Goal: Information Seeking & Learning: Compare options

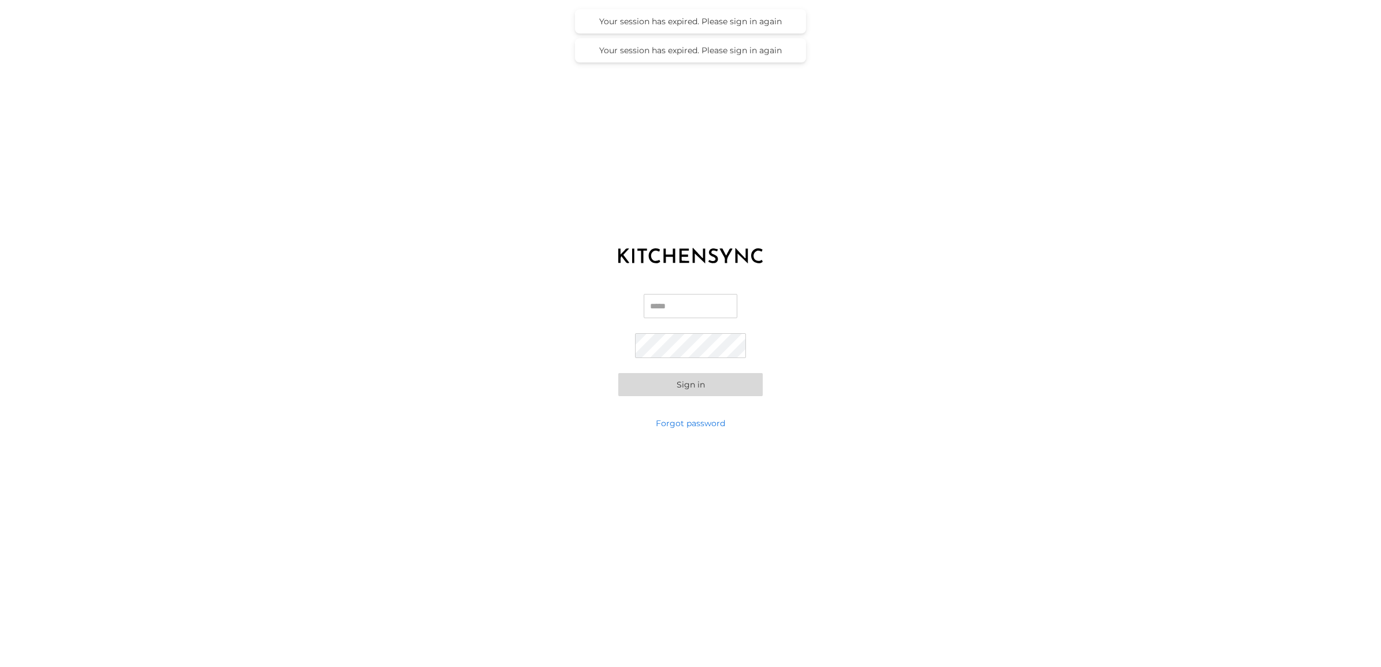
type input "**********"
click at [718, 381] on button "Sign in" at bounding box center [690, 384] width 144 height 23
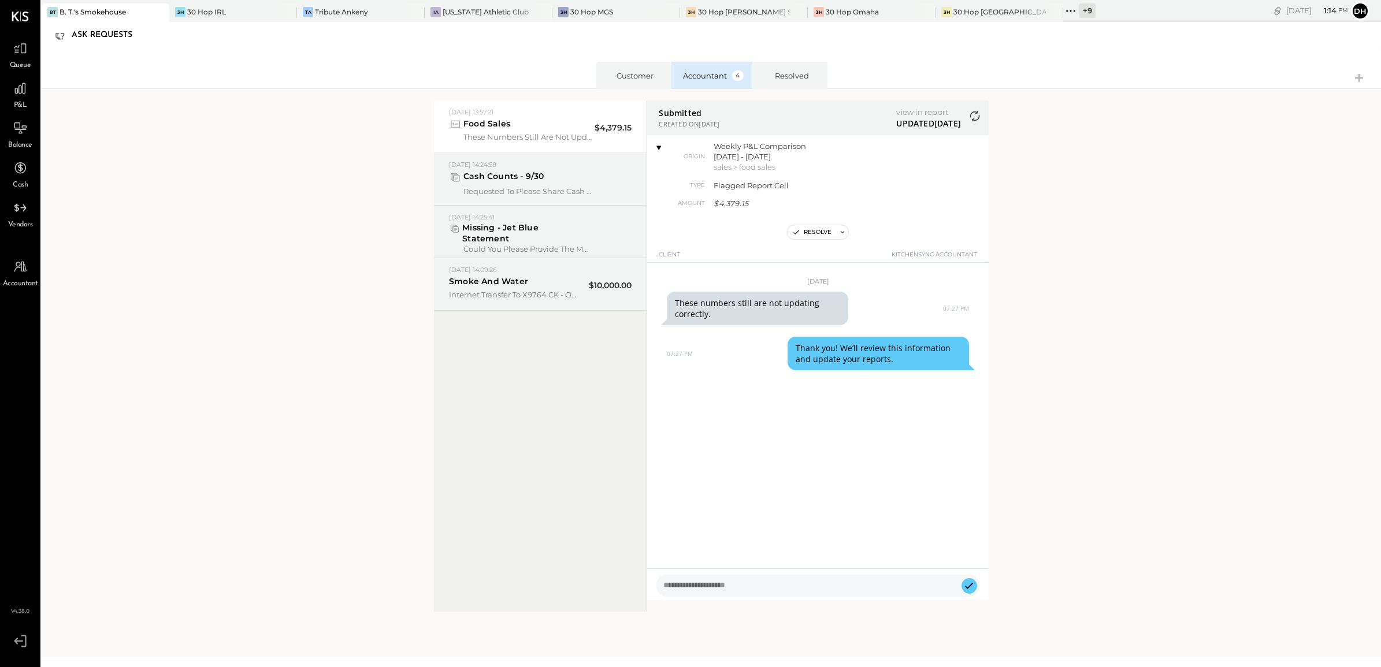
click at [152, 10] on icon at bounding box center [159, 12] width 14 height 14
click at [13, 88] on icon at bounding box center [20, 88] width 15 height 15
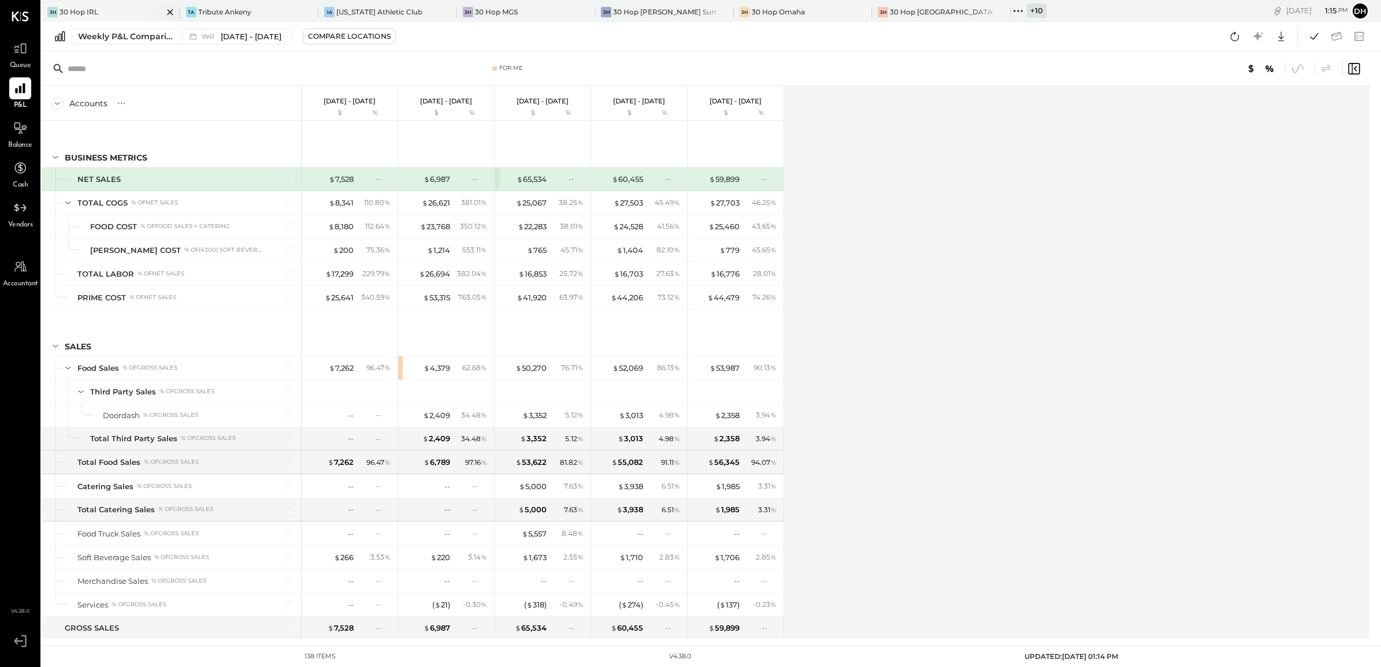
click at [114, 10] on div "3H 30 Hop IRL" at bounding box center [102, 12] width 121 height 10
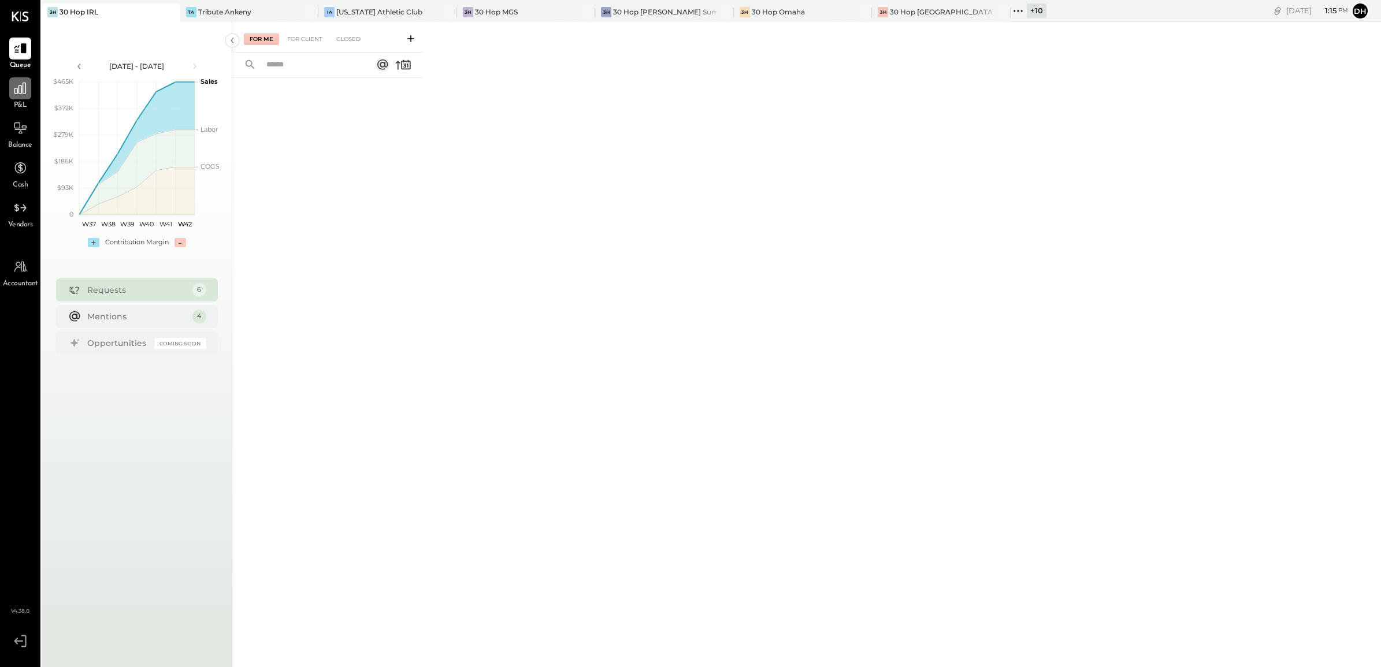
click at [29, 88] on div at bounding box center [20, 88] width 22 height 22
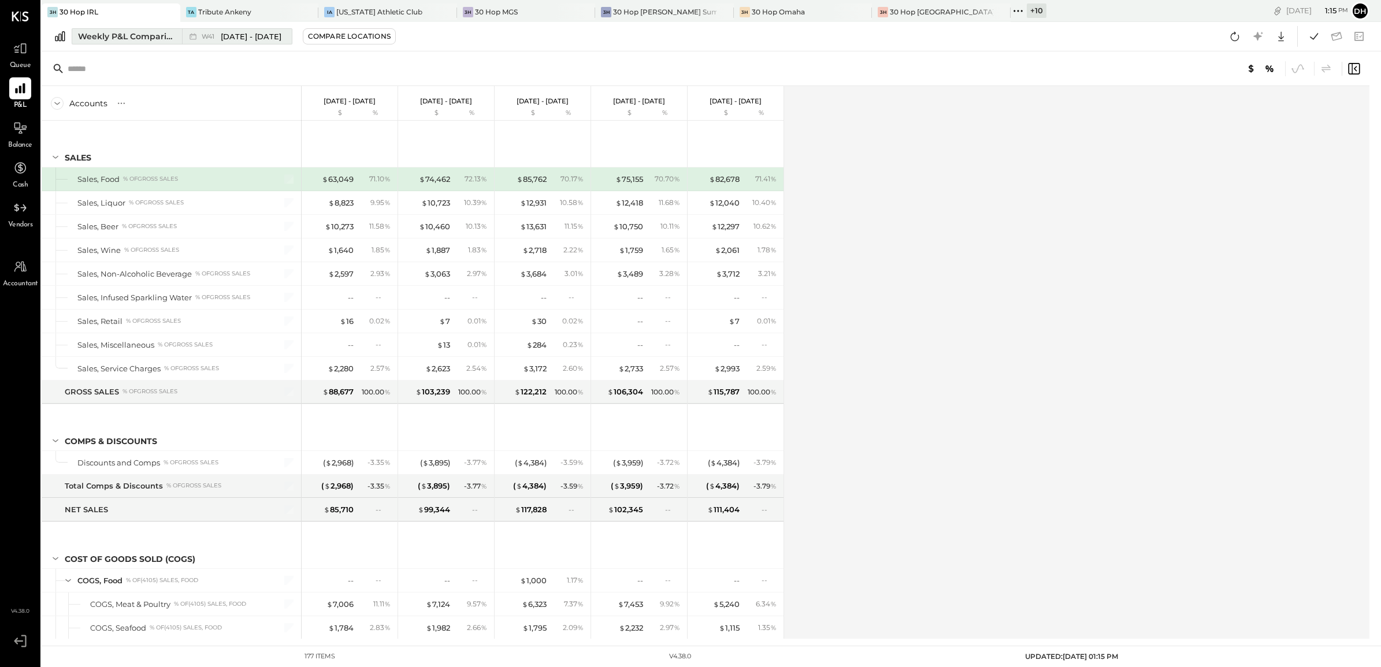
click at [149, 39] on div "Weekly P&L Comparison" at bounding box center [126, 37] width 97 height 12
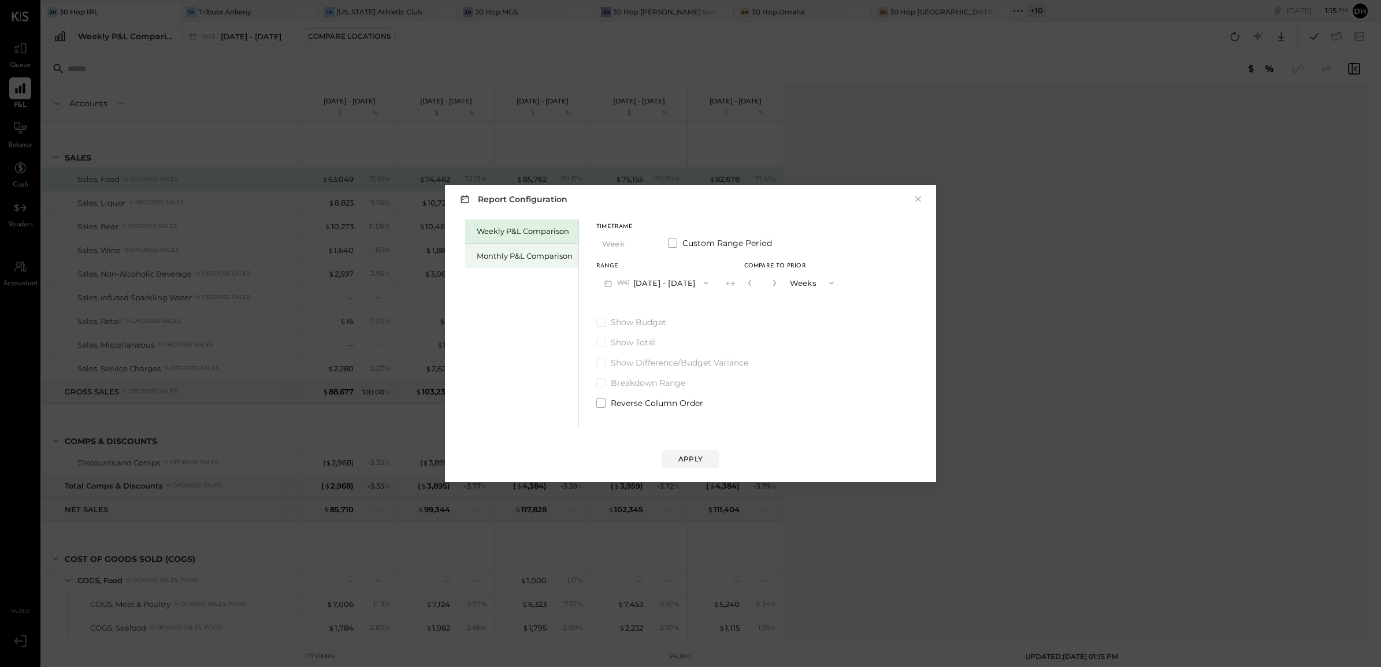
click at [494, 255] on div "Monthly P&L Comparison" at bounding box center [525, 256] width 96 height 11
click at [645, 277] on button "M10 [DATE] - [DATE]" at bounding box center [656, 282] width 120 height 21
click at [657, 314] on div "M09 [DATE] - [DATE]" at bounding box center [663, 309] width 132 height 24
click at [744, 285] on div "Compare" at bounding box center [755, 285] width 38 height 10
click at [771, 282] on button "button" at bounding box center [775, 283] width 9 height 13
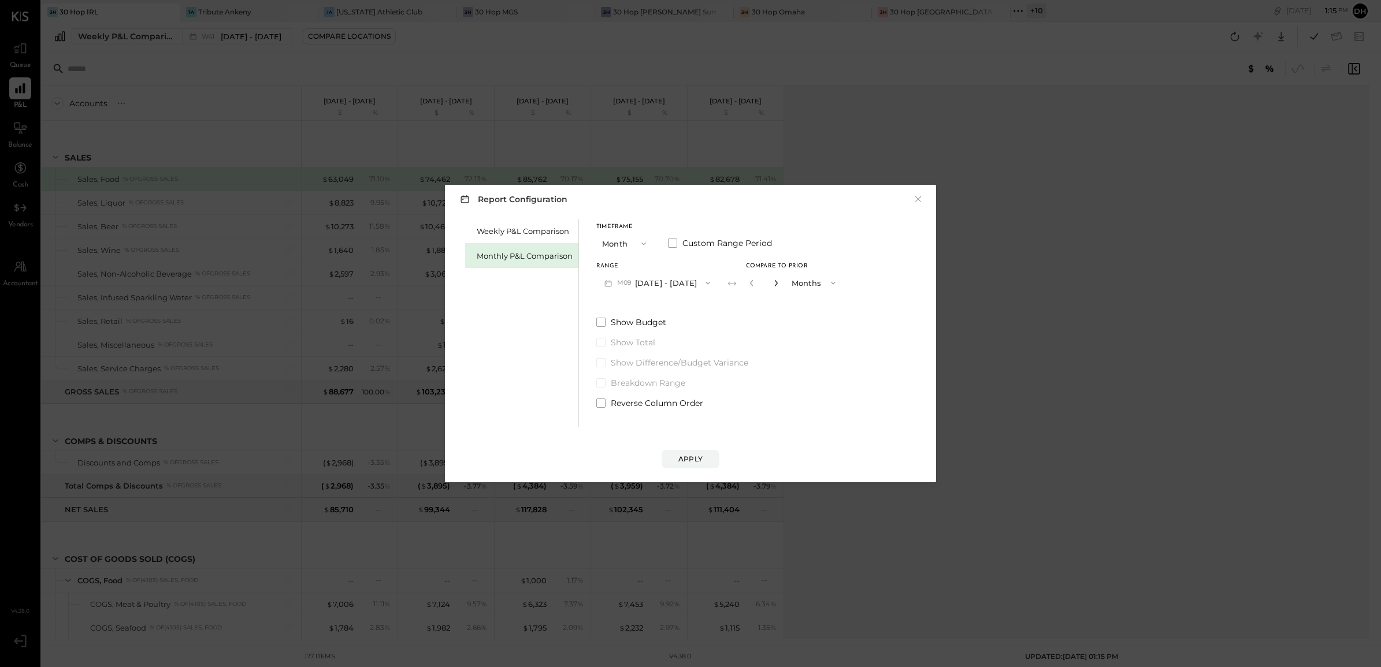
click at [773, 282] on icon "button" at bounding box center [776, 283] width 7 height 7
type input "*"
click at [688, 465] on button "Apply" at bounding box center [691, 459] width 58 height 18
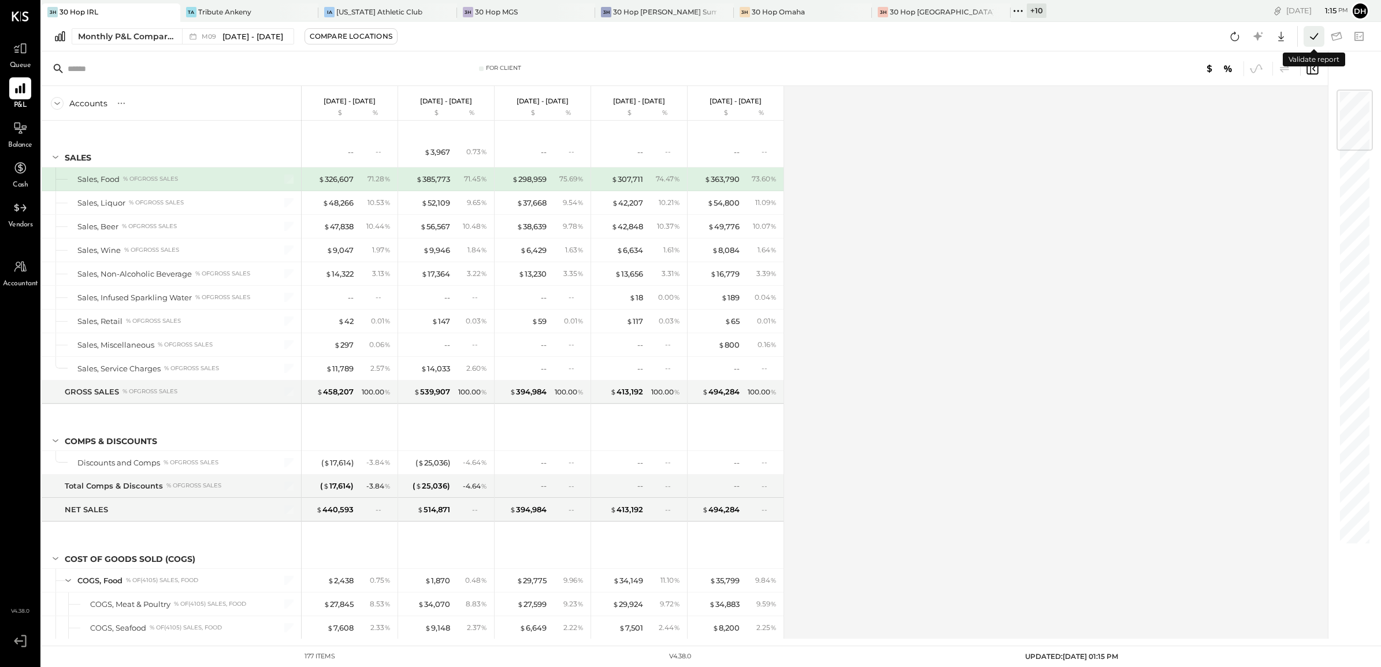
click at [1312, 36] on icon at bounding box center [1313, 36] width 15 height 15
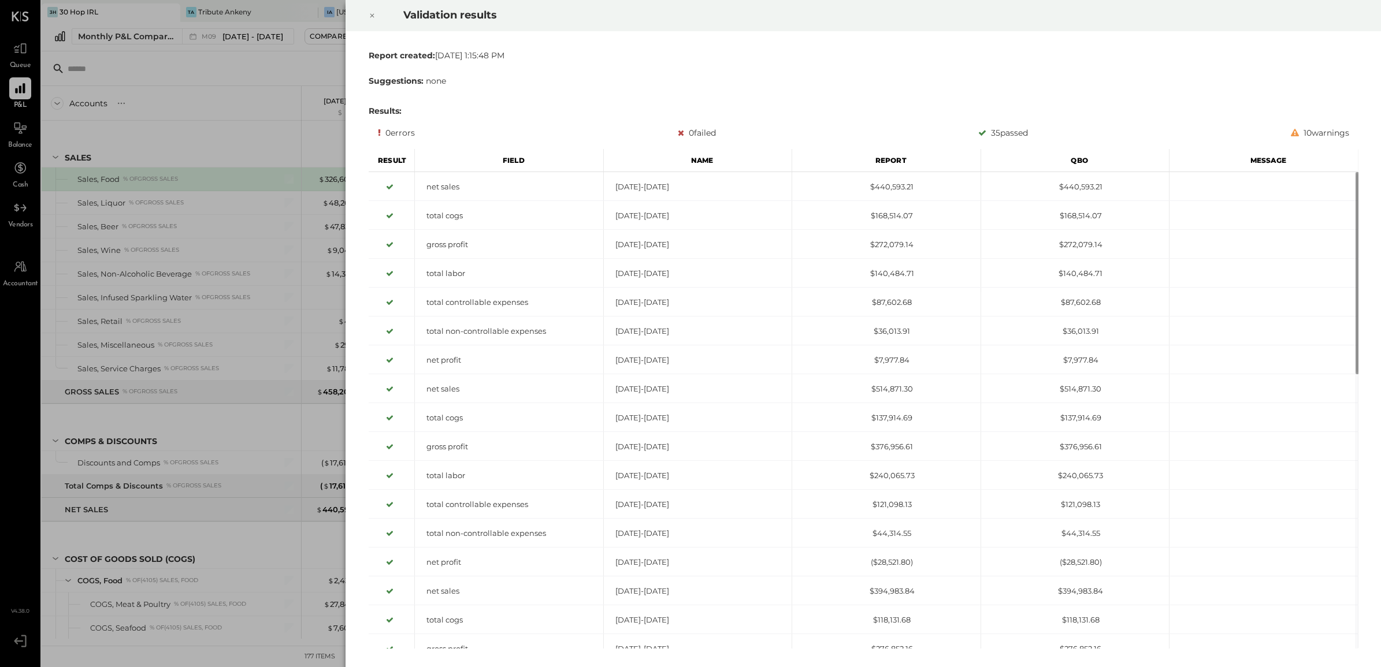
click at [374, 12] on icon at bounding box center [372, 16] width 7 height 14
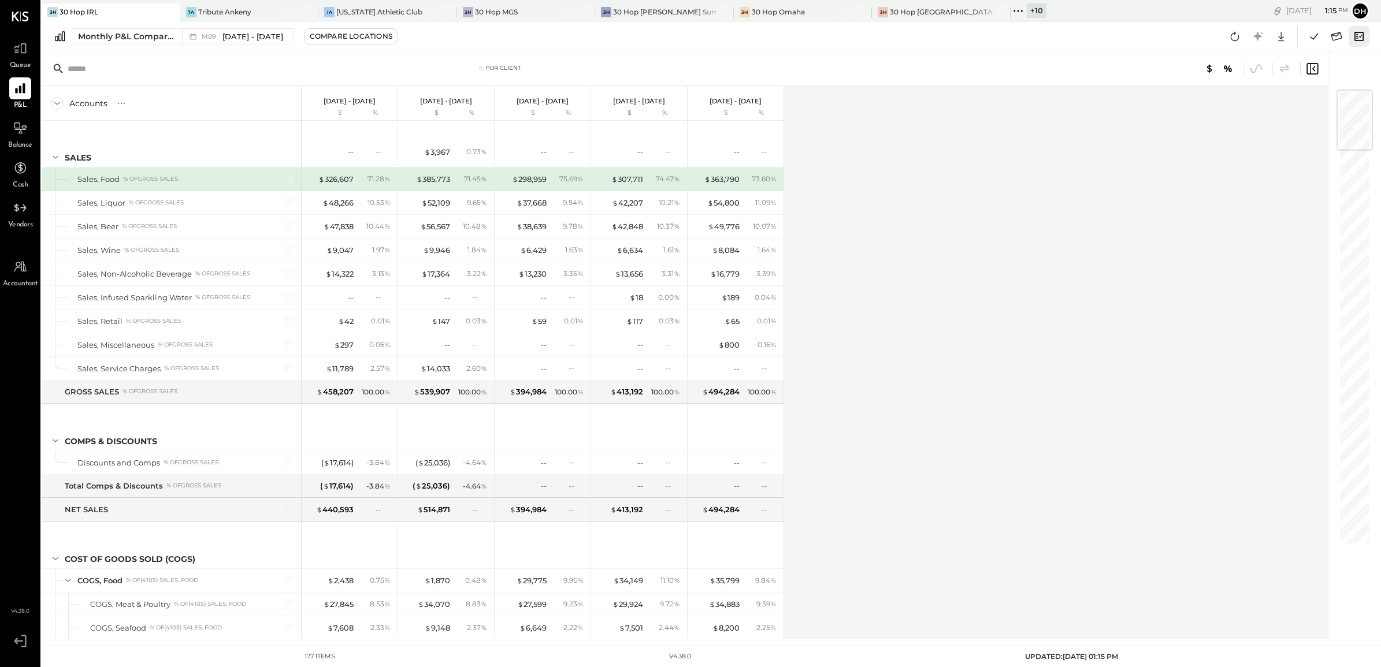
click at [1360, 35] on icon at bounding box center [1359, 36] width 15 height 15
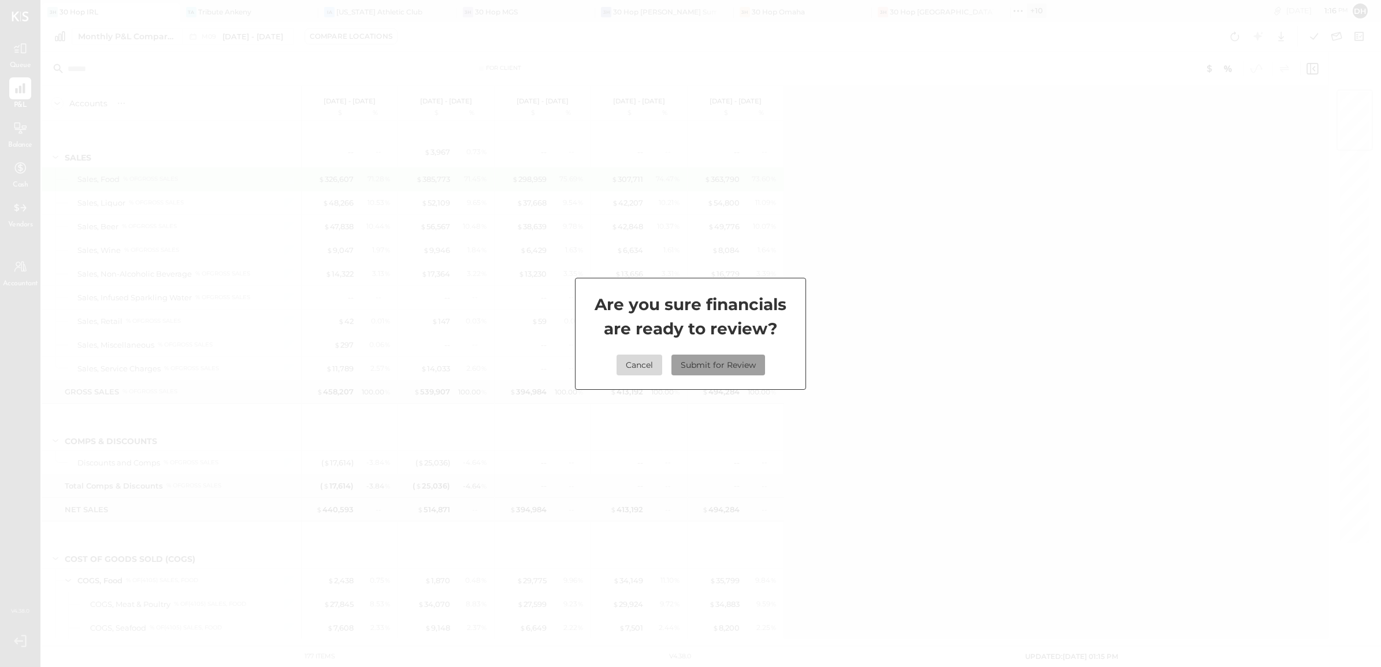
click at [726, 366] on button "Submit for Review" at bounding box center [718, 365] width 94 height 21
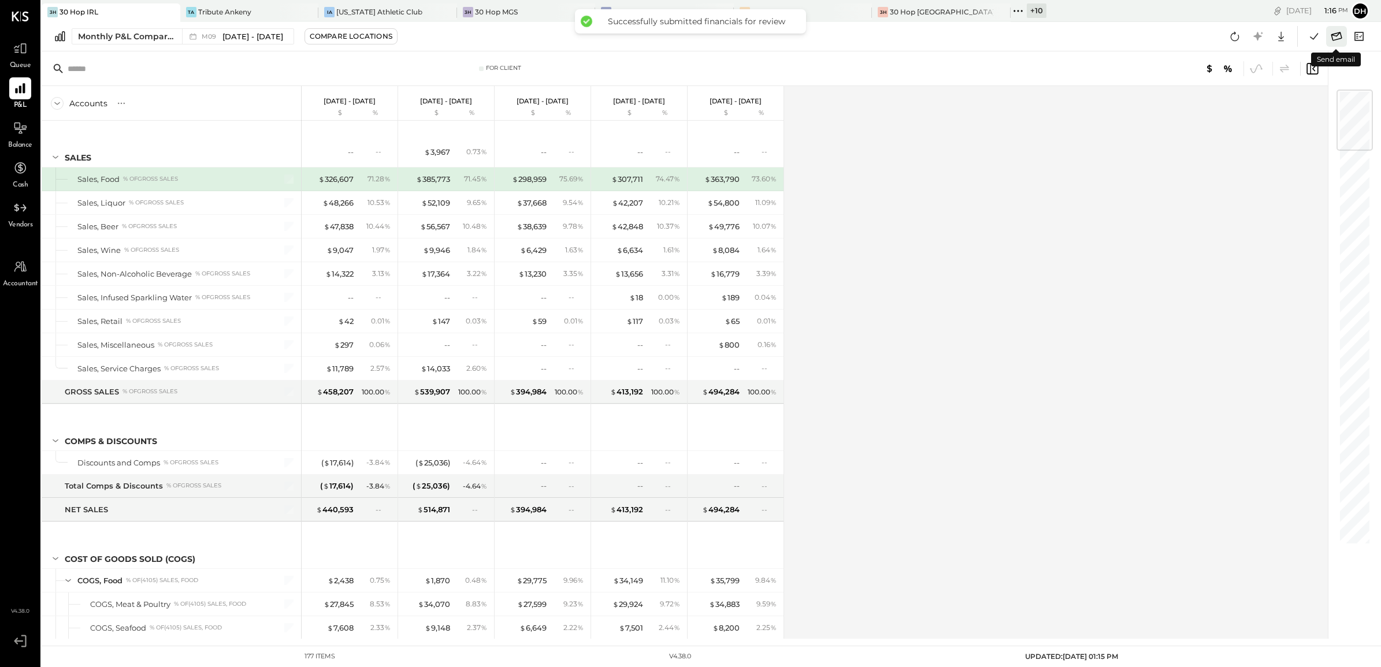
click at [1337, 38] on icon at bounding box center [1336, 36] width 15 height 15
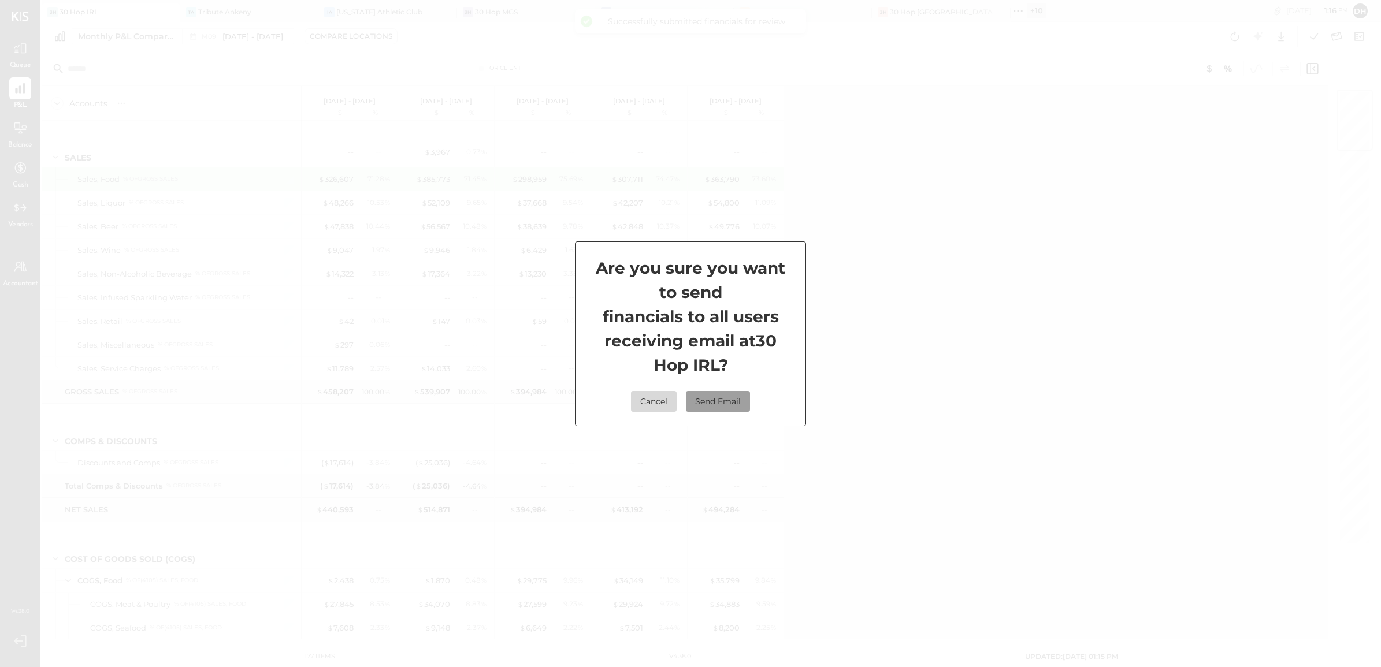
click at [728, 404] on button "Send Email" at bounding box center [718, 401] width 64 height 21
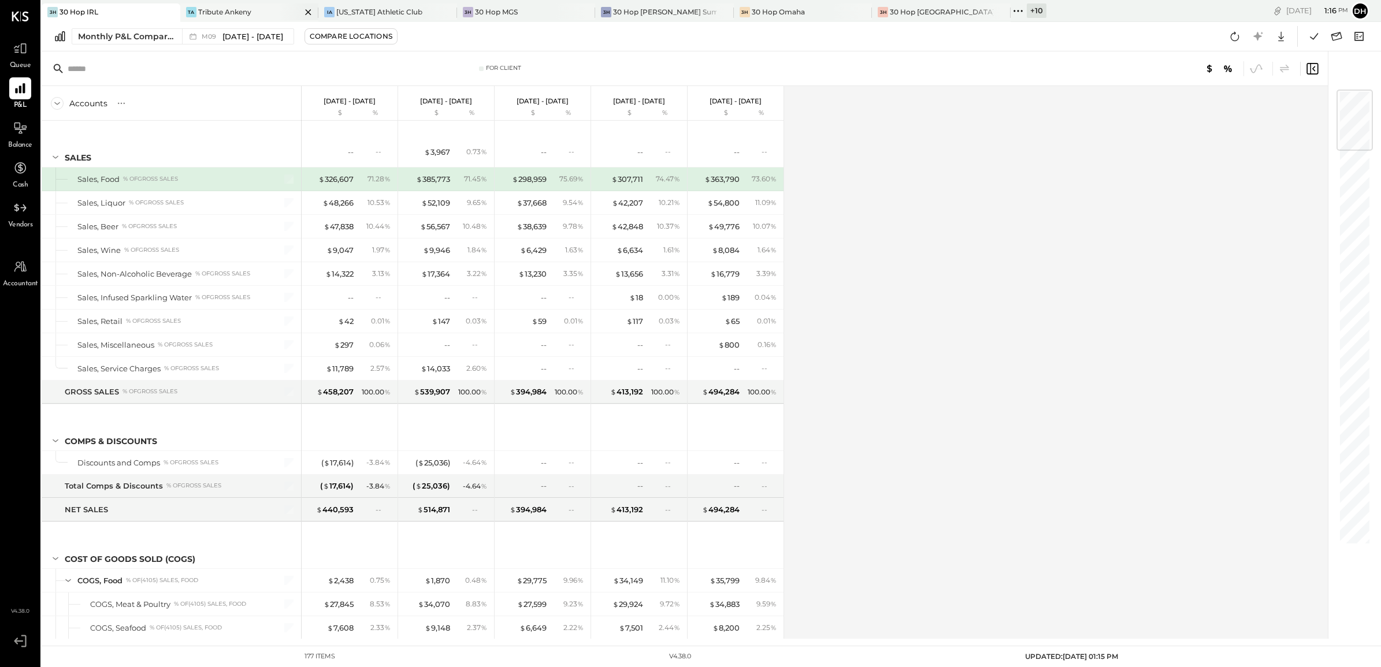
click at [218, 7] on div "Tribute Ankeny" at bounding box center [224, 12] width 53 height 10
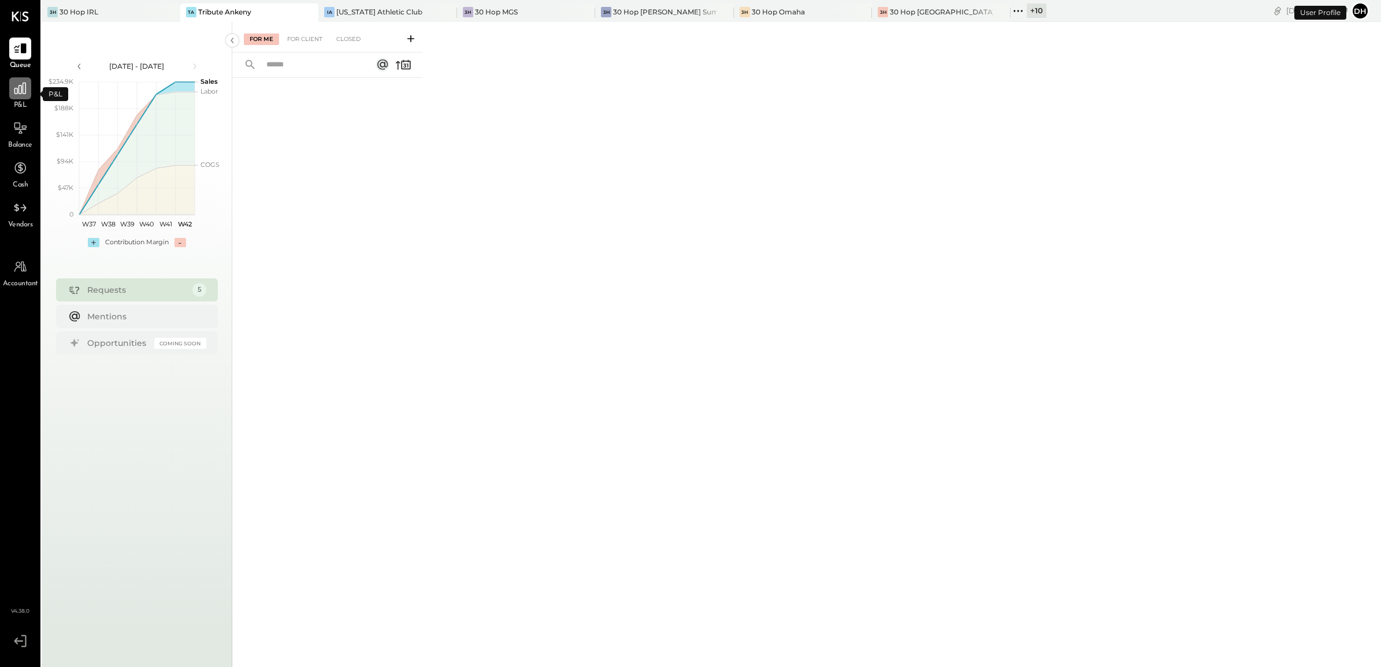
click at [20, 94] on icon at bounding box center [20, 88] width 15 height 15
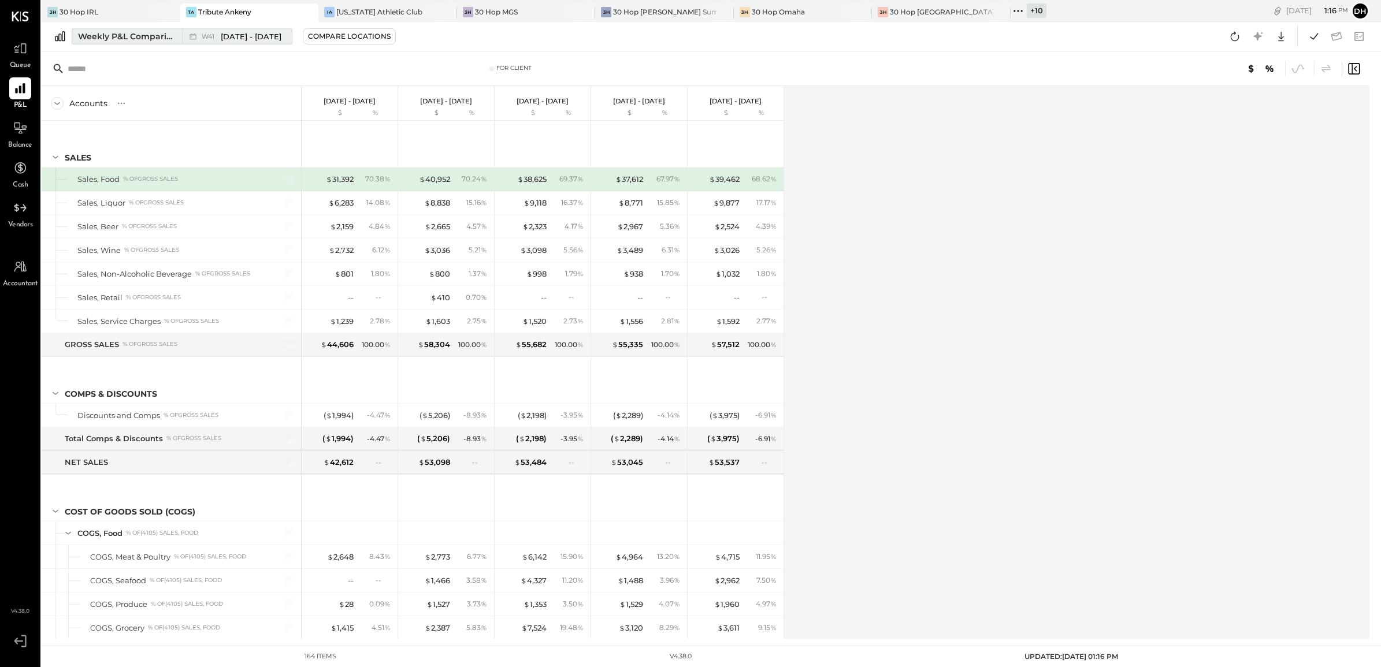
click at [137, 35] on div "Weekly P&L Comparison" at bounding box center [126, 37] width 97 height 12
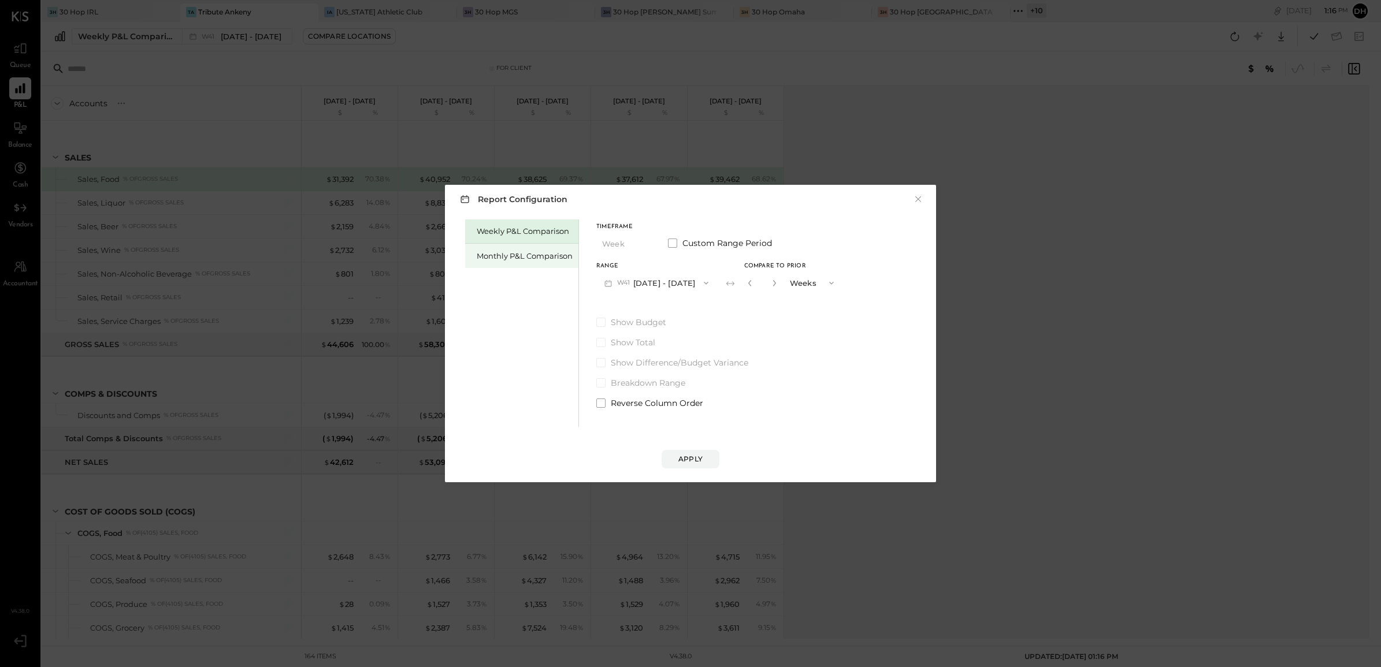
click at [499, 258] on div "Monthly P&L Comparison" at bounding box center [525, 256] width 96 height 11
click at [671, 275] on button "M10 [DATE] - [DATE]" at bounding box center [656, 282] width 120 height 21
click at [655, 309] on span "[DATE] - [DATE]" at bounding box center [652, 309] width 55 height 10
click at [732, 275] on div "Range M09 [DATE] - [DATE] Compare" at bounding box center [690, 278] width 188 height 30
click at [758, 293] on button "Compare" at bounding box center [755, 285] width 58 height 18
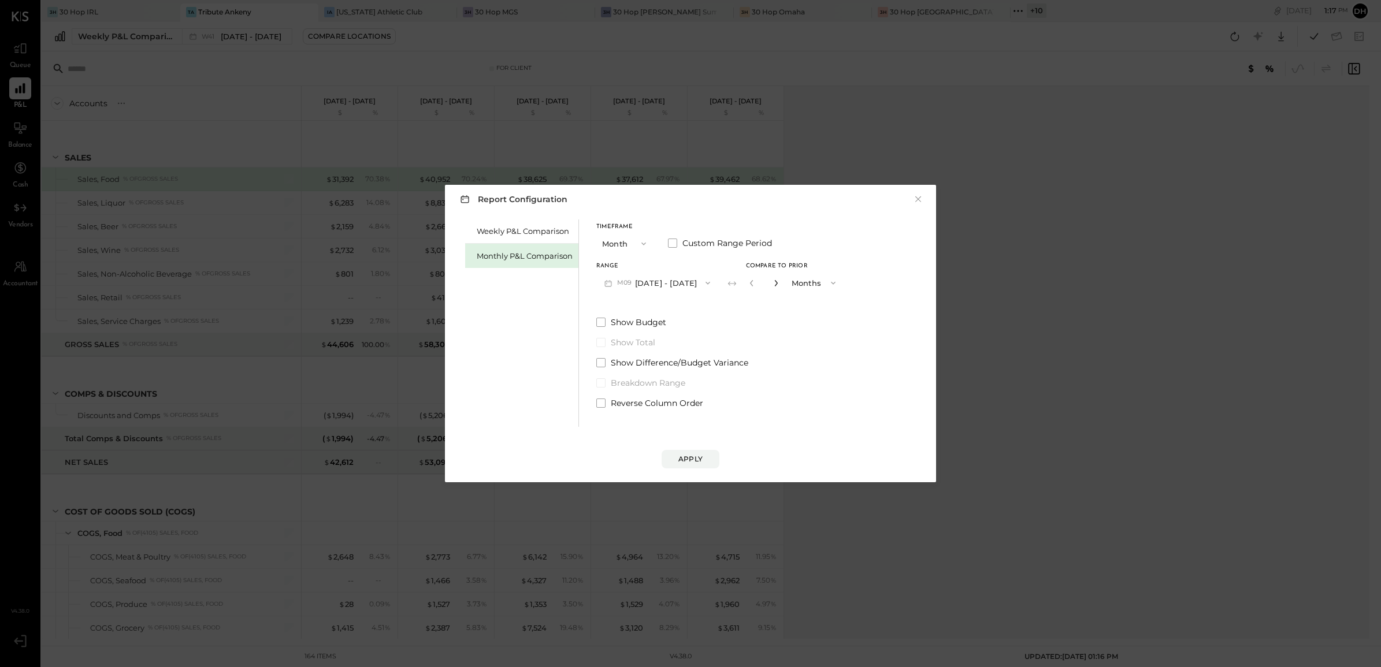
click at [773, 284] on icon "button" at bounding box center [776, 283] width 7 height 7
type input "*"
click at [695, 454] on button "Apply" at bounding box center [691, 459] width 58 height 18
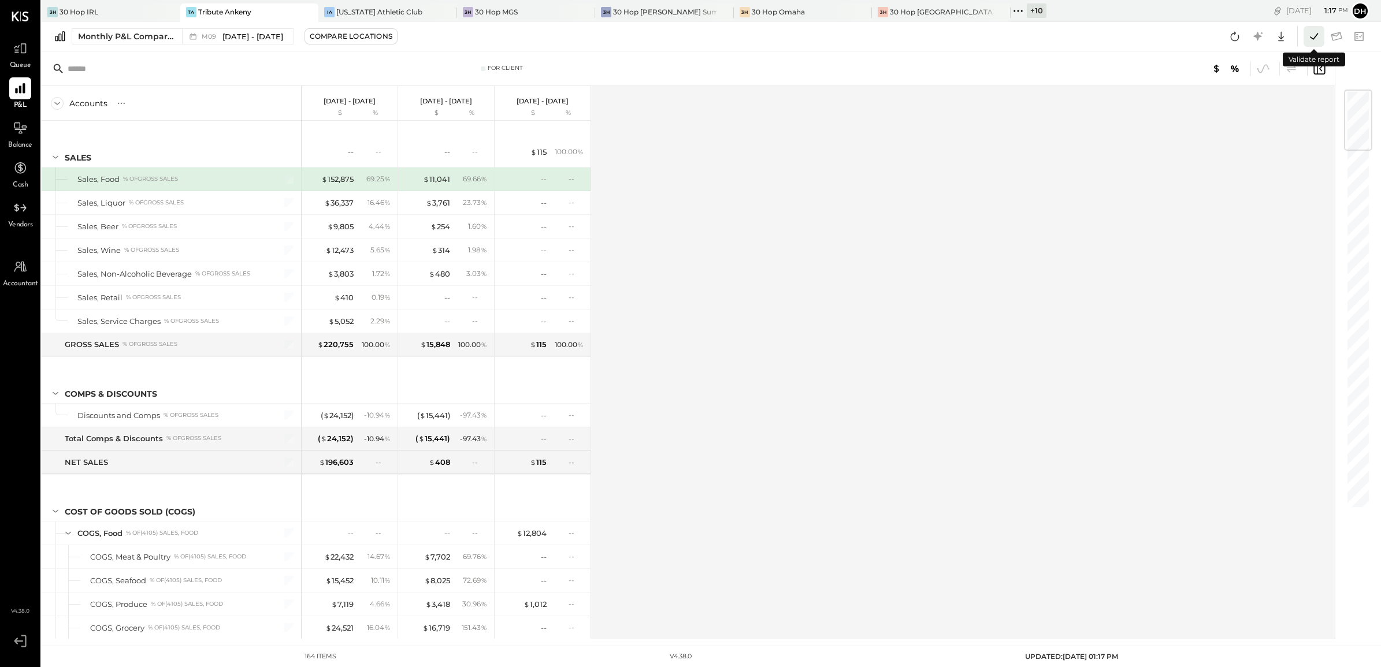
click at [1309, 38] on icon at bounding box center [1313, 36] width 15 height 15
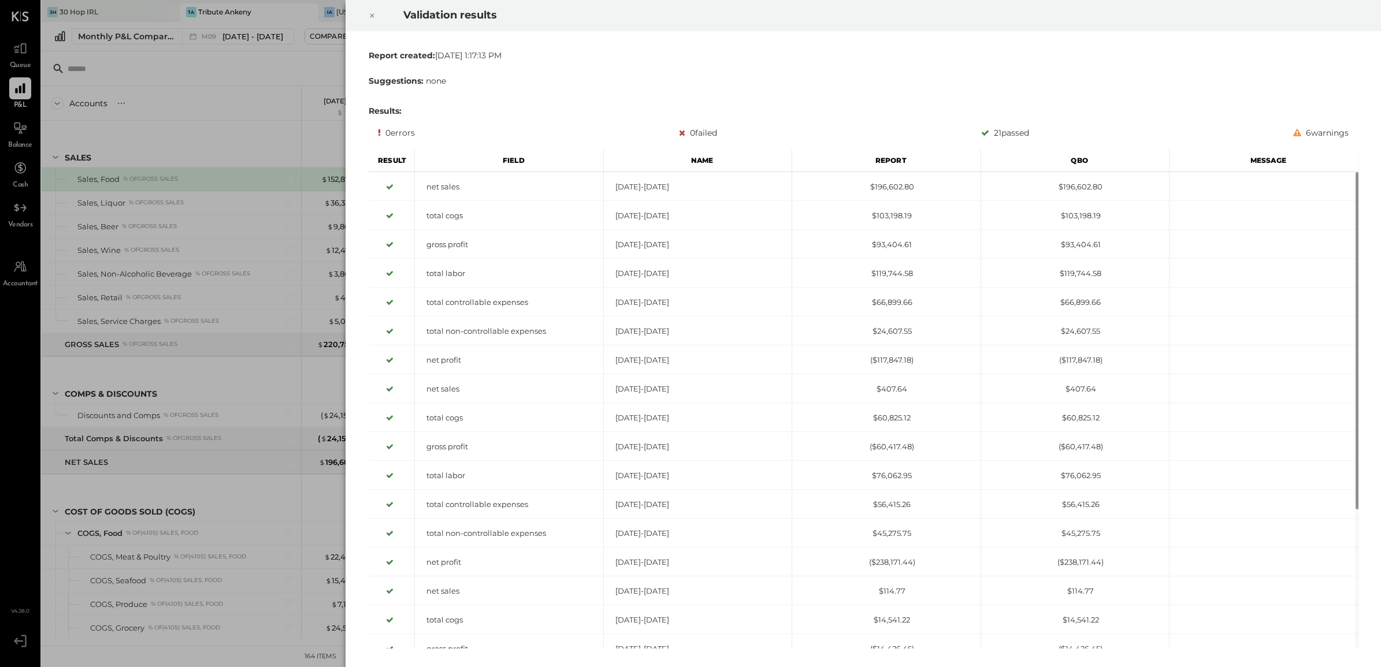
click at [376, 20] on div at bounding box center [371, 15] width 25 height 32
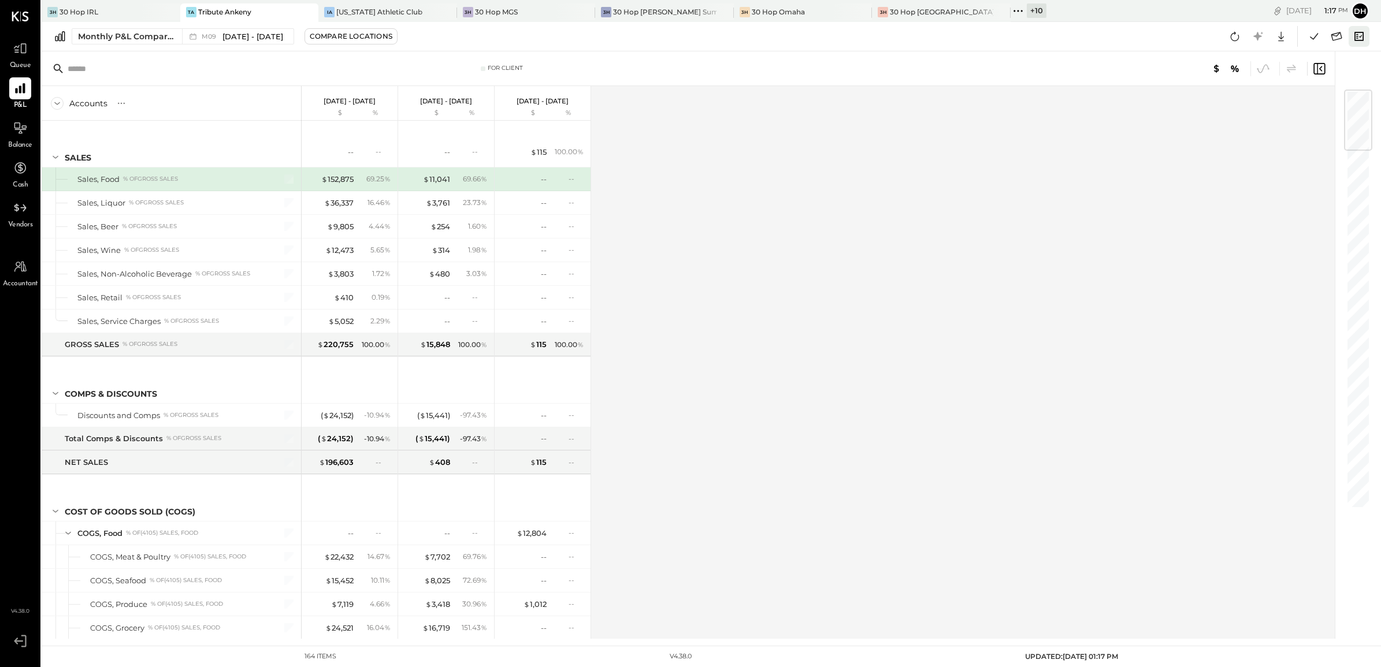
click at [1362, 36] on icon at bounding box center [1359, 36] width 15 height 15
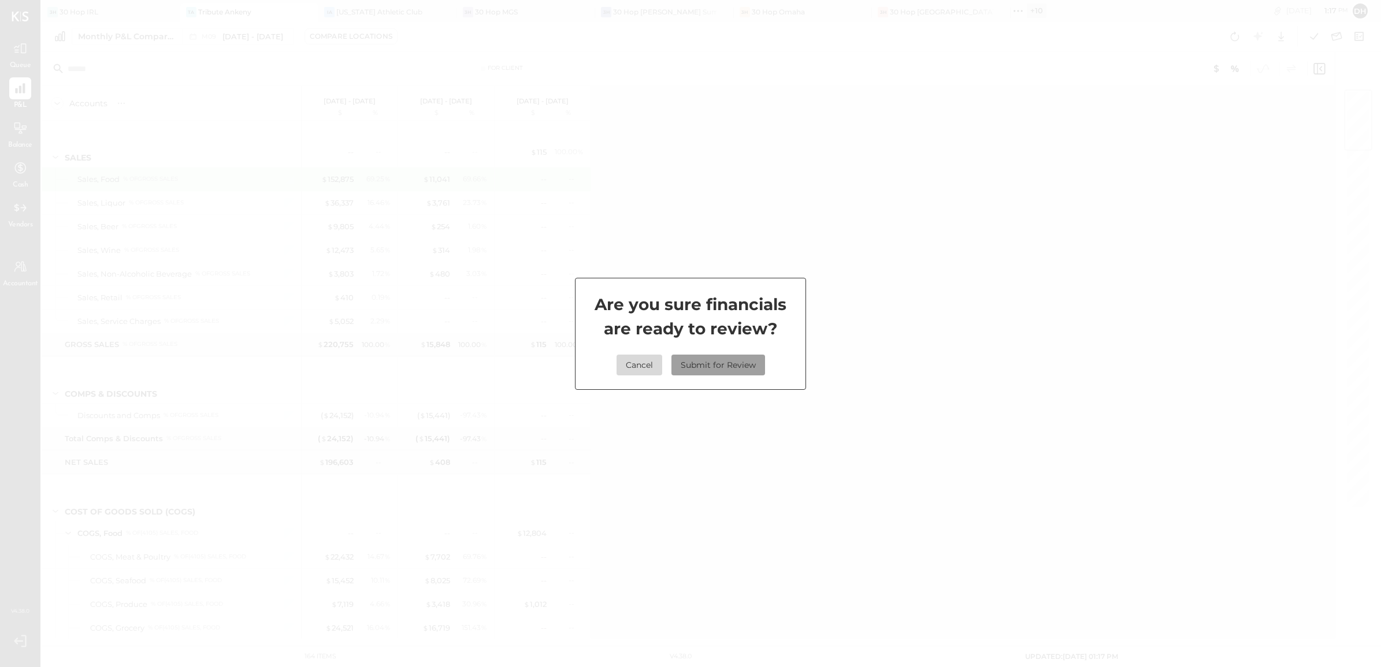
click at [712, 361] on button "Submit for Review" at bounding box center [718, 365] width 94 height 21
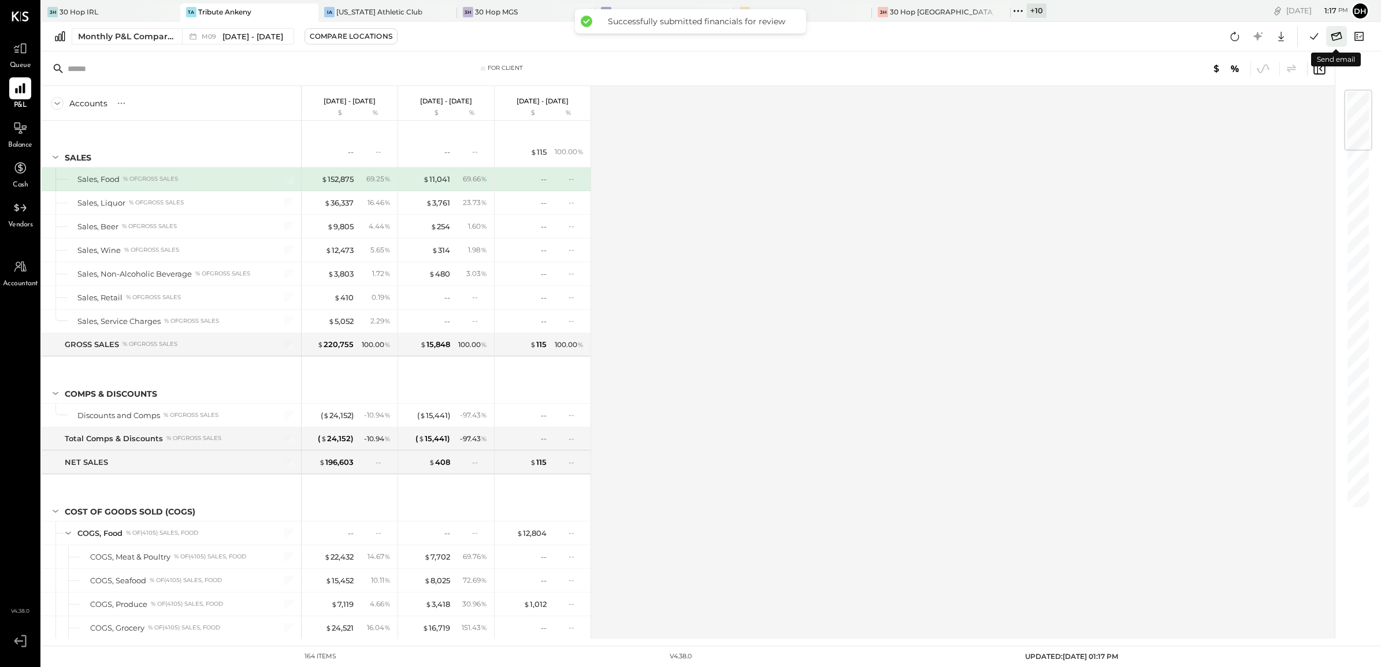
click at [1342, 31] on icon at bounding box center [1336, 36] width 15 height 15
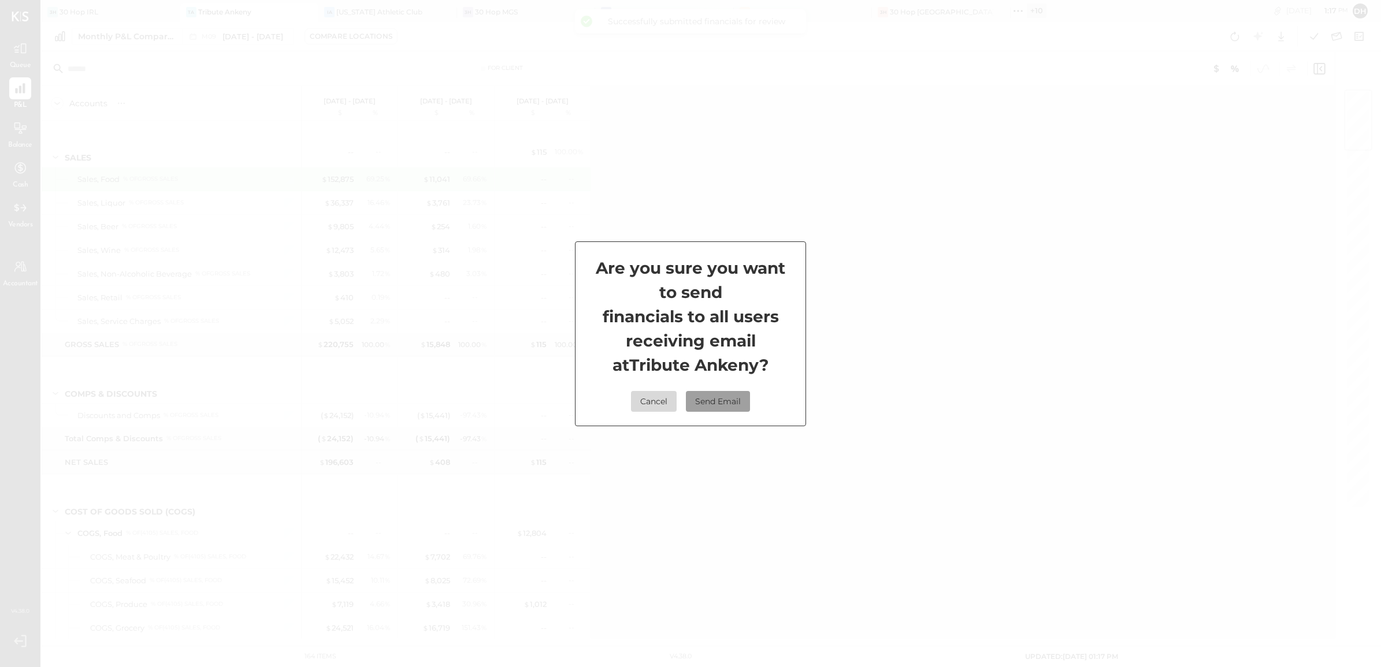
click at [729, 398] on button "Send Email" at bounding box center [718, 401] width 64 height 21
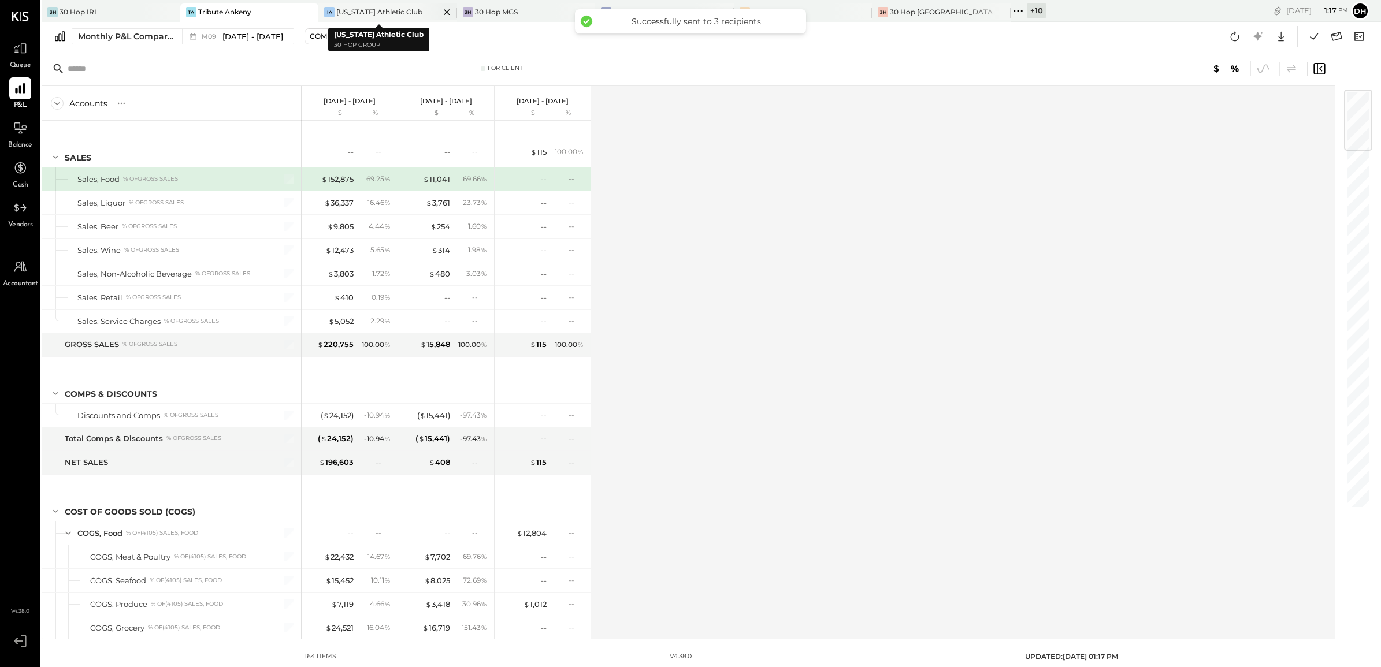
click at [356, 16] on div "[US_STATE] Athletic Club" at bounding box center [379, 12] width 86 height 10
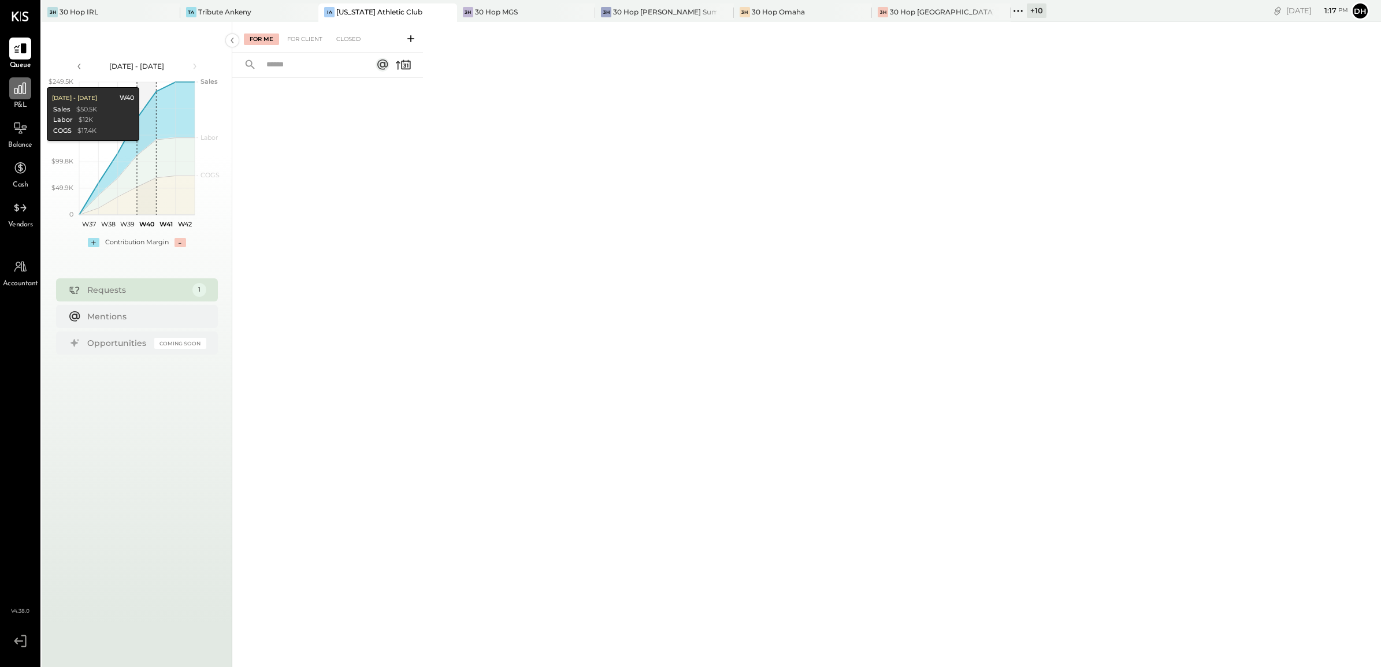
click at [29, 84] on div at bounding box center [20, 88] width 22 height 22
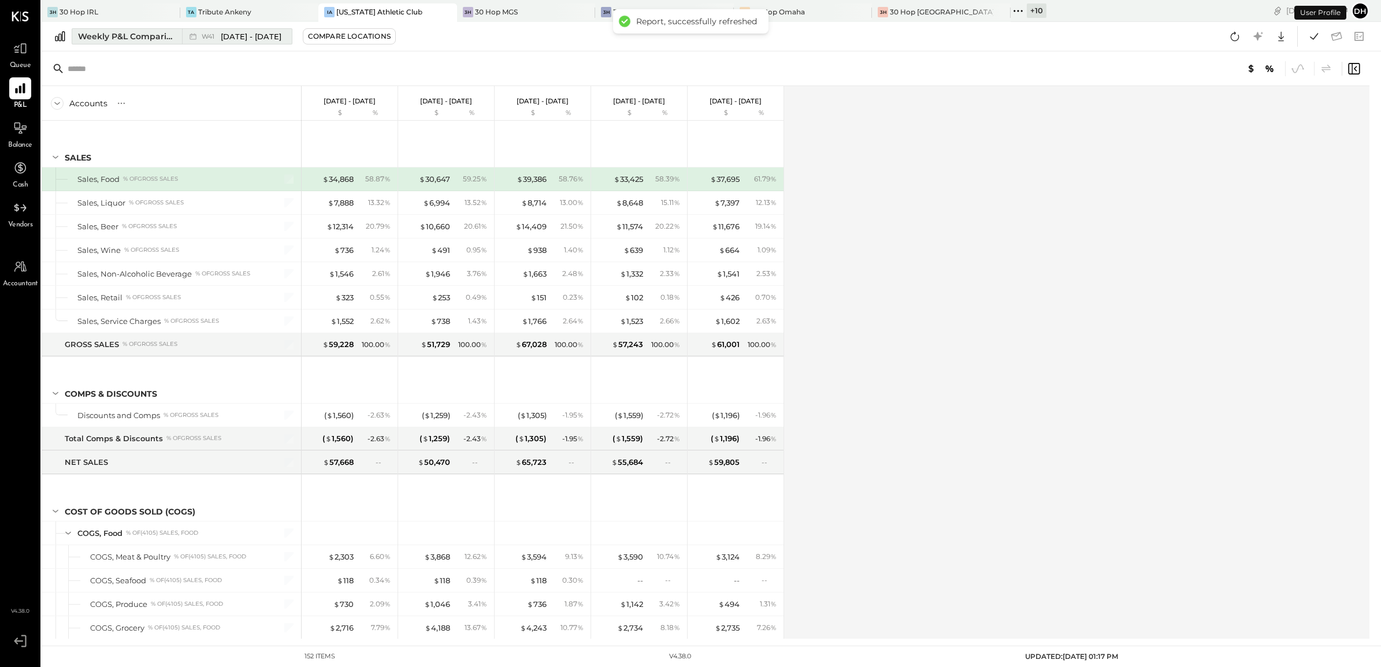
click at [146, 36] on div "Weekly P&L Comparison" at bounding box center [126, 37] width 97 height 12
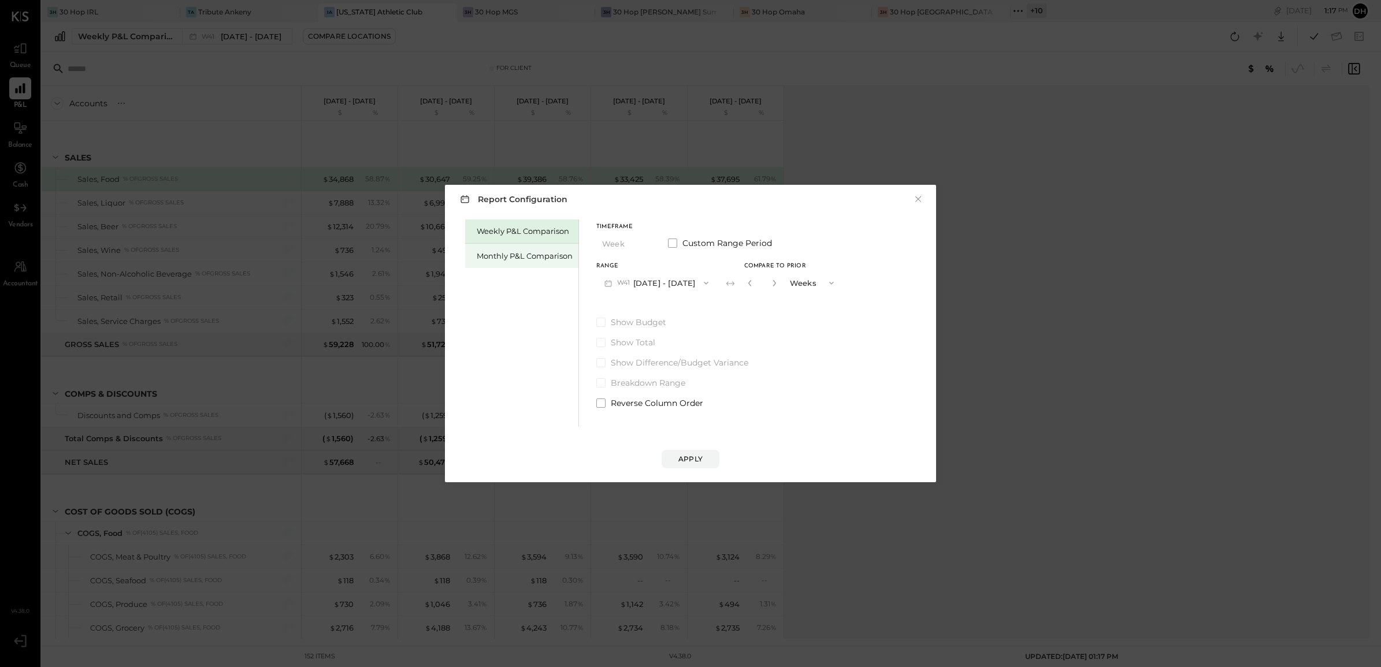
click at [539, 257] on div "Monthly P&L Comparison" at bounding box center [525, 256] width 96 height 11
click at [652, 279] on button "M10 [DATE] - [DATE]" at bounding box center [656, 282] width 120 height 21
click at [646, 305] on span "[DATE] - [DATE]" at bounding box center [652, 309] width 55 height 10
click at [748, 288] on div "Compare" at bounding box center [755, 285] width 38 height 10
click at [773, 284] on icon "button" at bounding box center [776, 283] width 7 height 7
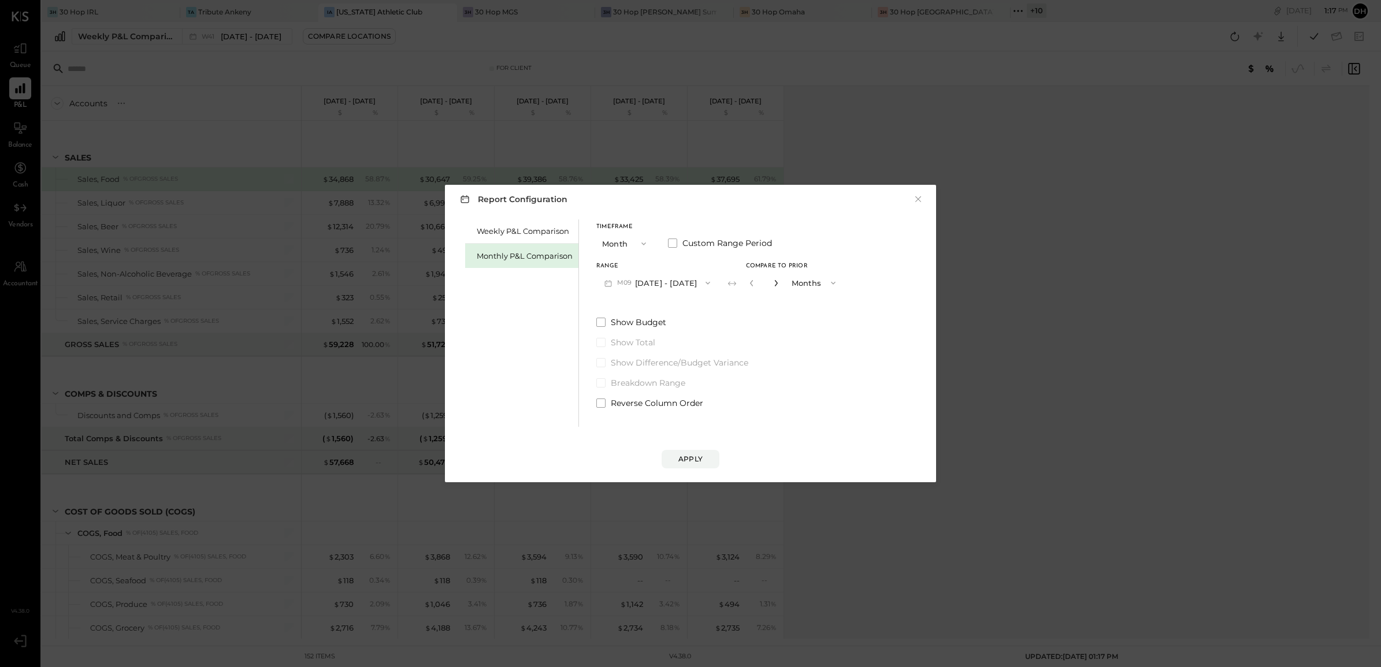
click at [774, 284] on icon "button" at bounding box center [775, 283] width 3 height 6
type input "*"
click at [691, 462] on div "Apply" at bounding box center [690, 459] width 24 height 10
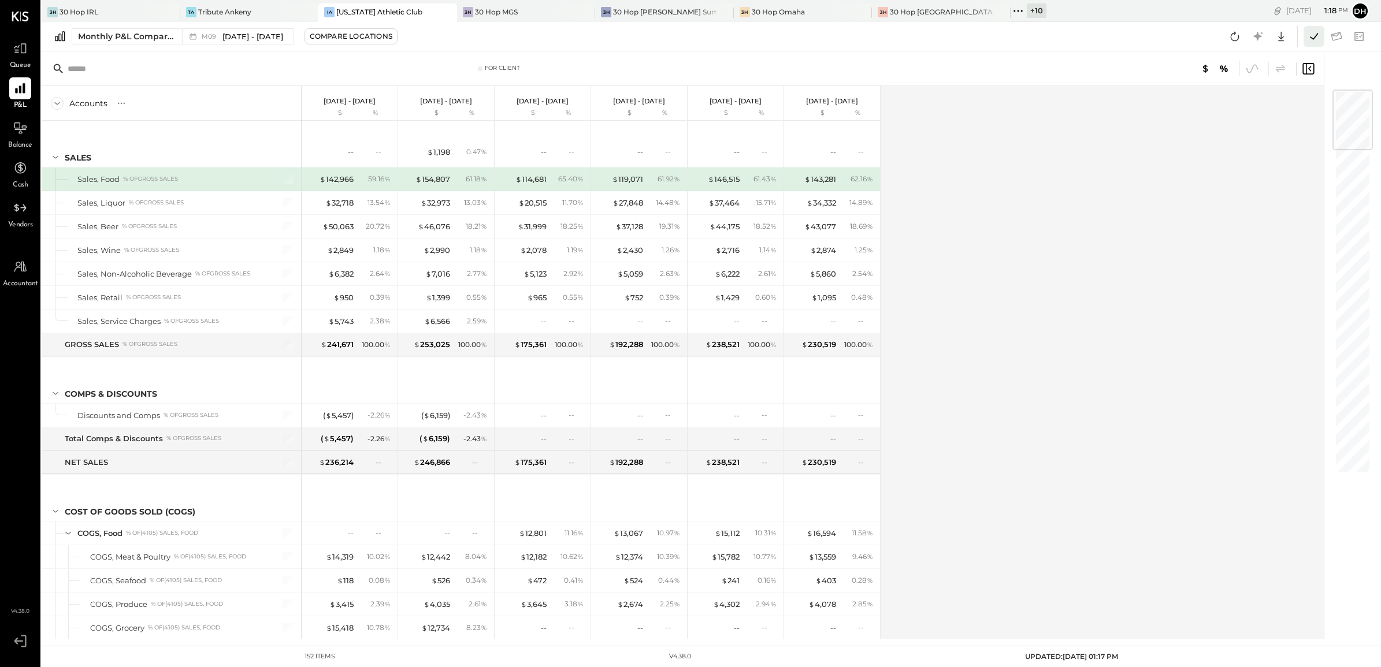
click at [1316, 35] on icon at bounding box center [1314, 36] width 8 height 6
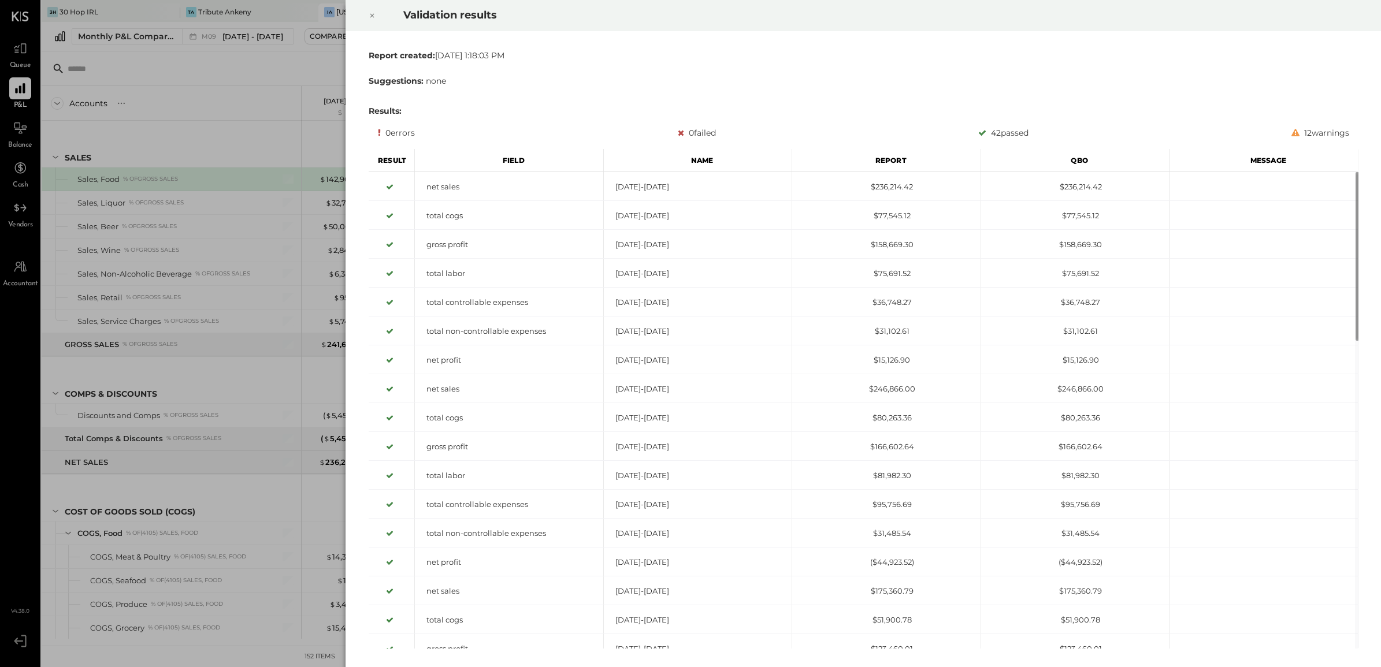
click at [374, 15] on icon at bounding box center [372, 16] width 7 height 14
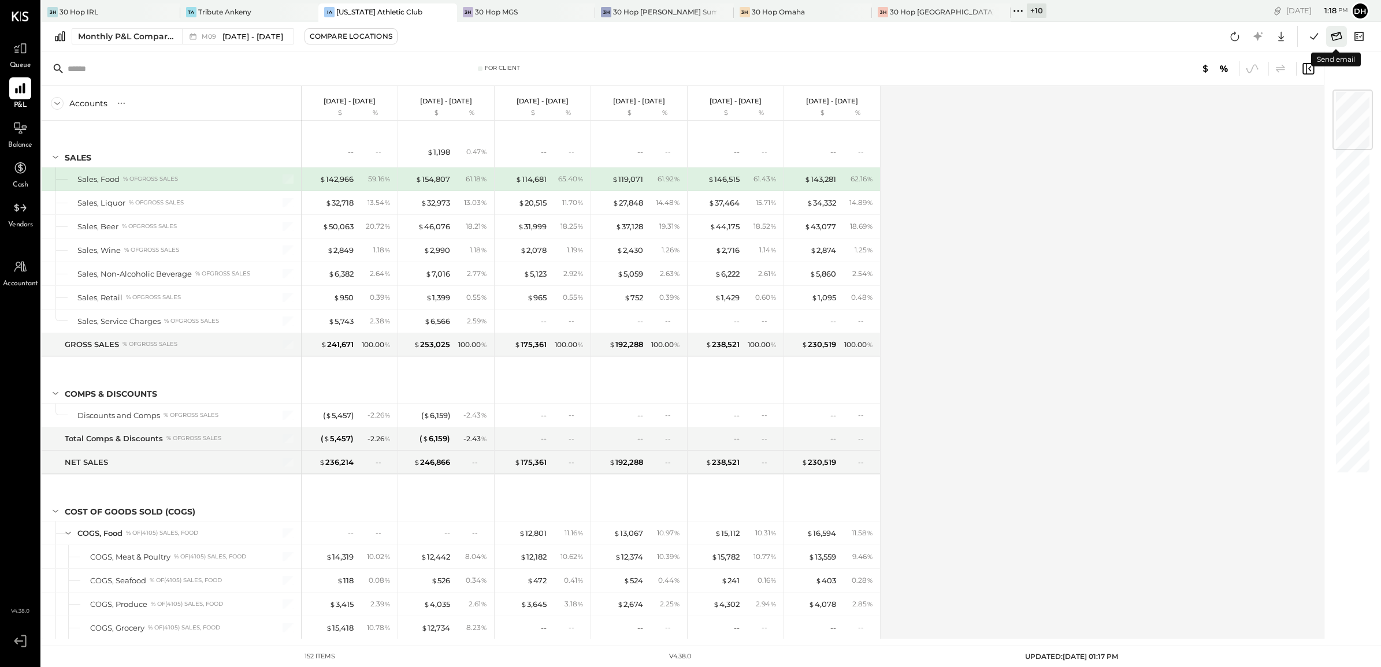
click at [1341, 43] on icon at bounding box center [1336, 36] width 15 height 15
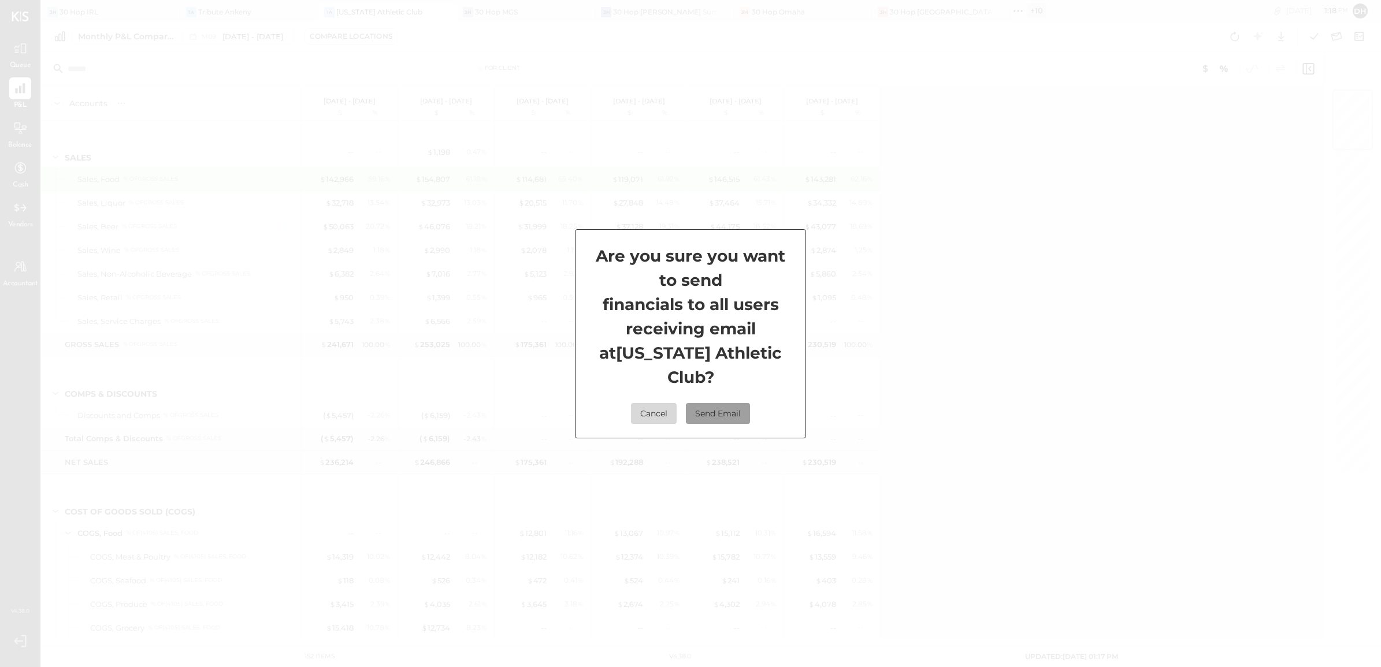
click at [710, 403] on button "Send Email" at bounding box center [718, 413] width 64 height 21
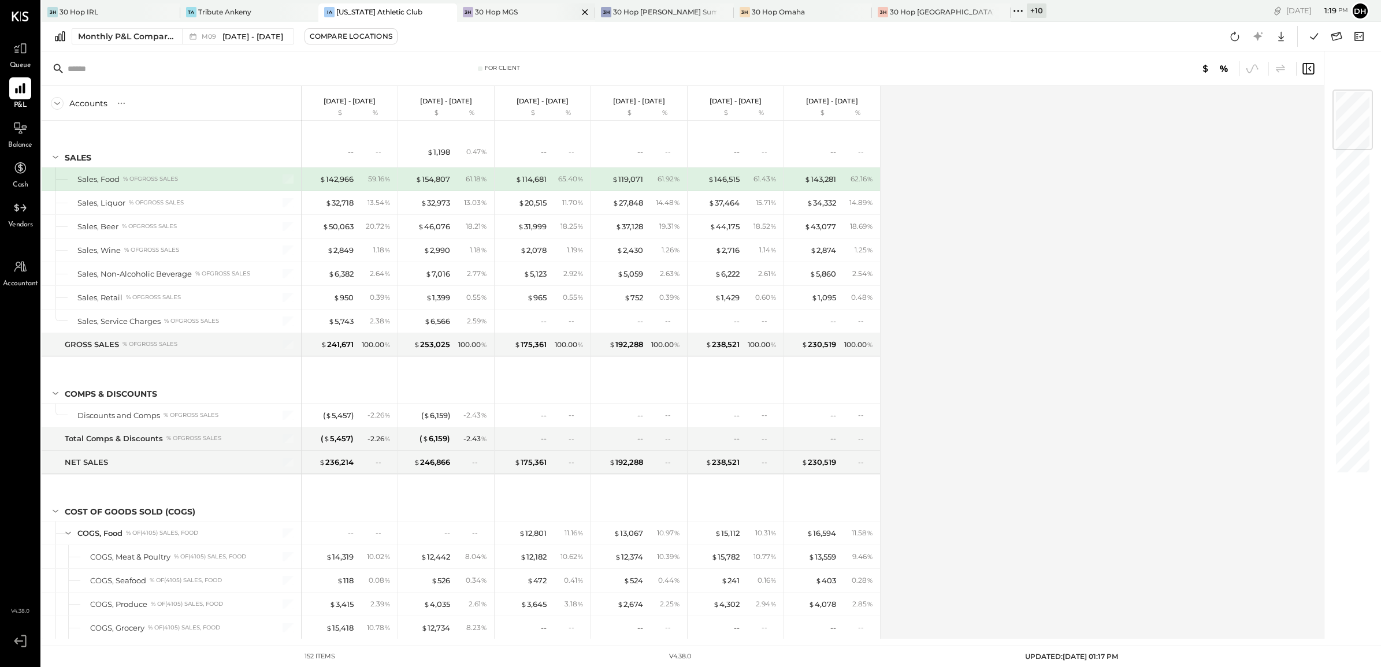
click at [475, 10] on div "30 Hop MGS" at bounding box center [496, 12] width 43 height 10
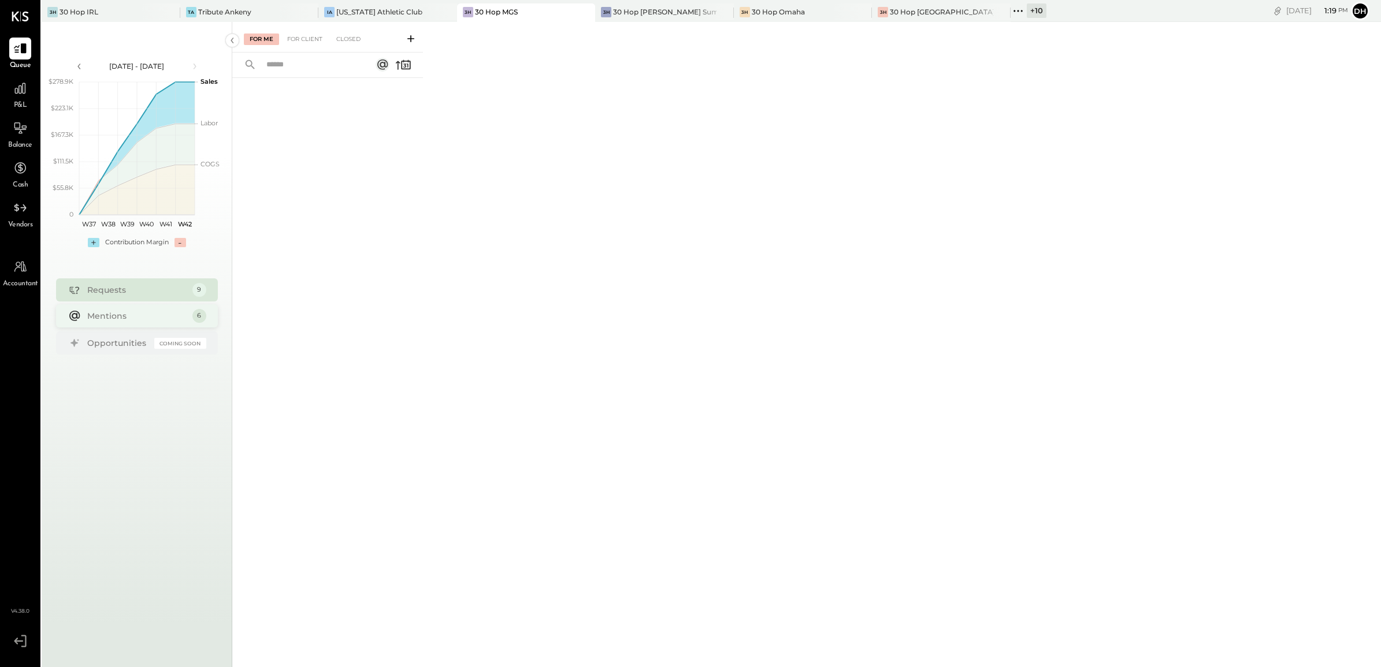
click at [140, 318] on div "Mentions" at bounding box center [136, 316] width 99 height 12
click at [302, 36] on div "For Client" at bounding box center [304, 40] width 47 height 12
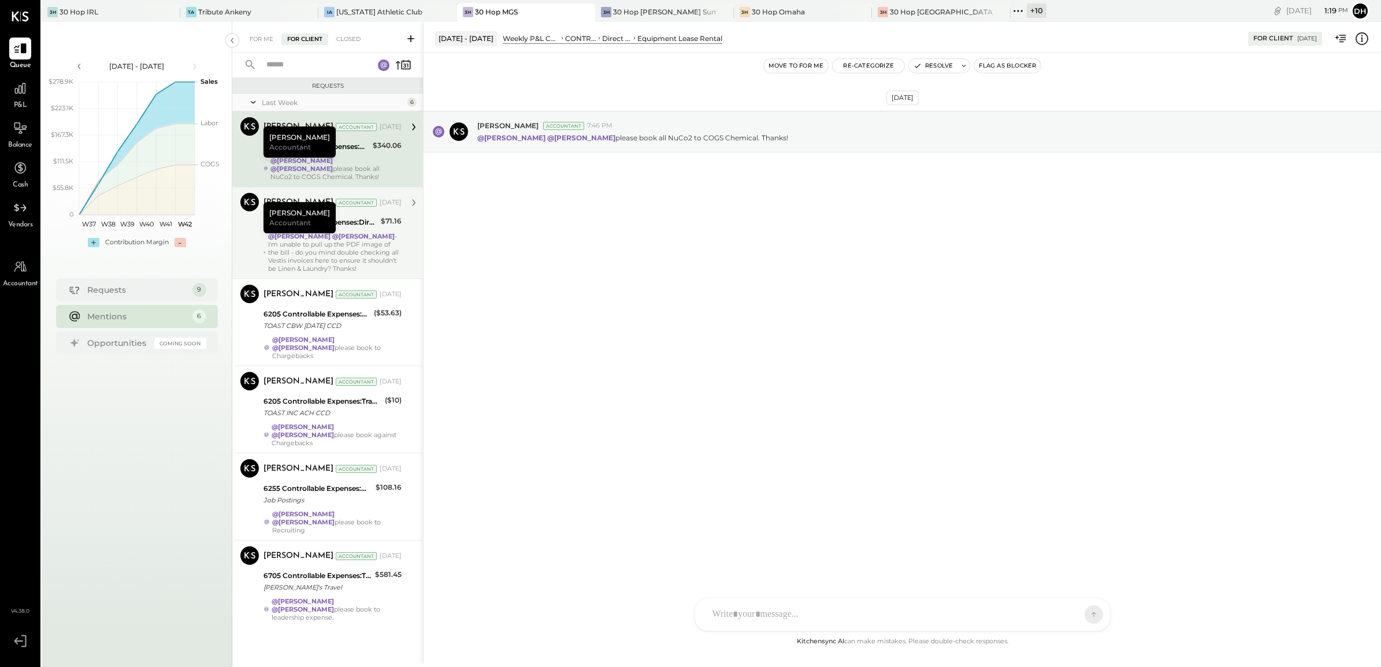
click at [251, 229] on div "[PERSON_NAME] Accountant [PERSON_NAME] Accountant [DATE] 6115 Controllable Expe…" at bounding box center [327, 233] width 191 height 92
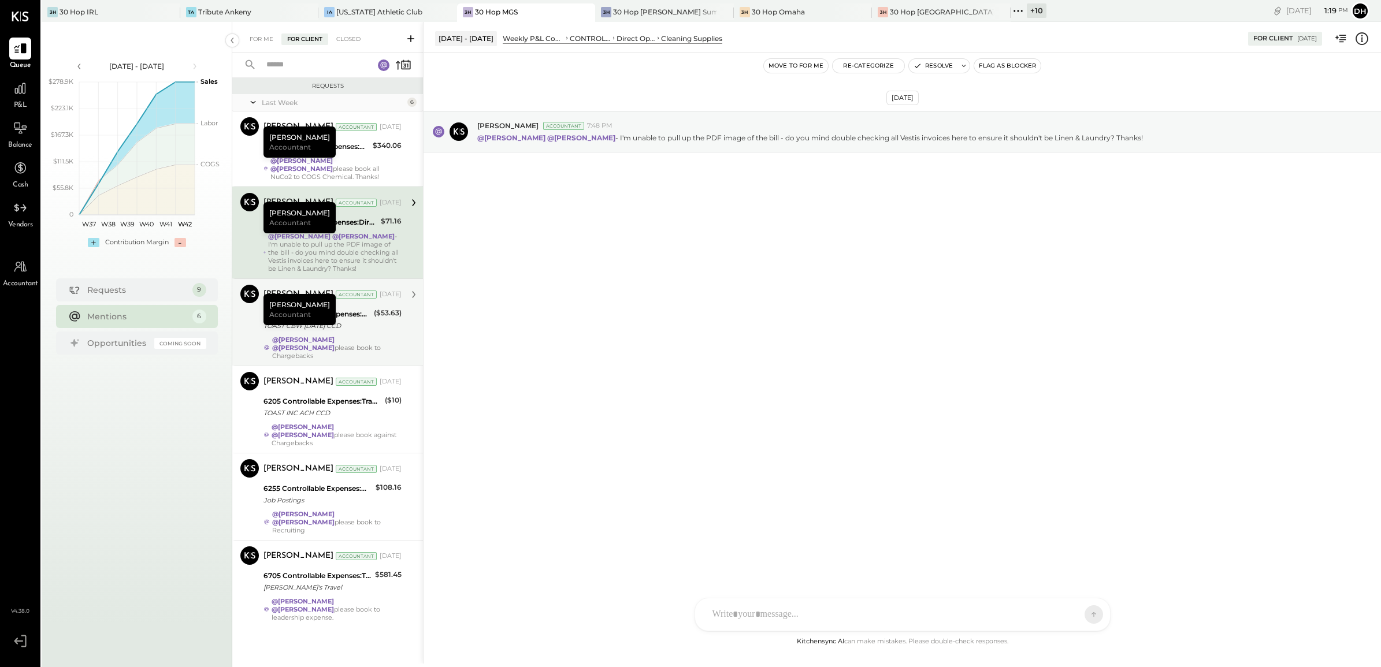
click at [246, 325] on div "[PERSON_NAME] Accountant [PERSON_NAME] Accountant [DATE] 6205 Controllable Expe…" at bounding box center [327, 322] width 191 height 87
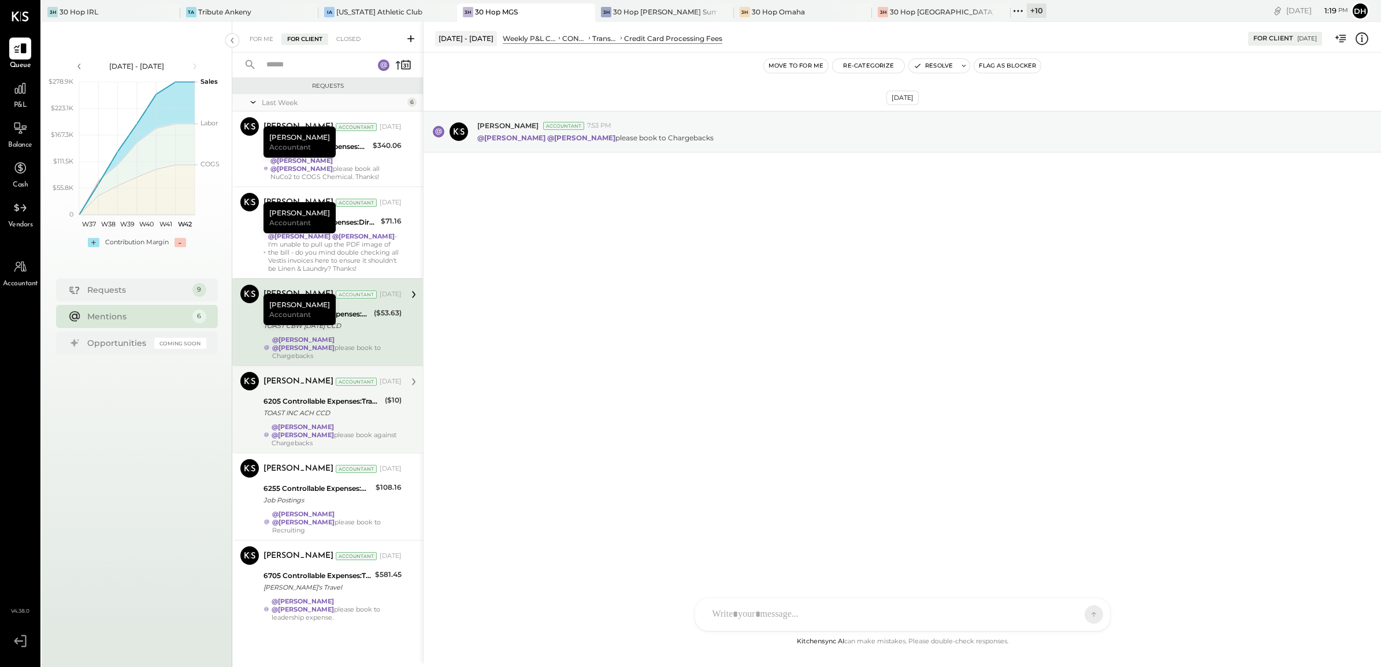
click at [246, 404] on div "[PERSON_NAME] Accountant [PERSON_NAME] Accountant [DATE] 6205 Controllable Expe…" at bounding box center [327, 409] width 191 height 87
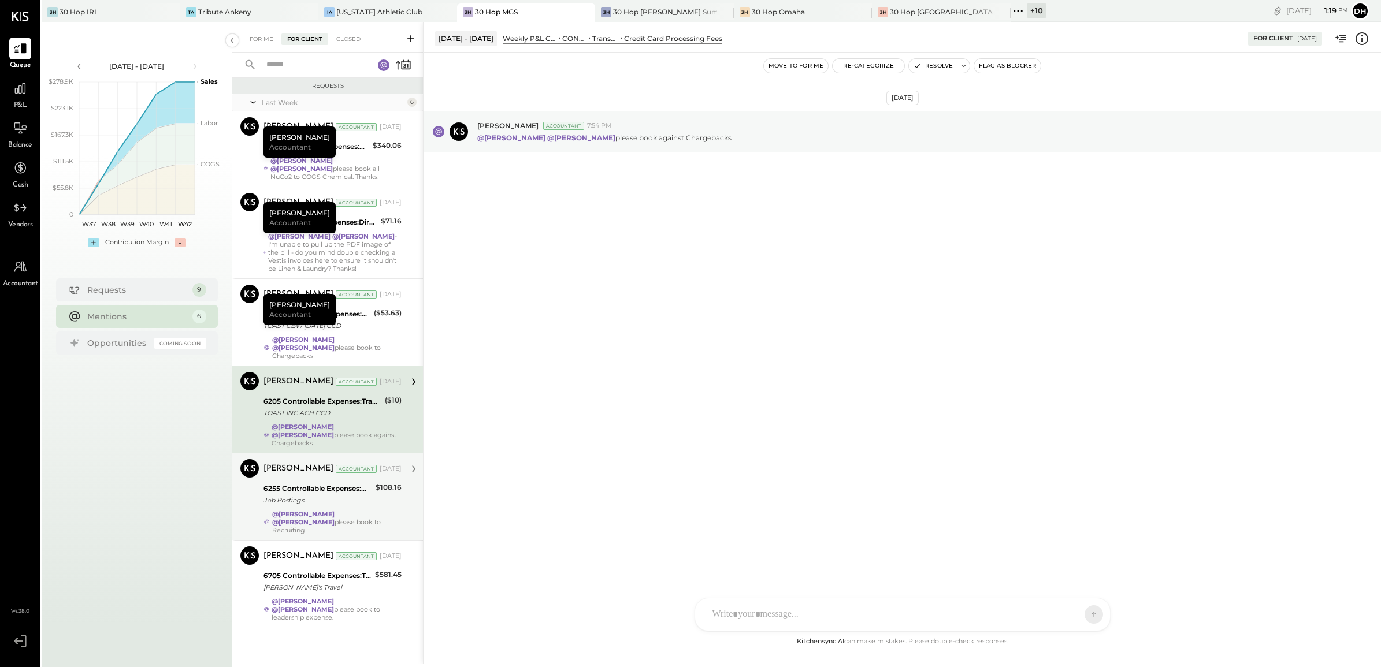
click at [244, 478] on div "[PERSON_NAME] Accountant [PERSON_NAME] Accountant [DATE] 6255 Controllable Expe…" at bounding box center [327, 496] width 191 height 87
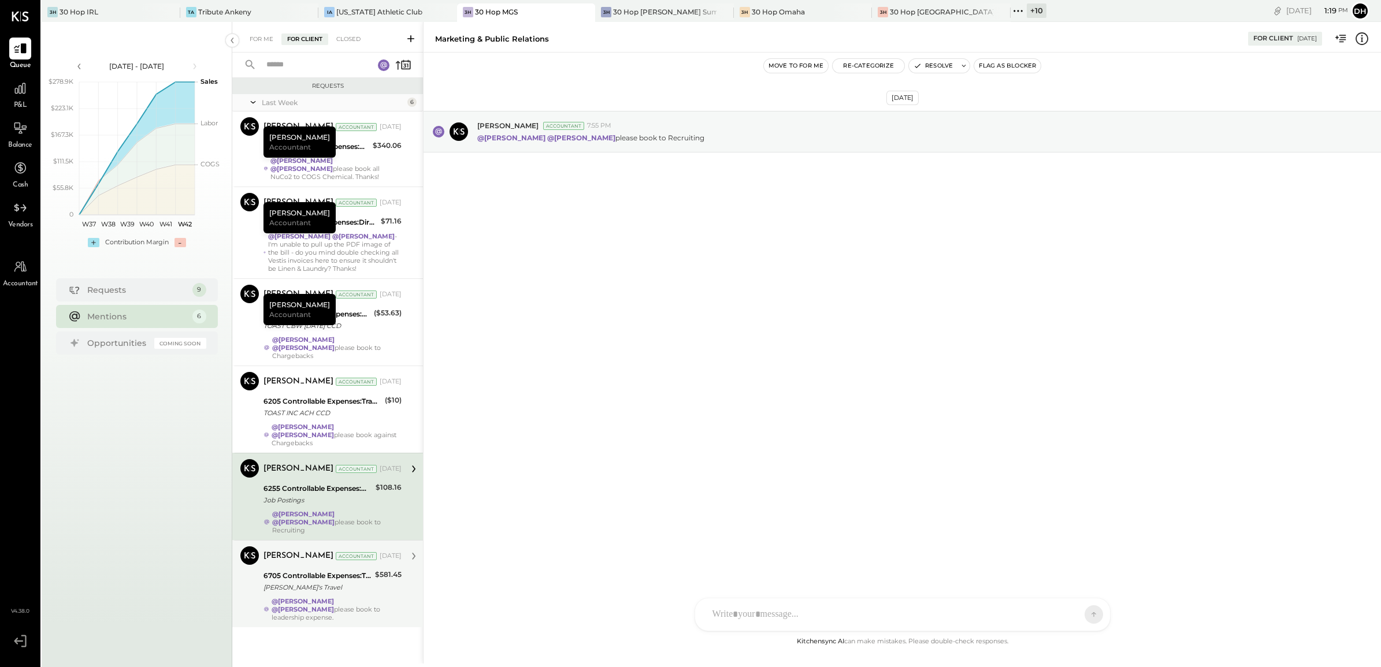
click at [246, 572] on div "[PERSON_NAME] Accountant [PERSON_NAME] Accountant [DATE] 6705 Controllable Expe…" at bounding box center [327, 583] width 191 height 87
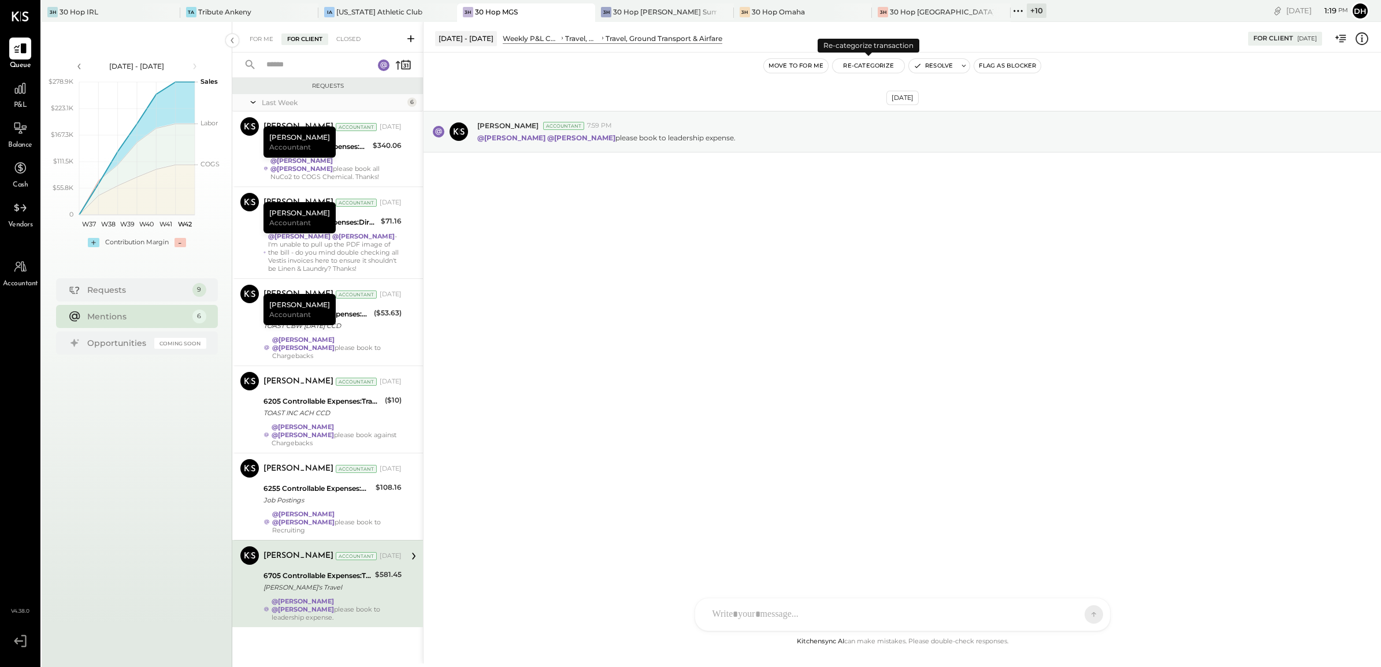
click at [867, 68] on button "Re-Categorize" at bounding box center [869, 66] width 72 height 14
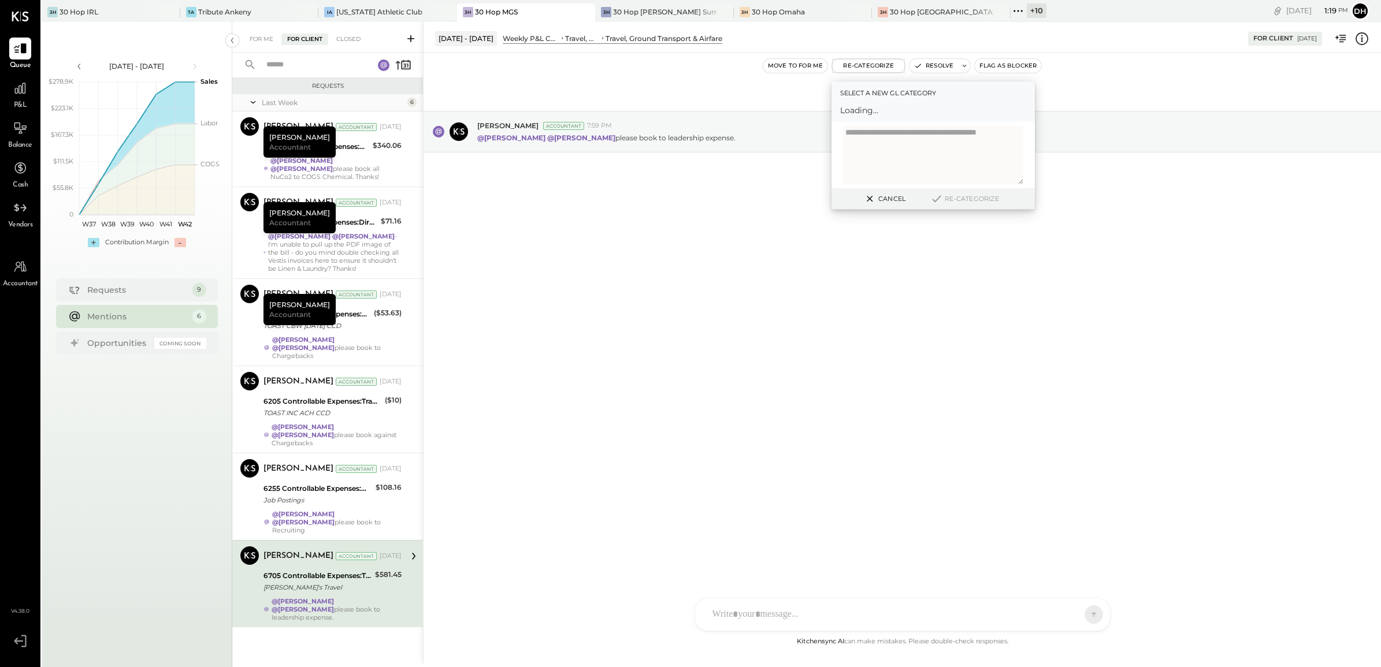
click at [871, 112] on span "Loading..." at bounding box center [933, 111] width 186 height 12
click at [877, 109] on div at bounding box center [923, 116] width 152 height 14
type input "******"
click at [889, 145] on div "(8365) Leadership Expenses" at bounding box center [933, 143] width 186 height 21
click at [974, 200] on button "Re-Categorize" at bounding box center [964, 199] width 76 height 14
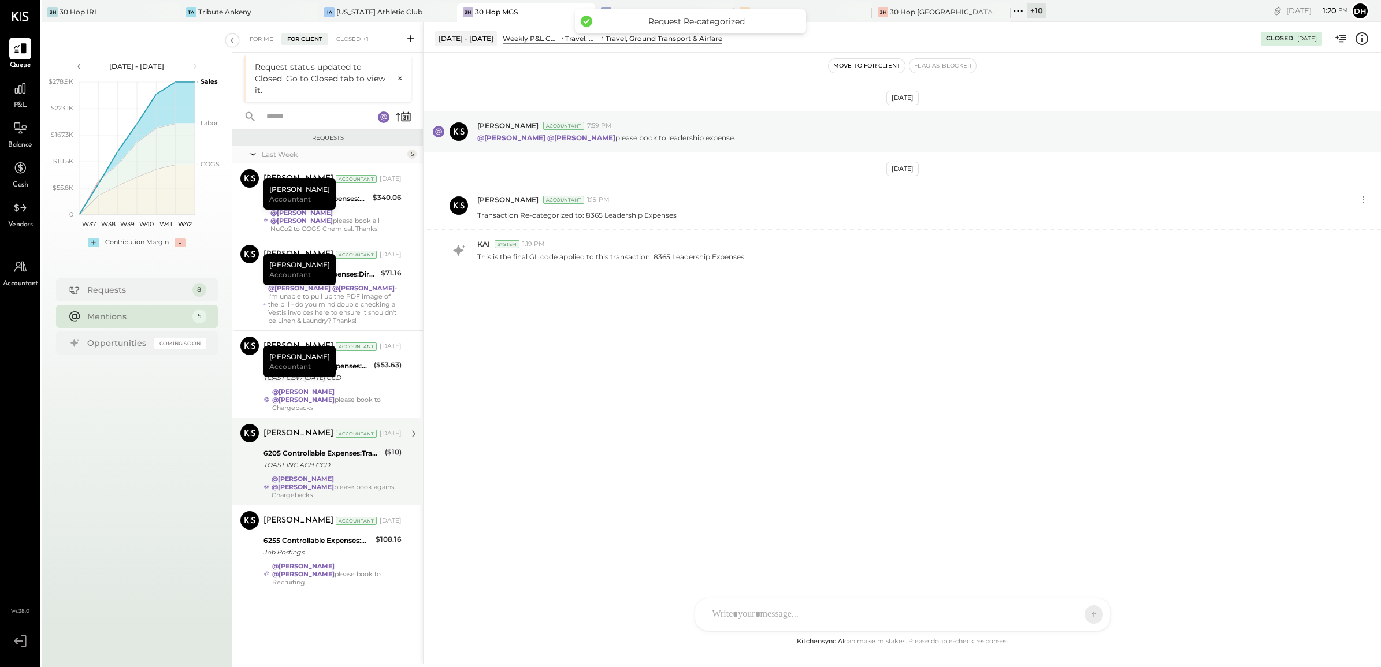
click at [294, 463] on div "6205 Controllable Expenses:Transaction Related Expenses:Credit Card Processing …" at bounding box center [322, 459] width 118 height 25
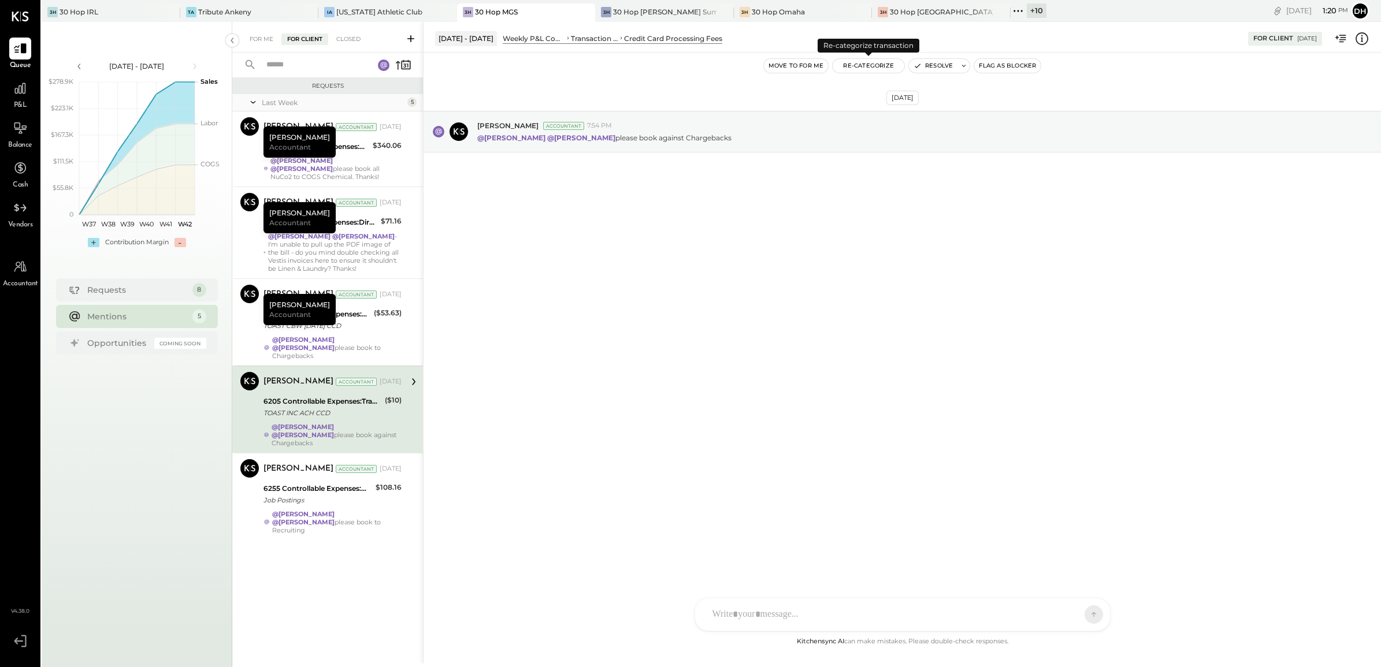
click at [879, 68] on button "Re-Categorize" at bounding box center [869, 66] width 72 height 14
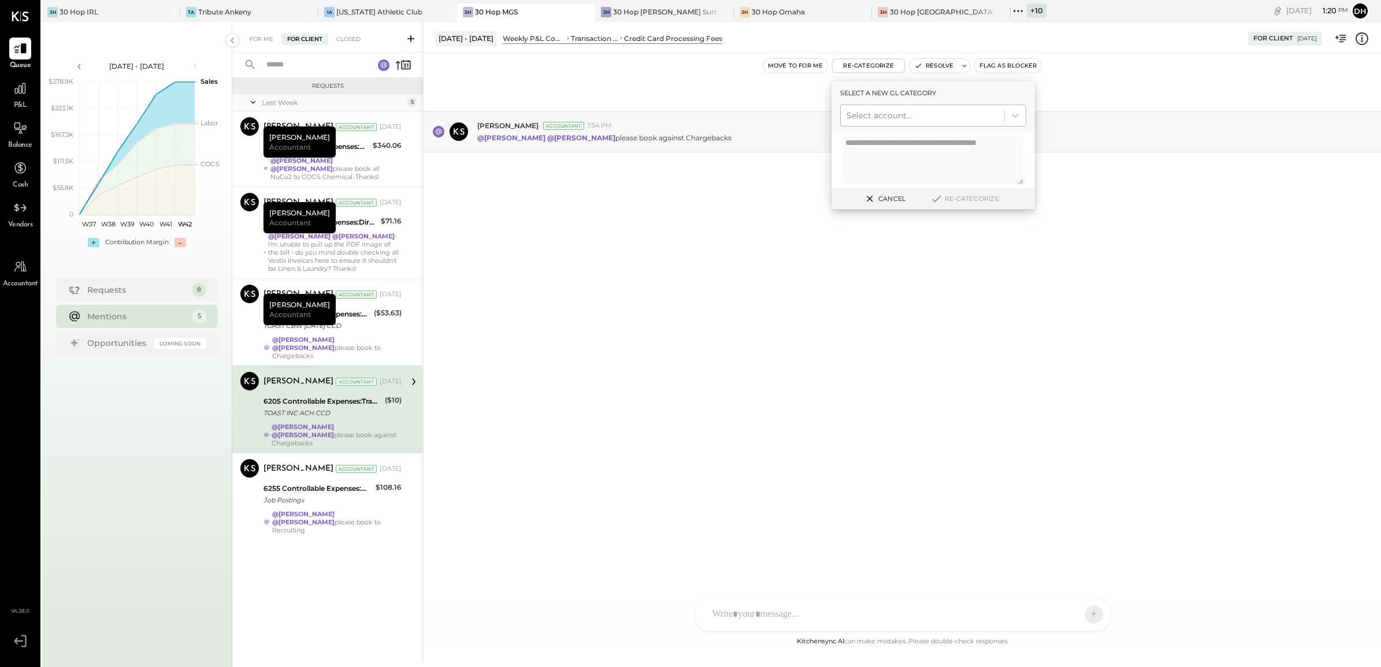
click at [881, 105] on div "Select account..." at bounding box center [933, 116] width 186 height 22
type input "******"
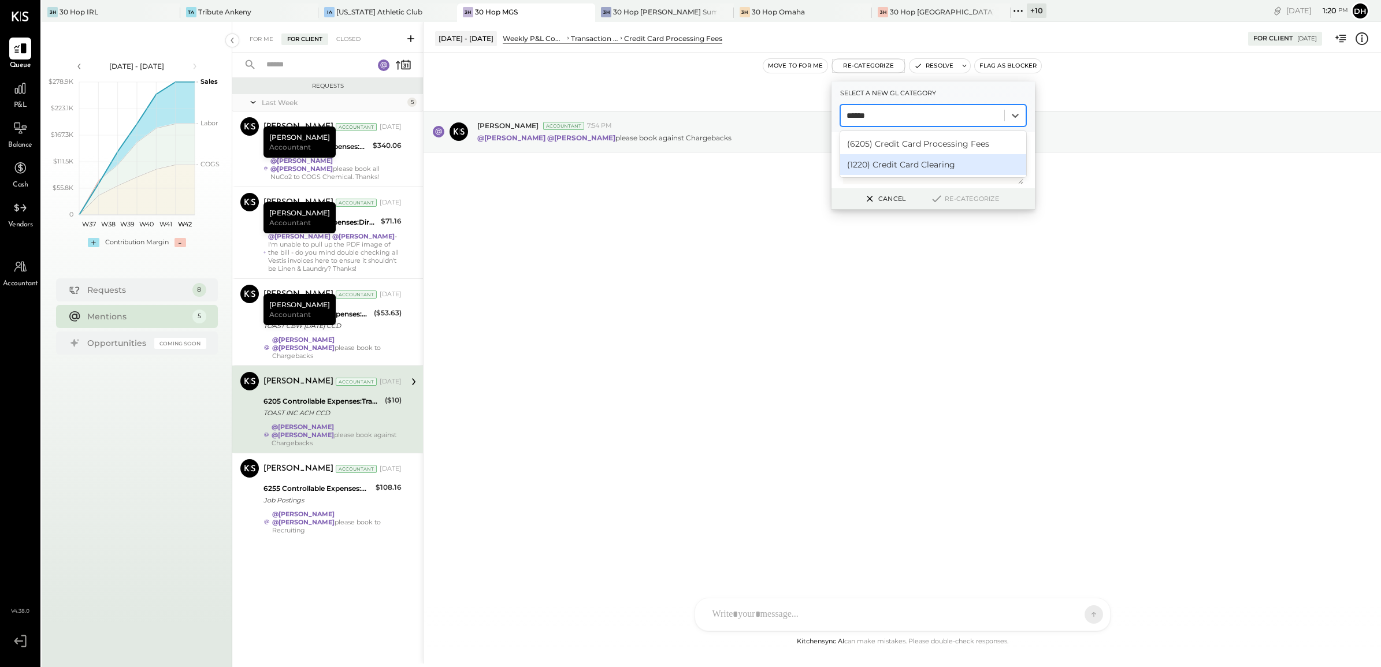
click at [908, 162] on div "(1220) Credit Card Clearing" at bounding box center [933, 164] width 186 height 21
click at [968, 199] on button "Re-Categorize" at bounding box center [964, 199] width 76 height 14
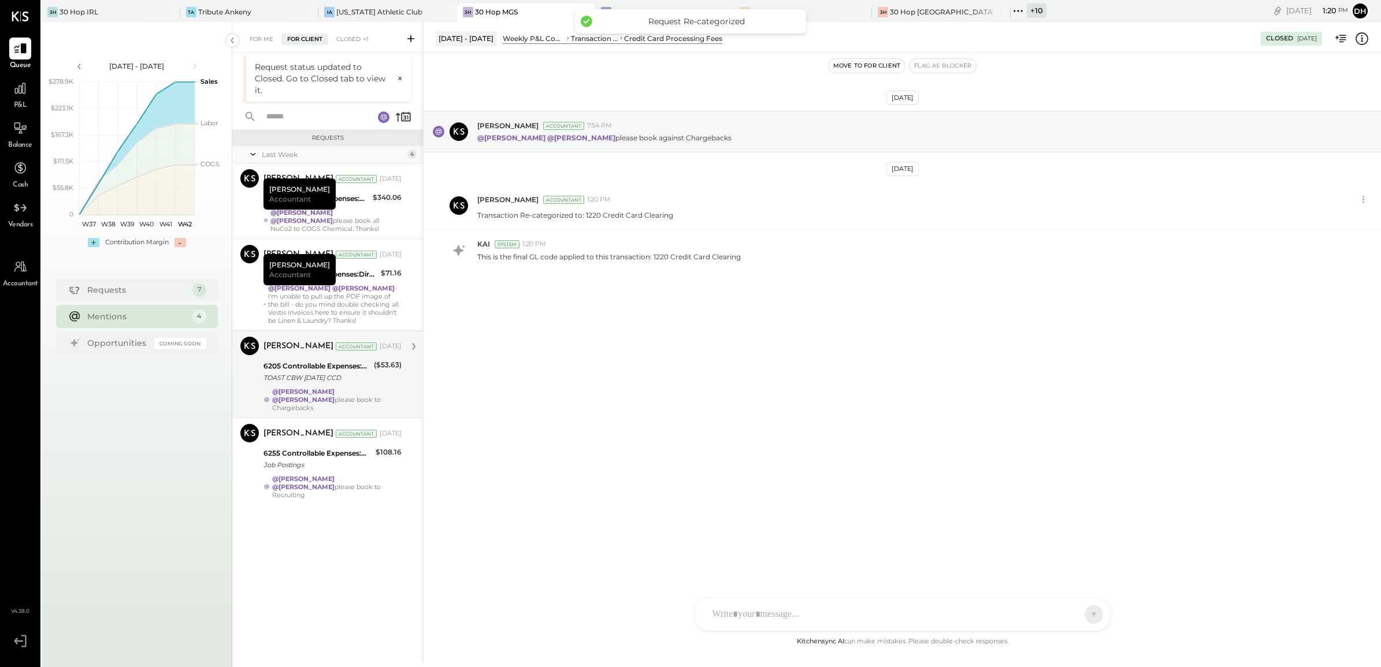
click at [353, 381] on div "TOAST CBW [DATE] CCD" at bounding box center [316, 378] width 107 height 12
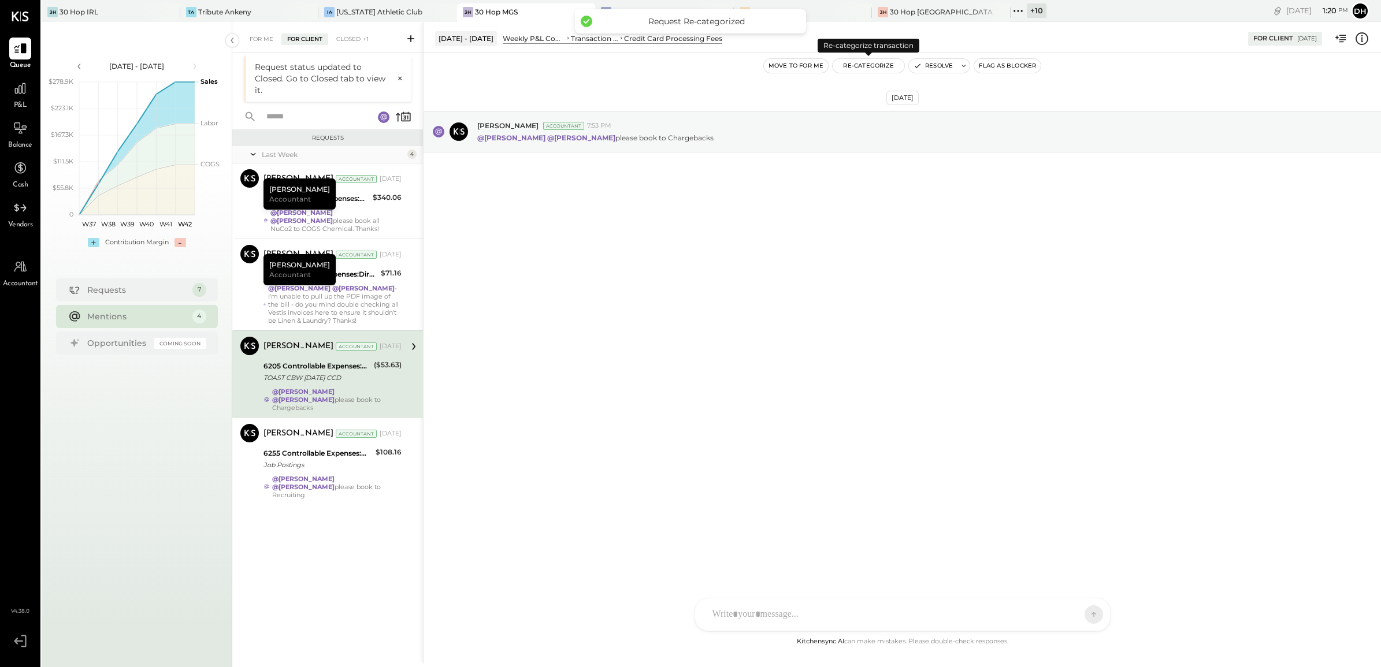
click at [880, 65] on button "Re-Categorize" at bounding box center [869, 66] width 72 height 14
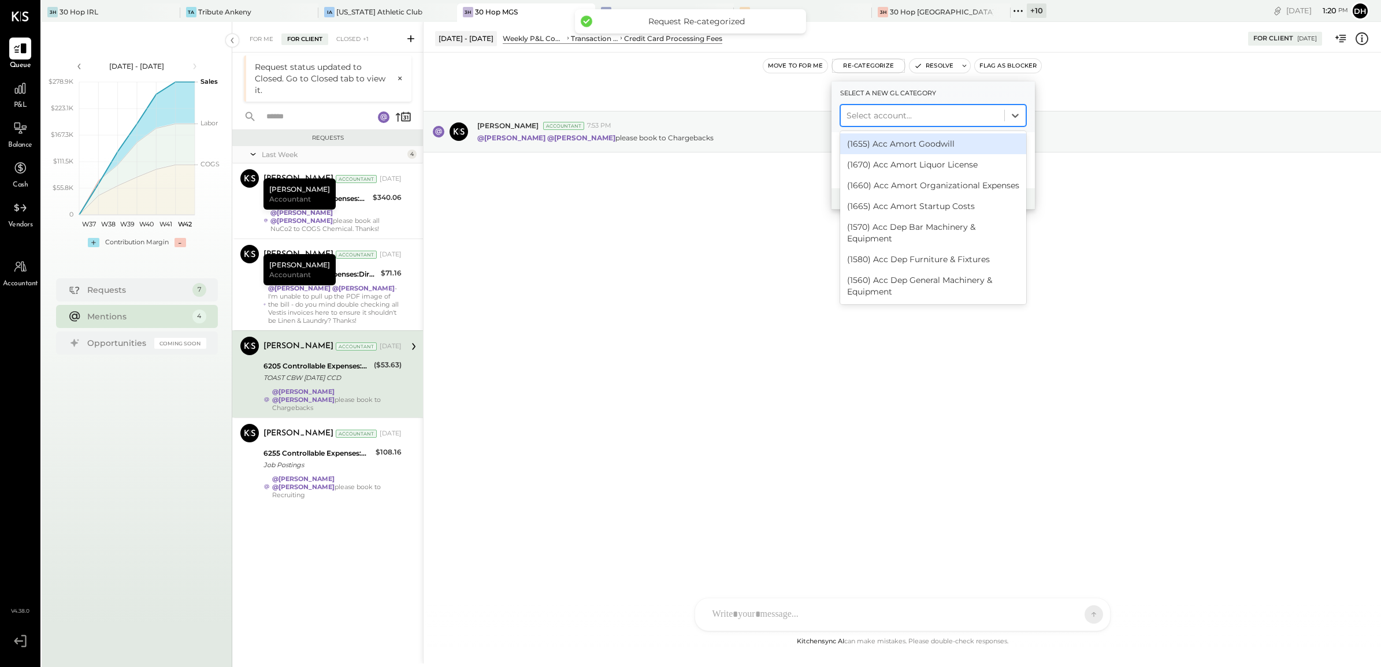
click at [889, 110] on div at bounding box center [923, 116] width 152 height 14
type input "******"
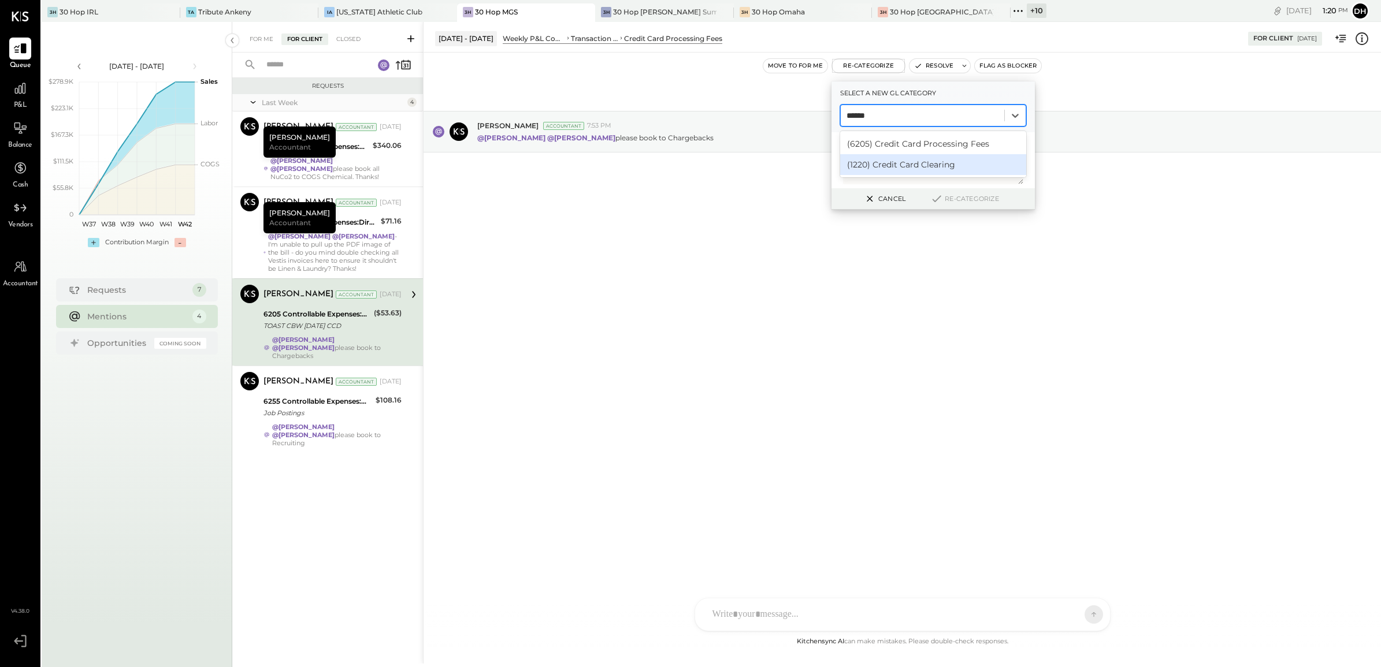
click at [903, 171] on div "(1220) Credit Card Clearing" at bounding box center [933, 164] width 186 height 21
click at [952, 200] on button "Re-Categorize" at bounding box center [964, 199] width 76 height 14
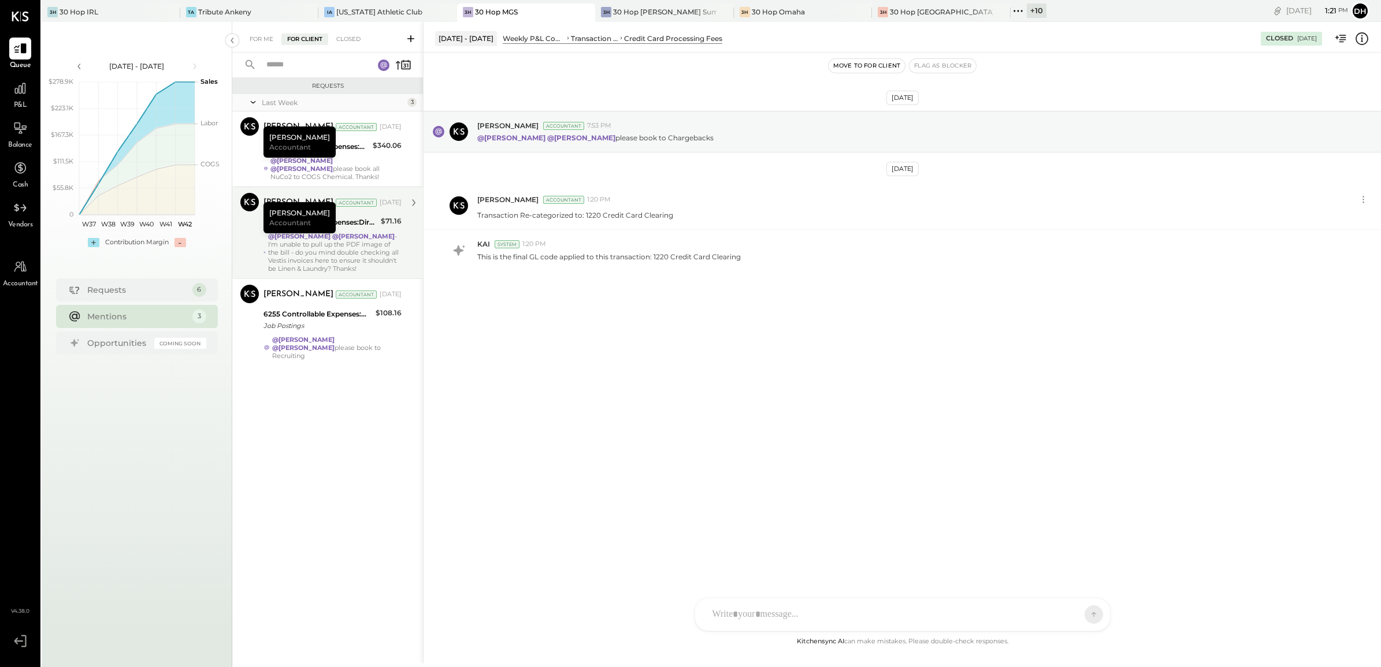
click at [348, 246] on div "@[PERSON_NAME] @[PERSON_NAME] - I'm unable to pull up the PDF image of the bill…" at bounding box center [334, 252] width 133 height 40
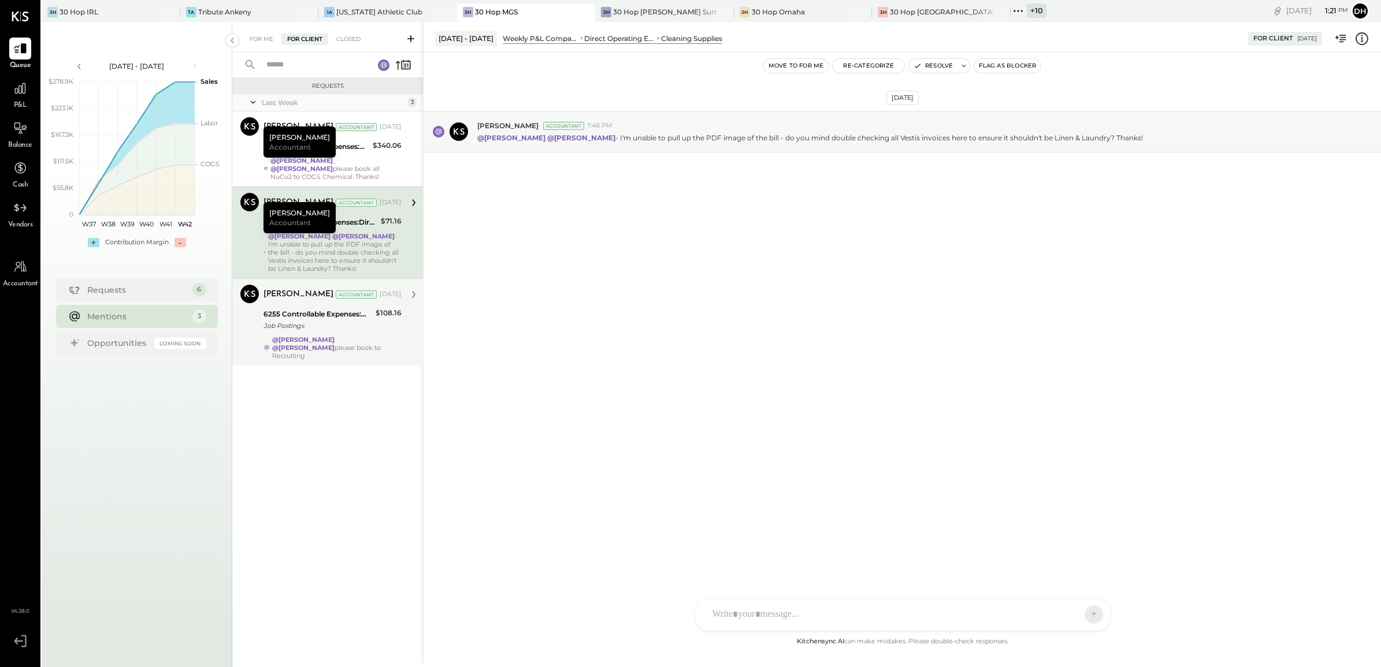
click at [287, 311] on div "6255 Controllable Expenses:Marketing & Advertising:Marketing & Public Relations" at bounding box center [317, 315] width 109 height 12
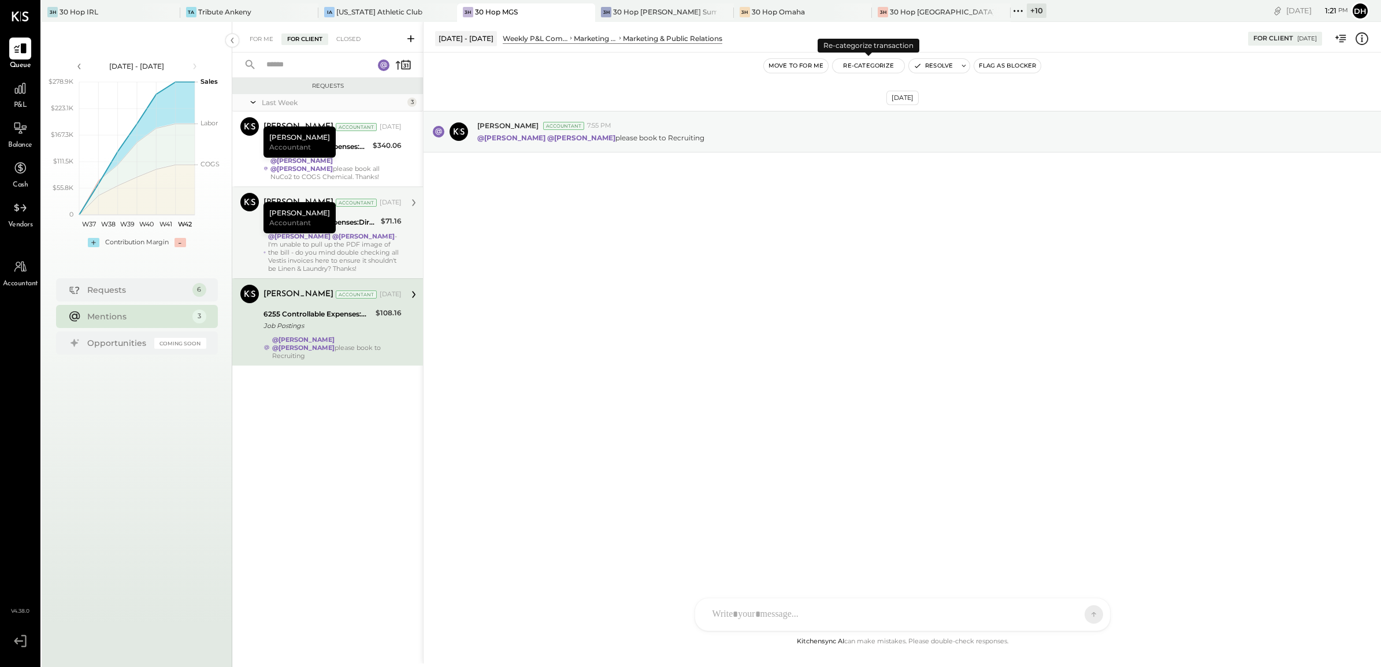
click at [877, 62] on button "Re-Categorize" at bounding box center [869, 66] width 72 height 14
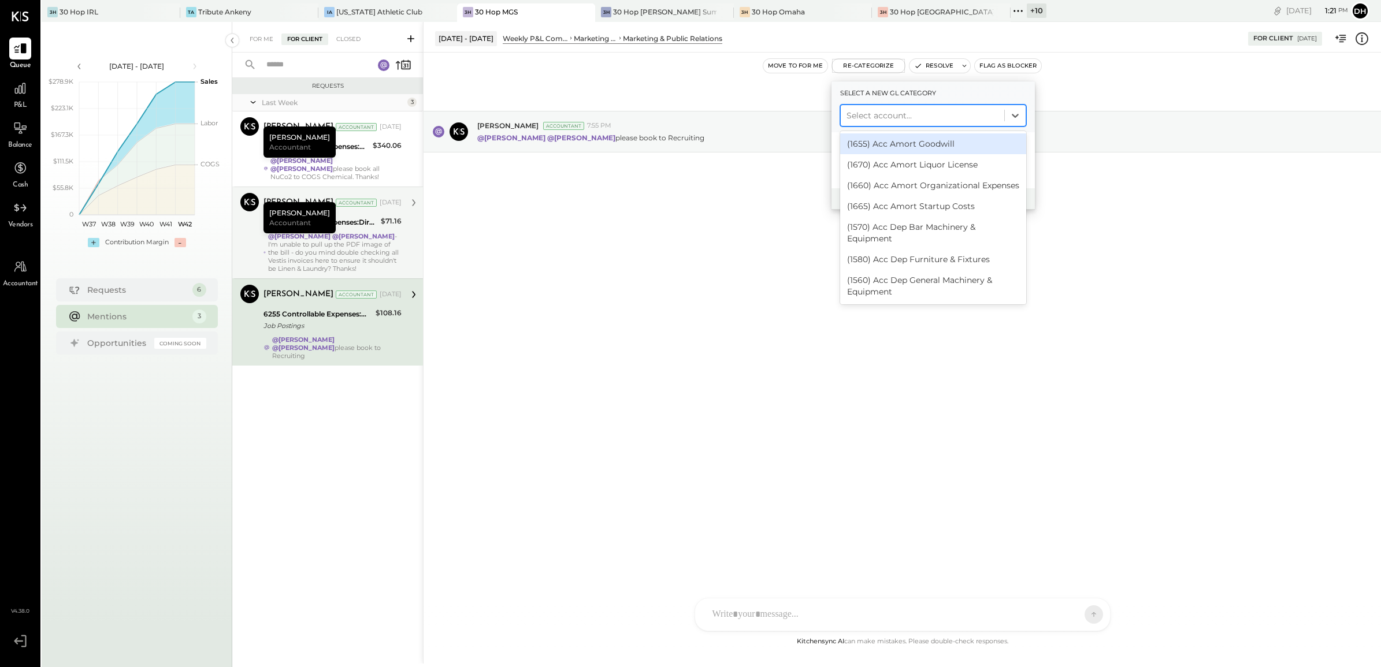
click at [908, 111] on div at bounding box center [923, 116] width 152 height 14
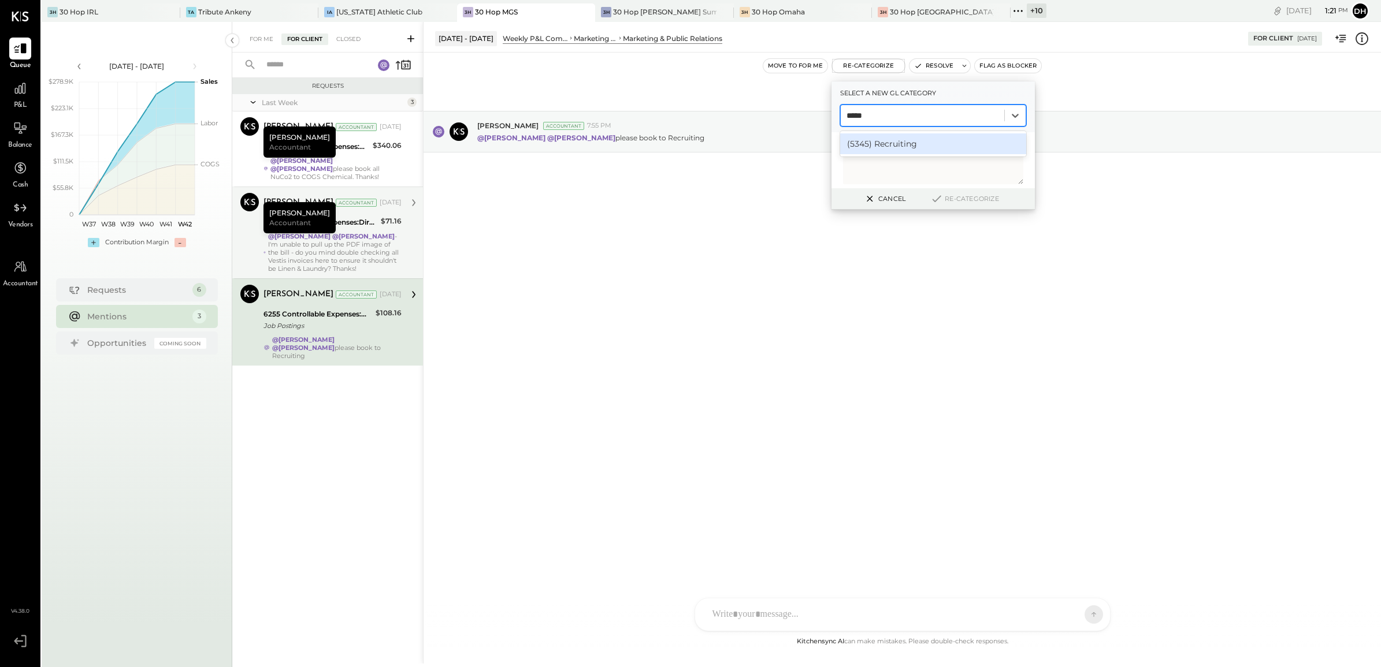
type input "******"
click at [920, 142] on div "(5345) Recruiting" at bounding box center [933, 143] width 186 height 21
click at [960, 203] on button "Re-Categorize" at bounding box center [964, 199] width 76 height 14
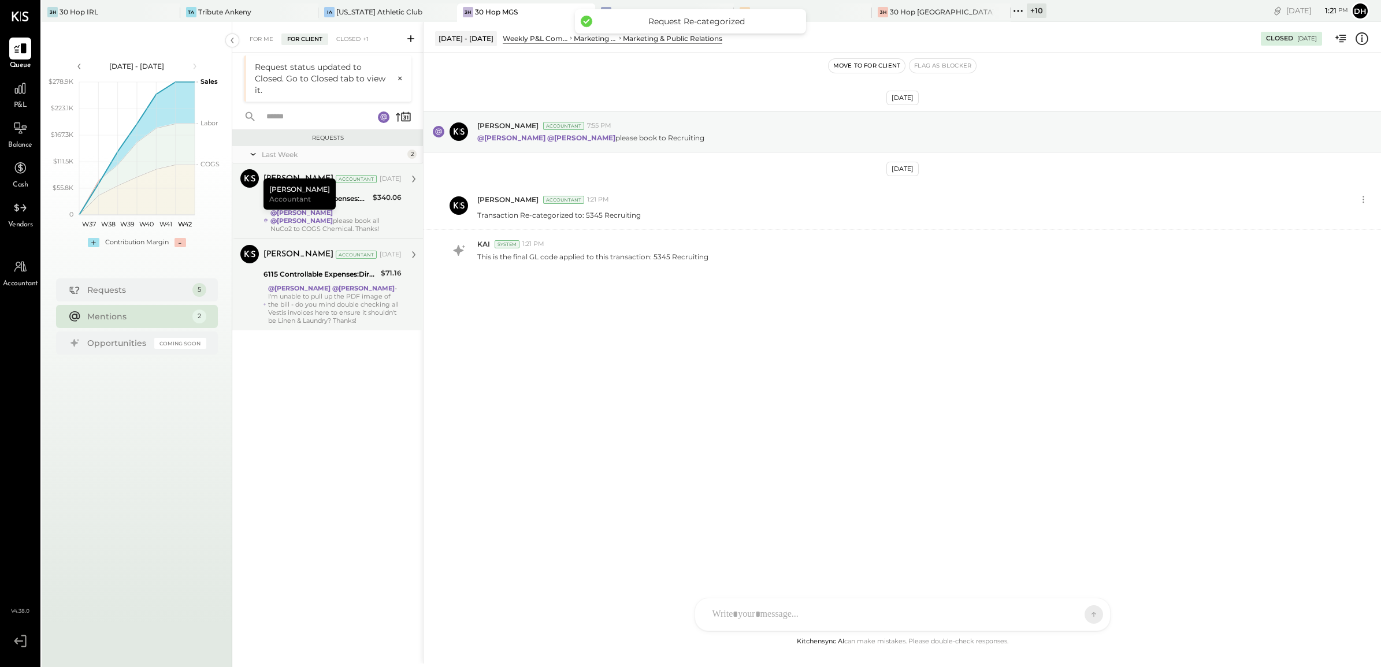
click at [357, 218] on div "@[PERSON_NAME] @[PERSON_NAME] please book all NuCo2 to COGS Chemical. Thanks!" at bounding box center [335, 221] width 131 height 24
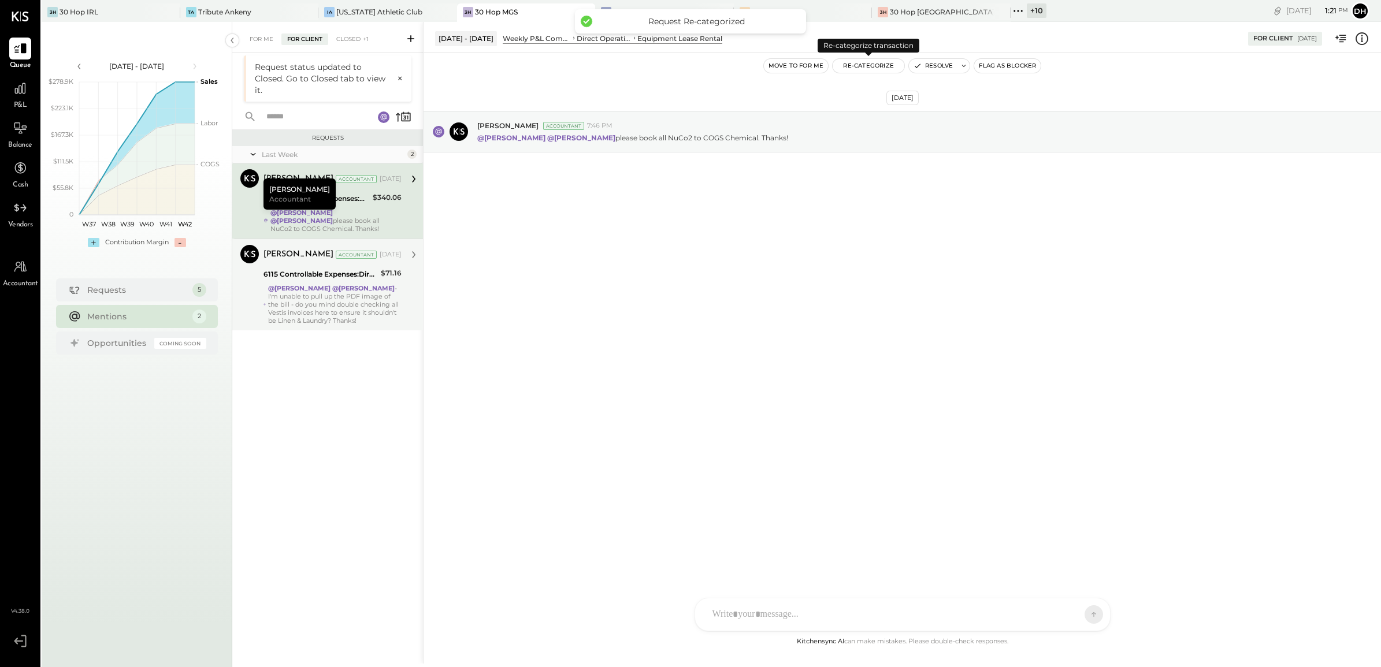
click at [877, 68] on button "Re-Categorize" at bounding box center [869, 66] width 72 height 14
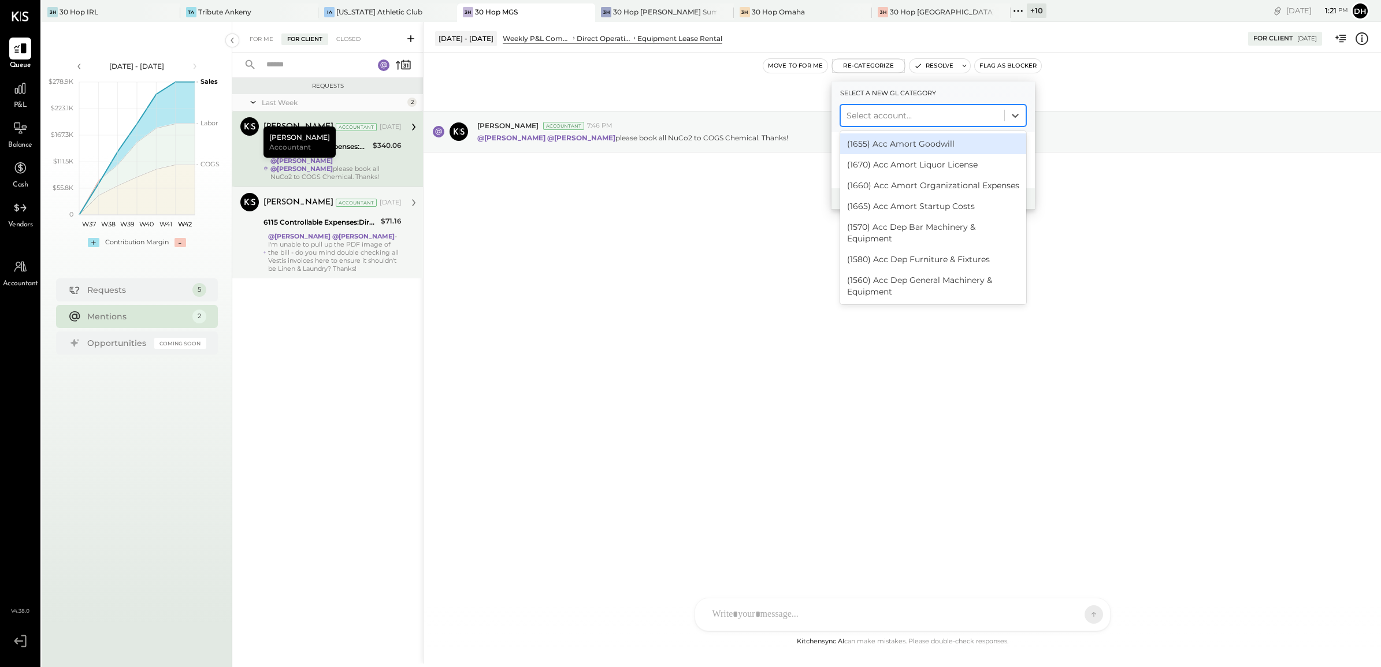
click at [888, 113] on div at bounding box center [923, 116] width 152 height 14
type input "****"
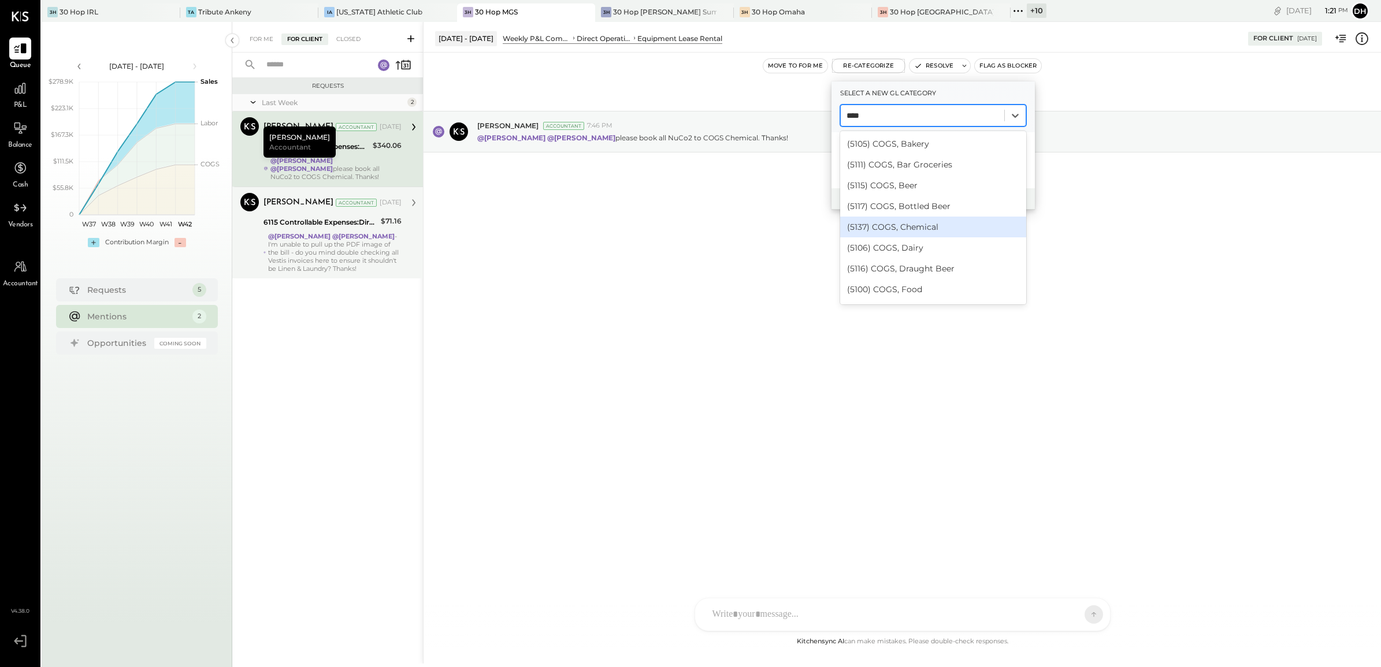
click at [926, 224] on div "(5137) COGS, Chemical" at bounding box center [933, 227] width 186 height 21
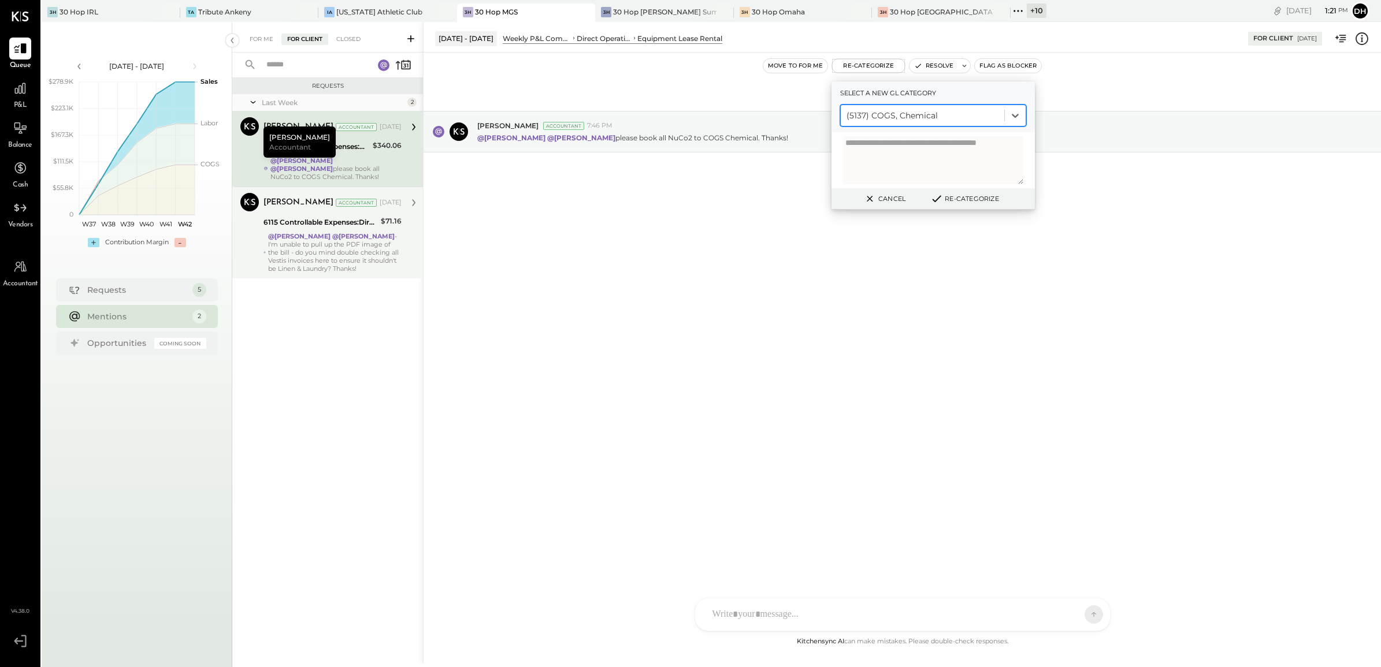
click at [962, 199] on button "Re-Categorize" at bounding box center [964, 199] width 76 height 14
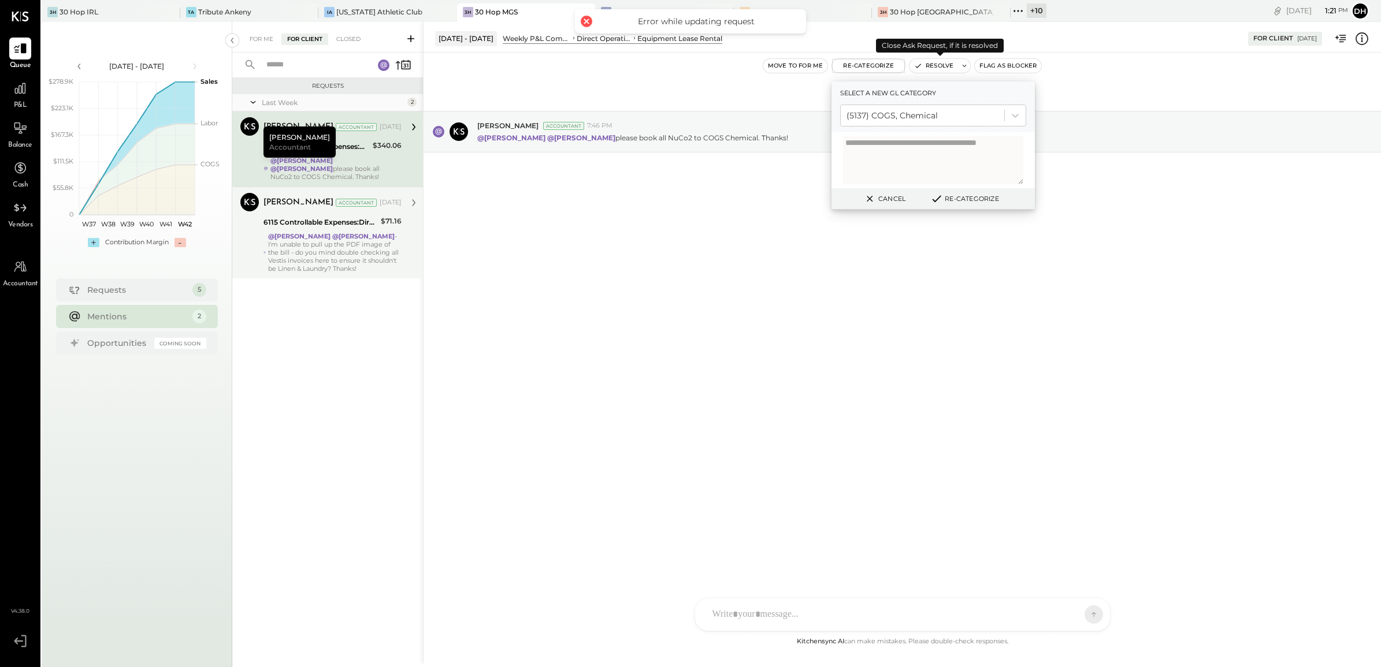
click at [946, 64] on button "Resolve" at bounding box center [934, 66] width 49 height 14
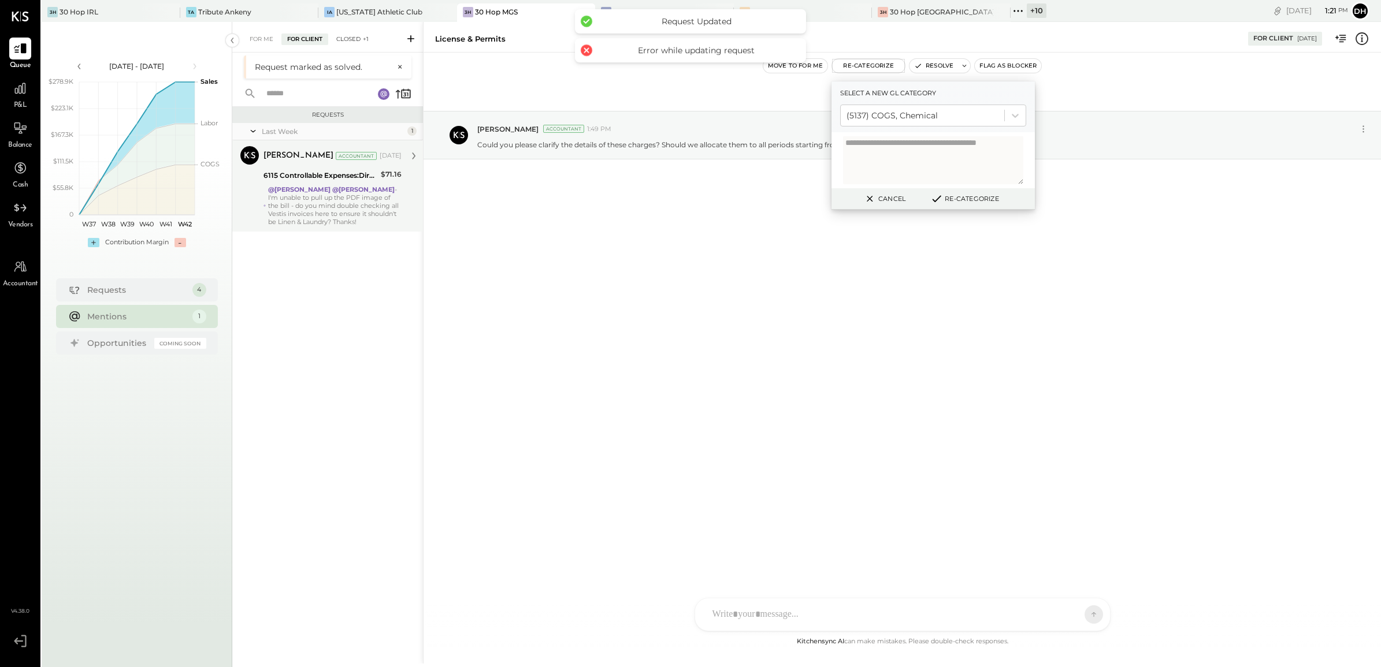
click at [348, 34] on div "Closed +1" at bounding box center [353, 40] width 44 height 12
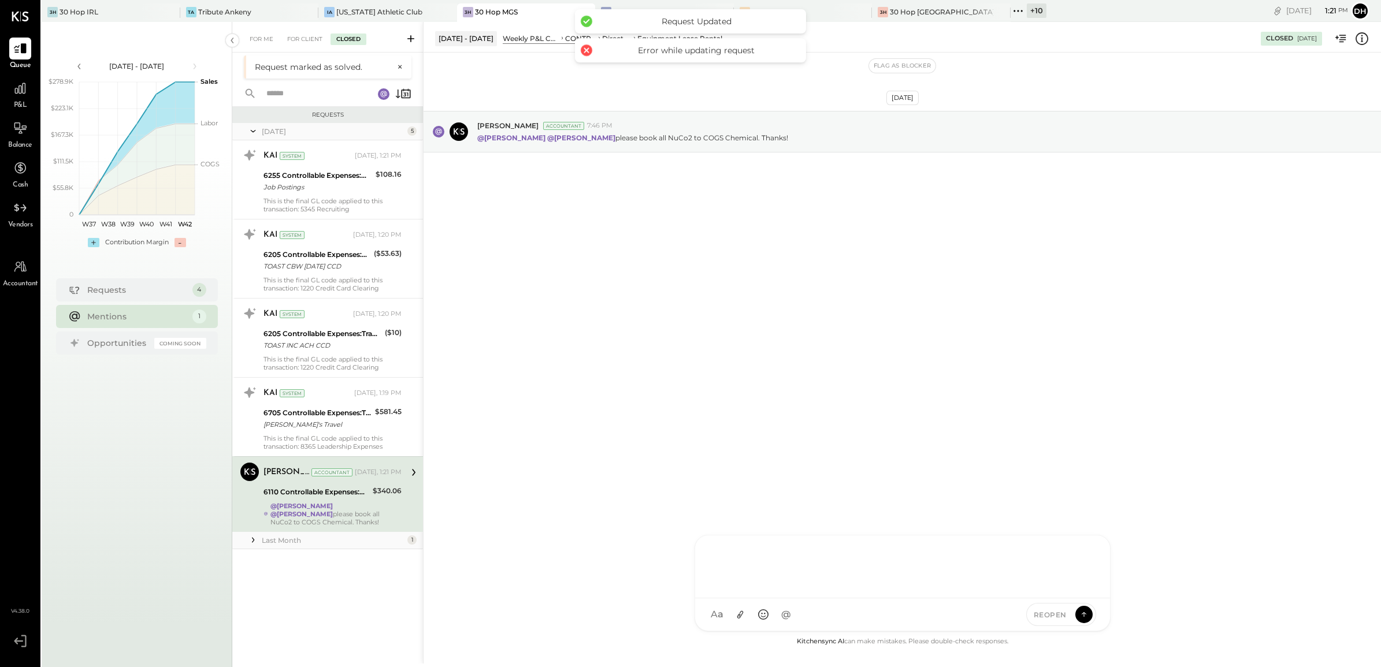
click at [758, 611] on div "AM [PERSON_NAME] [PERSON_NAME] DB [PERSON_NAME] ES [PERSON_NAME] BF [PERSON_NAM…" at bounding box center [903, 583] width 416 height 96
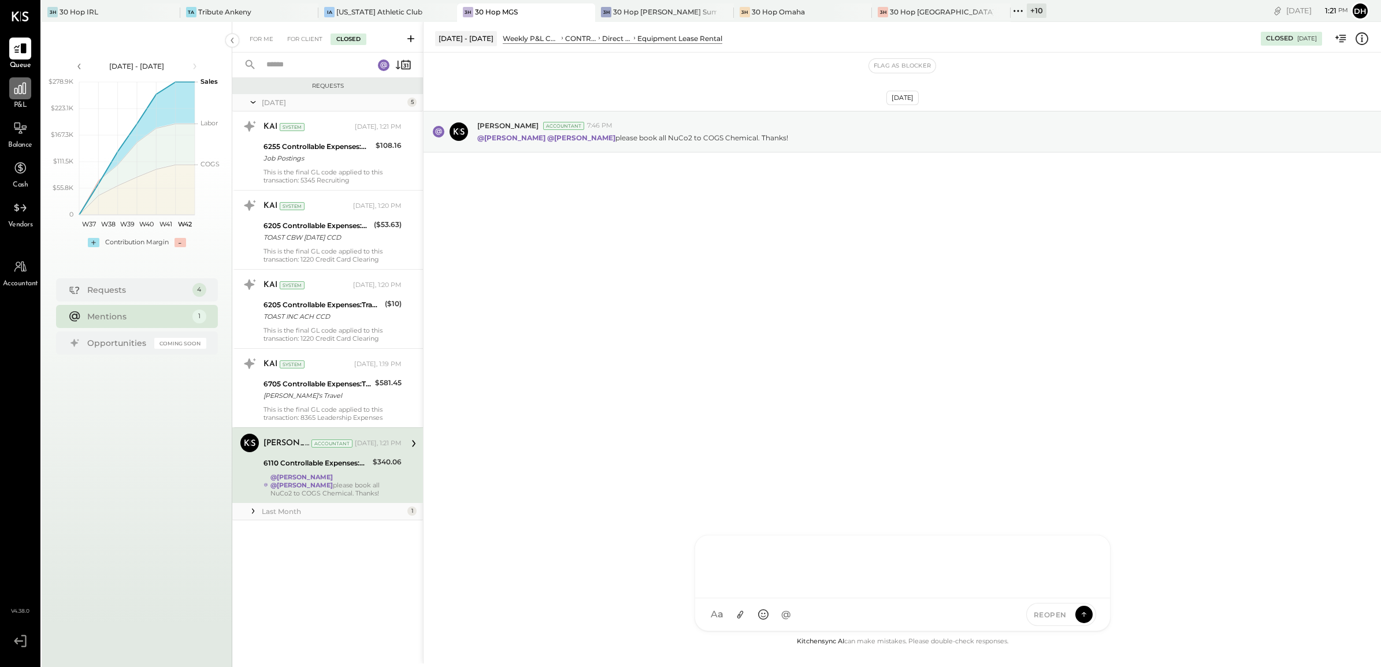
click at [16, 93] on icon at bounding box center [20, 88] width 15 height 15
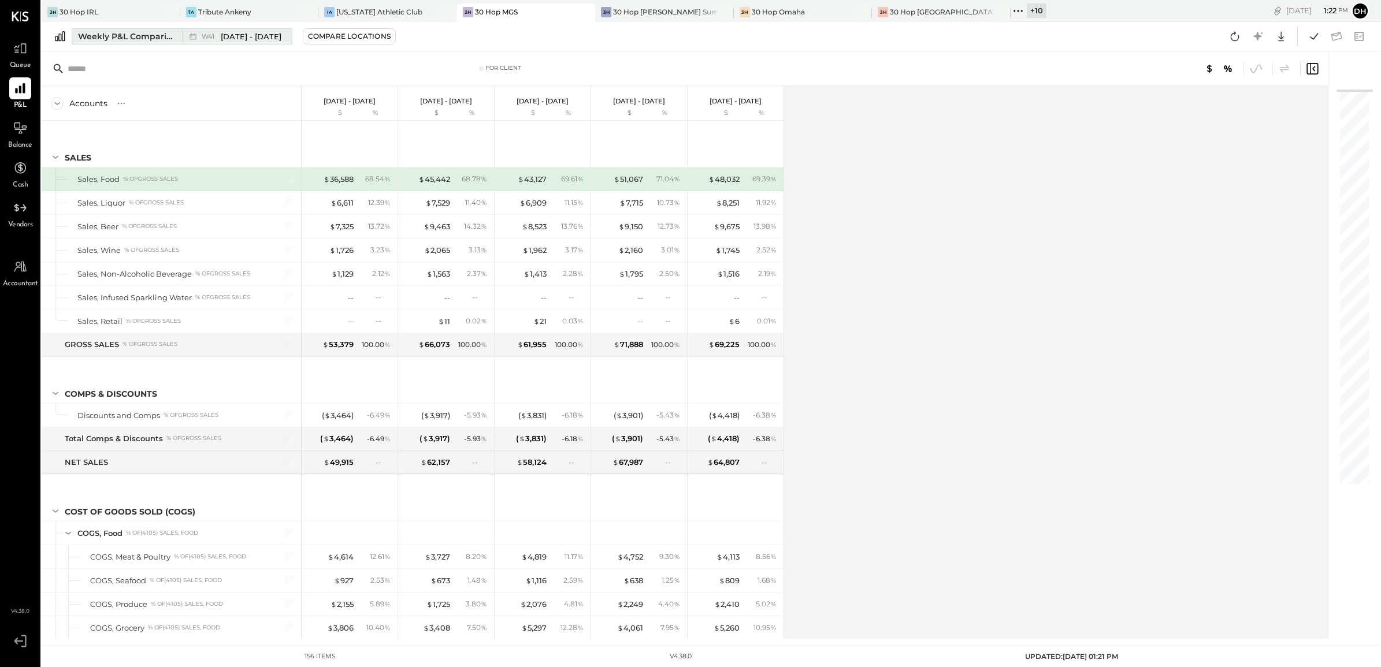
click at [107, 34] on div "Weekly P&L Comparison" at bounding box center [126, 37] width 97 height 12
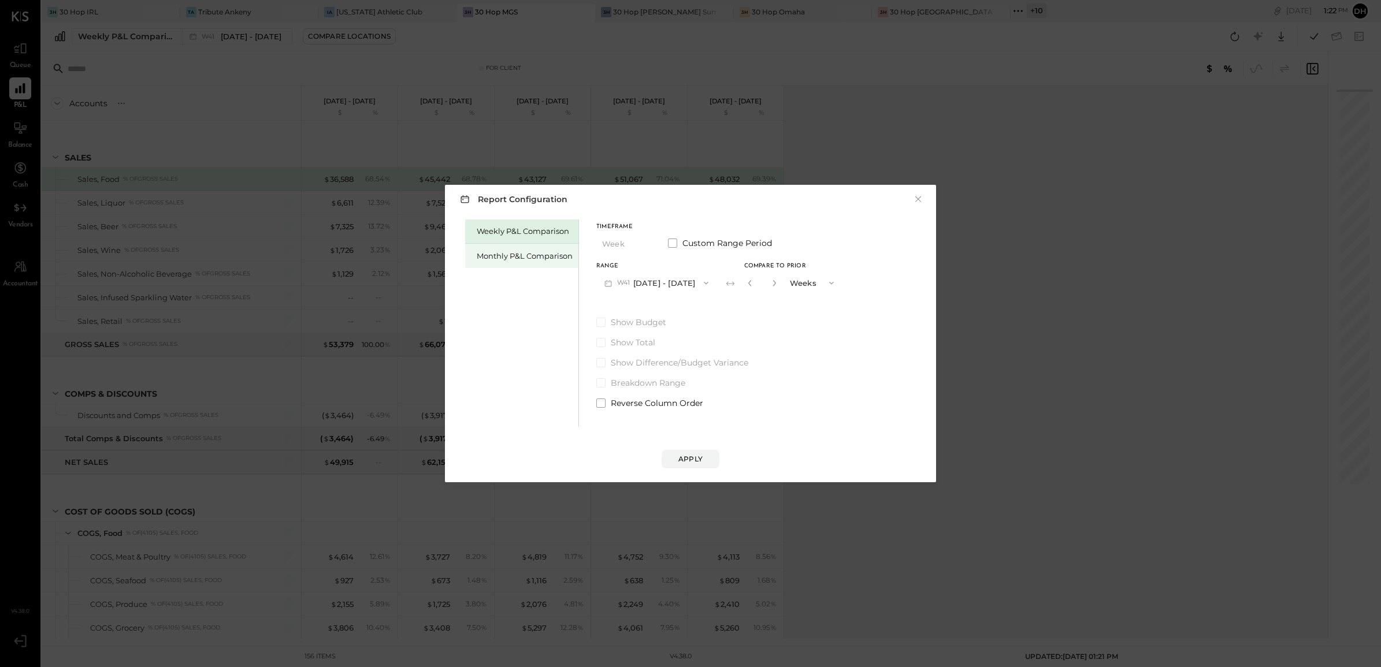
click at [512, 260] on div "Monthly P&L Comparison" at bounding box center [525, 256] width 96 height 11
click at [645, 285] on button "M10 [DATE] - [DATE]" at bounding box center [656, 282] width 120 height 21
click at [656, 314] on div "M09 [DATE] - [DATE]" at bounding box center [663, 309] width 132 height 24
click at [752, 287] on div "Compare" at bounding box center [755, 285] width 38 height 10
click at [773, 282] on icon "button" at bounding box center [776, 283] width 7 height 7
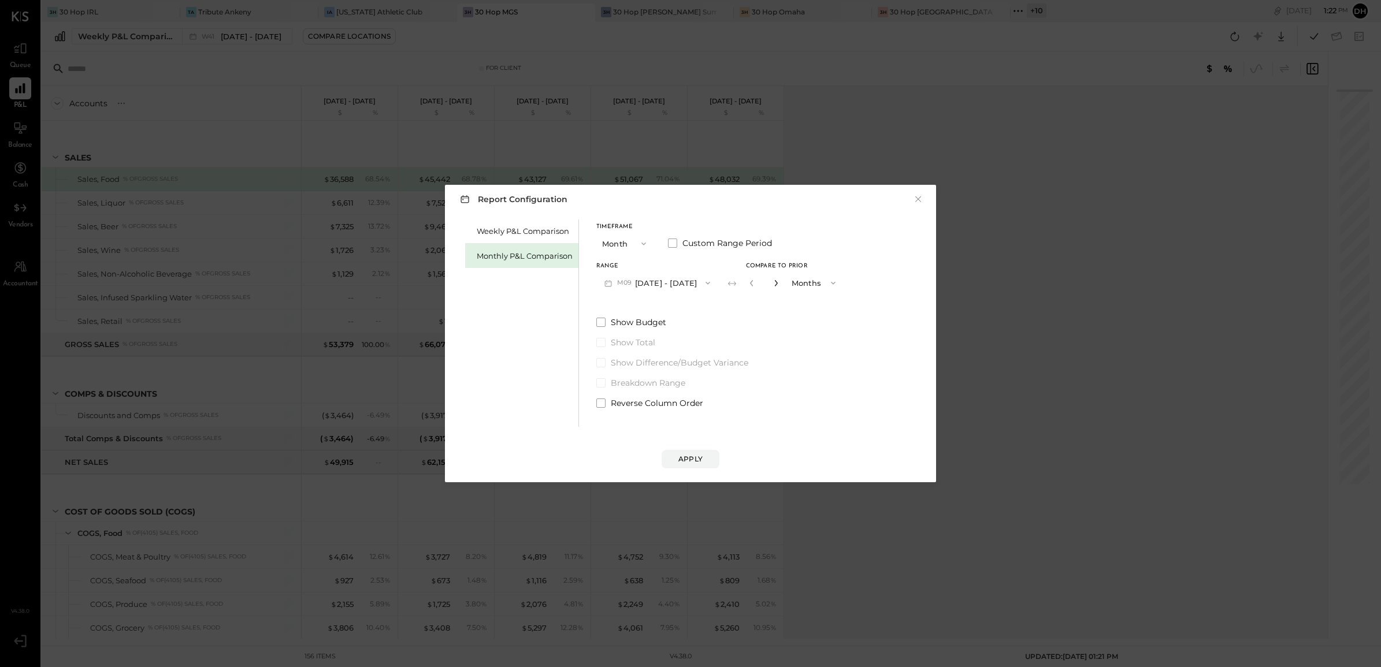
click at [773, 282] on icon "button" at bounding box center [776, 283] width 7 height 7
type input "*"
click at [692, 451] on button "Apply" at bounding box center [691, 459] width 58 height 18
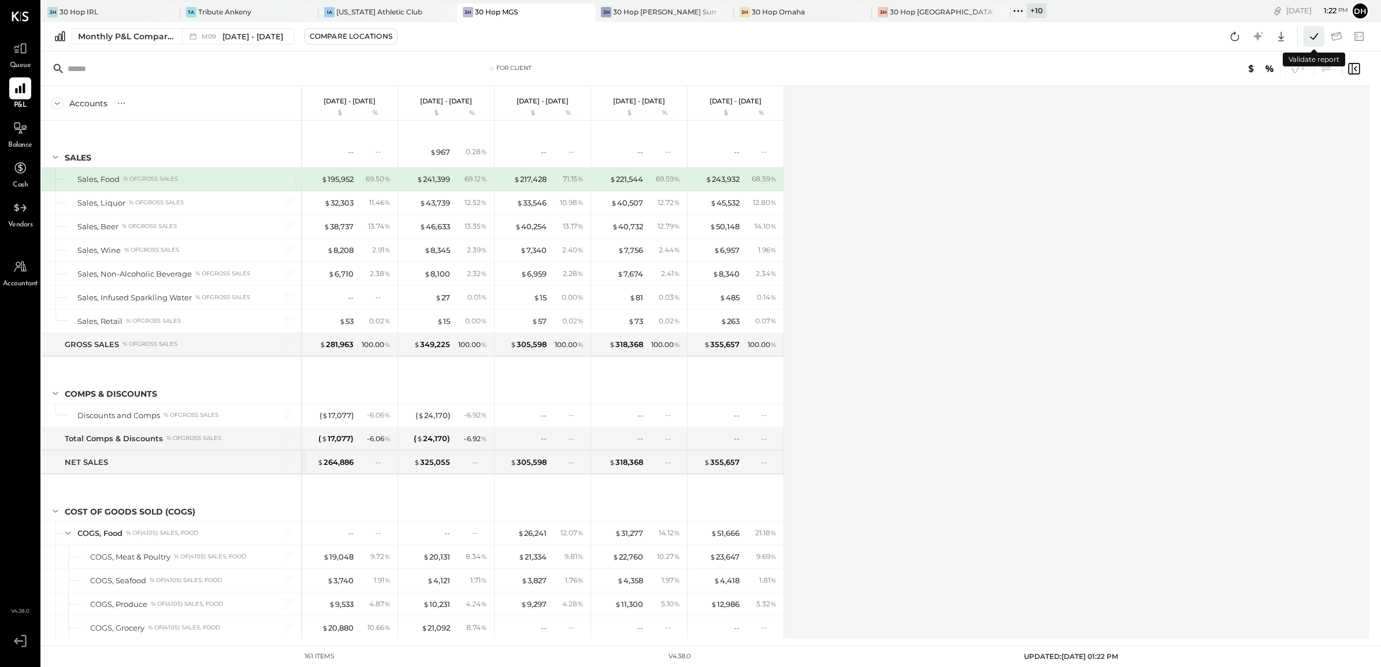
click at [1317, 35] on icon at bounding box center [1313, 36] width 15 height 15
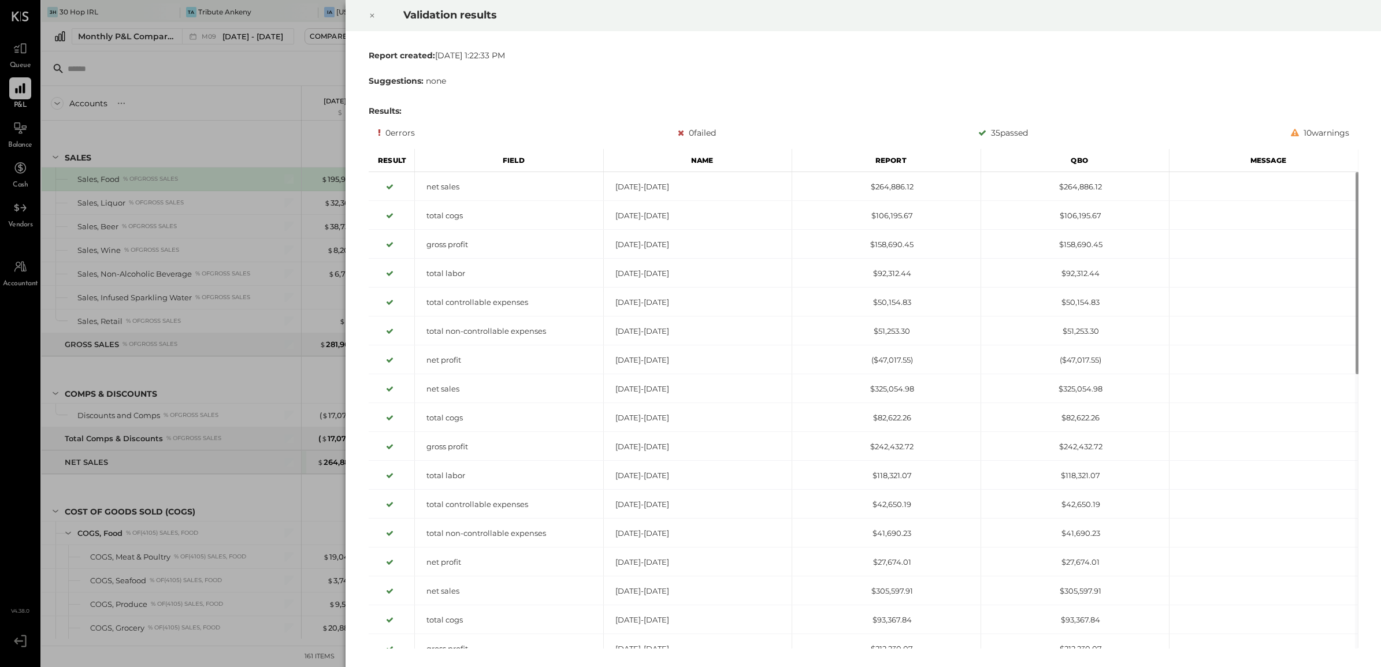
click at [376, 8] on div at bounding box center [371, 15] width 25 height 32
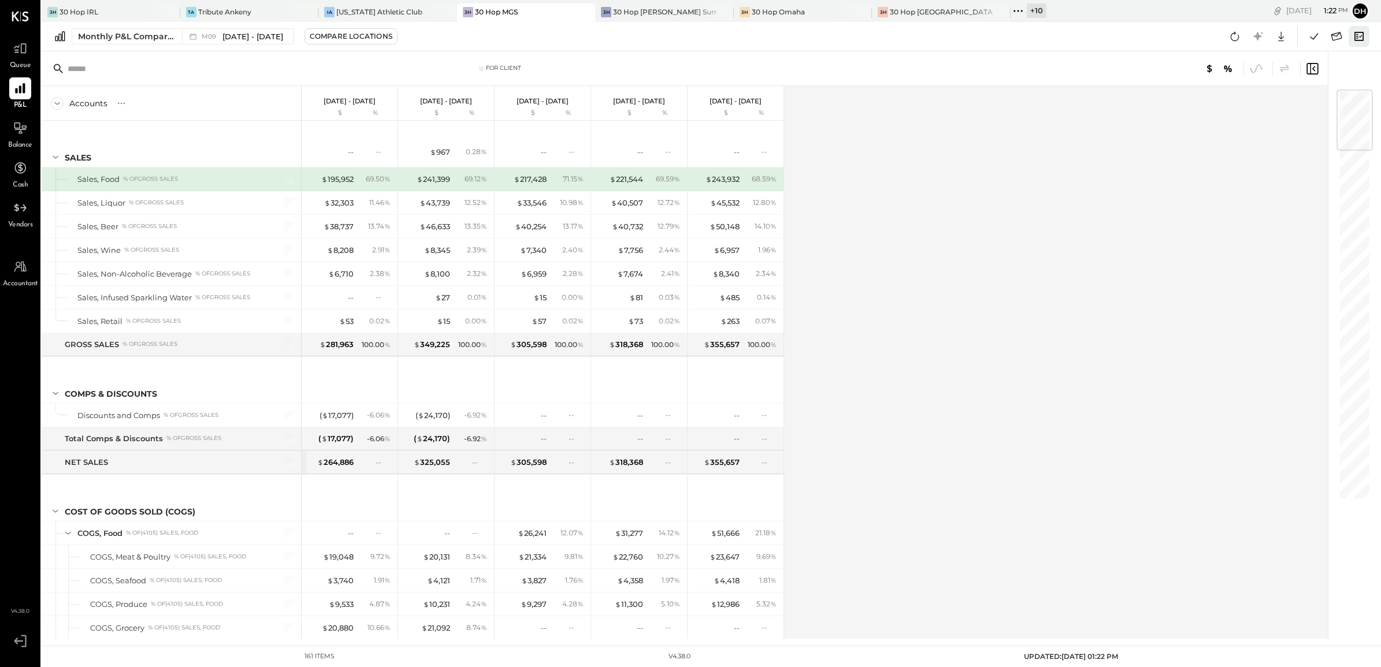
click at [1358, 36] on icon at bounding box center [1359, 36] width 15 height 15
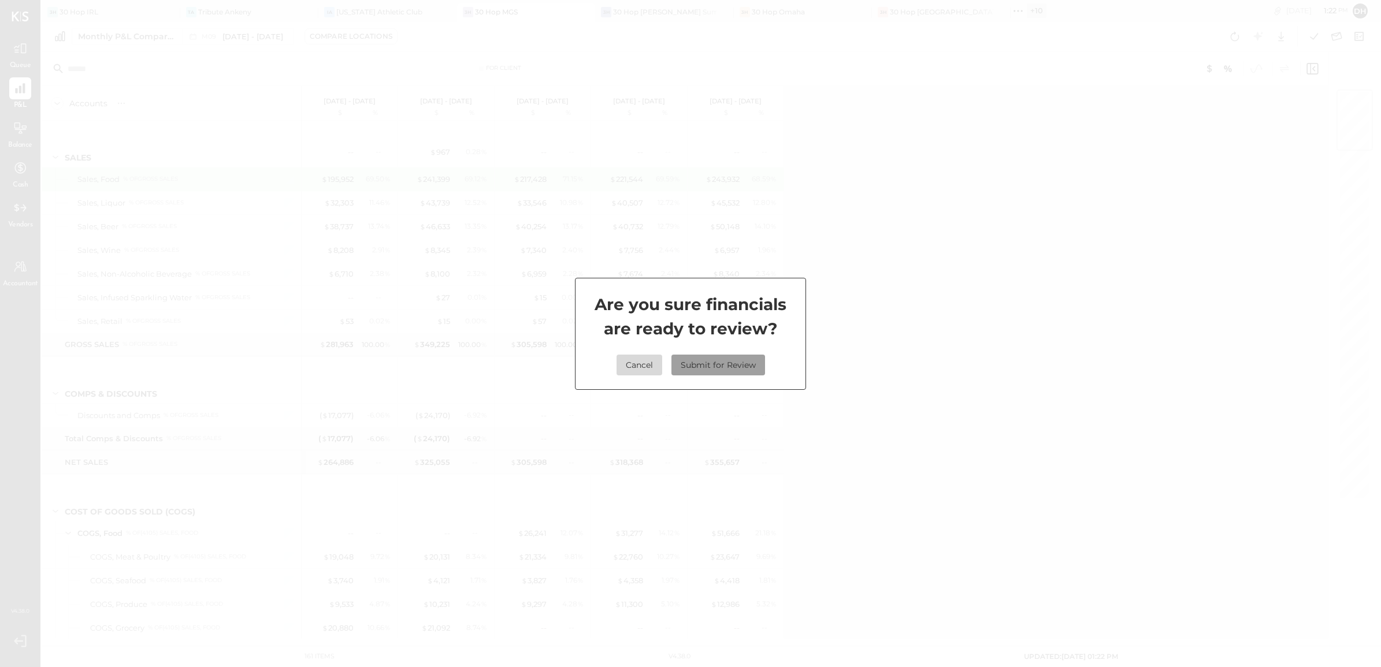
click at [728, 360] on button "Submit for Review" at bounding box center [718, 365] width 94 height 21
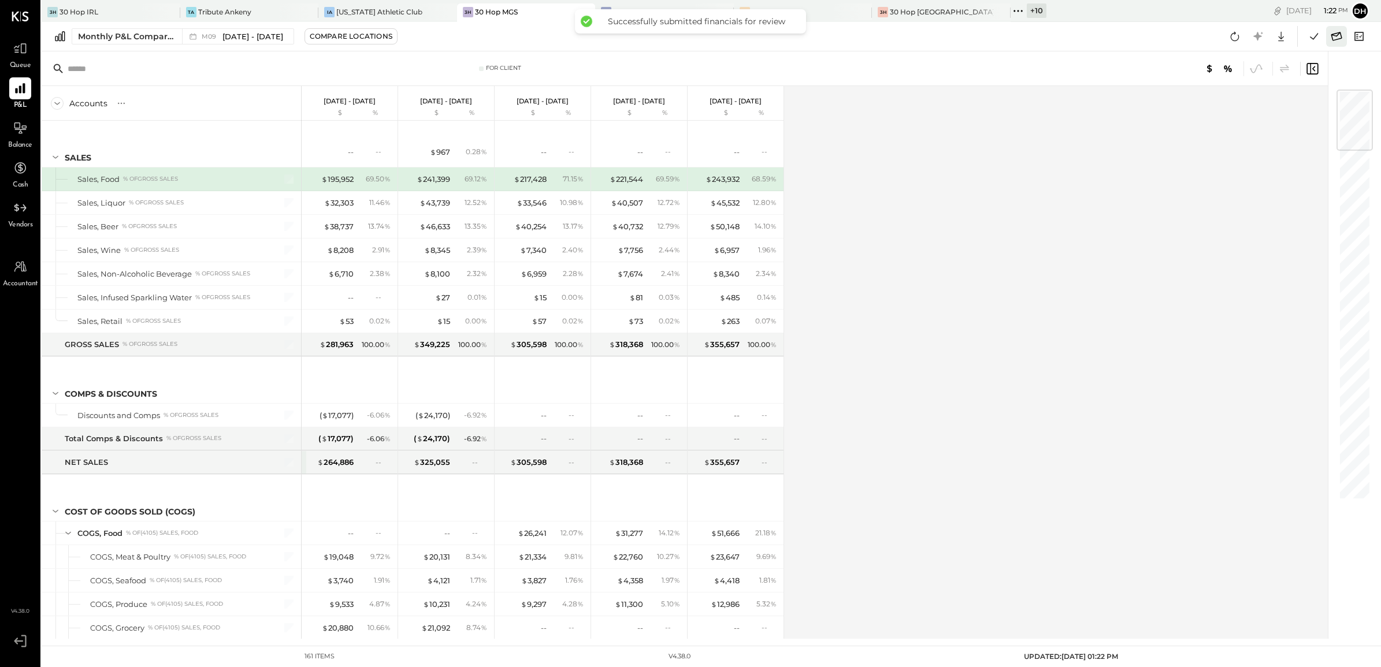
click at [1339, 35] on icon at bounding box center [1336, 36] width 15 height 15
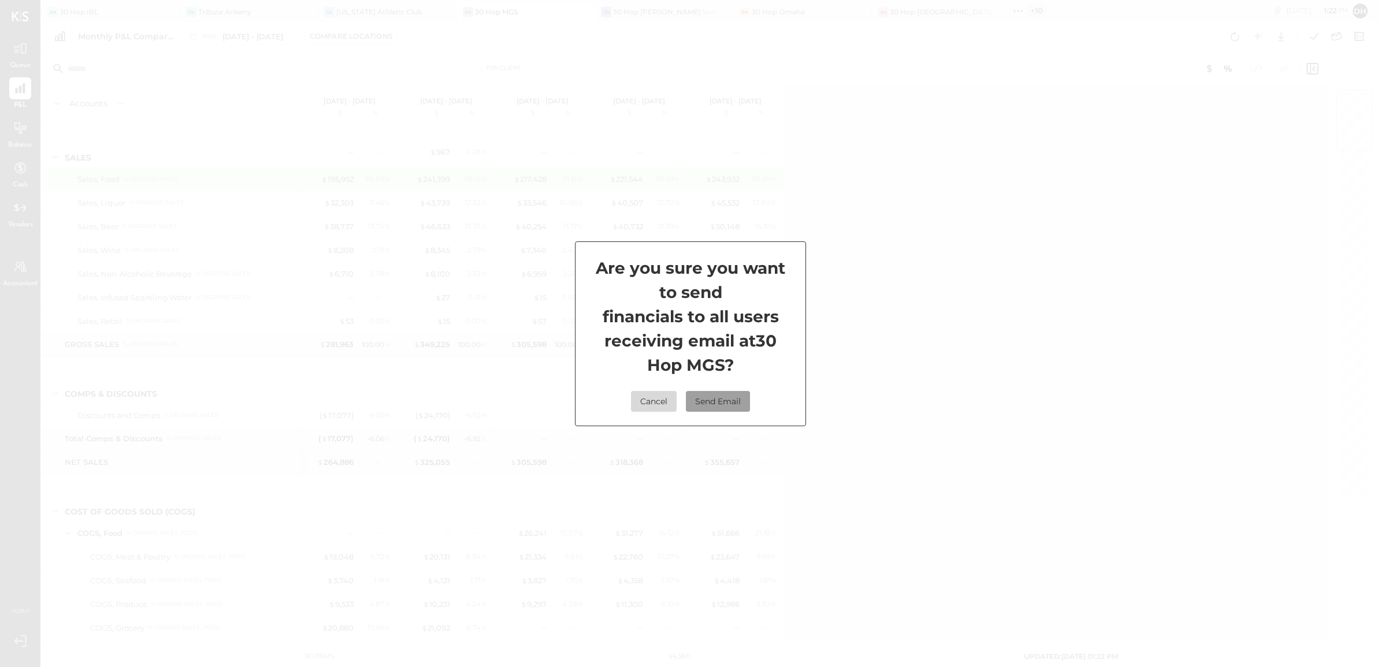
click at [711, 396] on button "Send Email" at bounding box center [718, 401] width 64 height 21
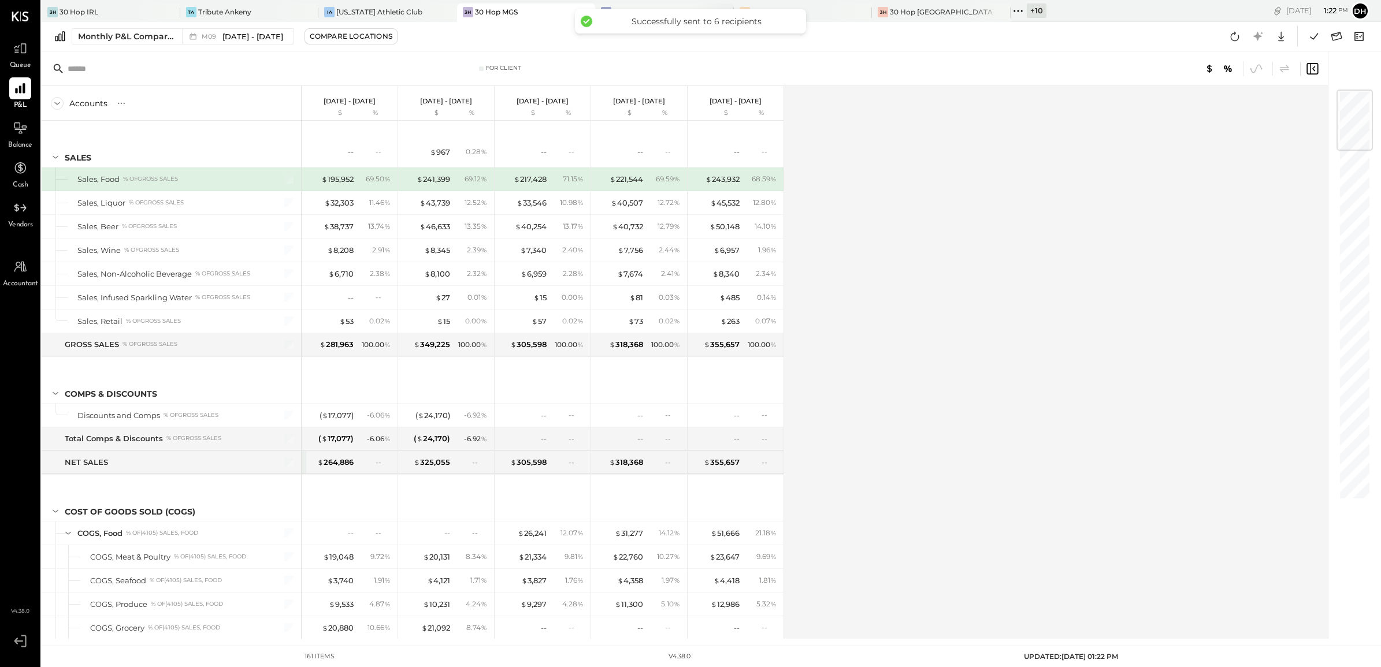
click at [613, 7] on div "30 Hop [PERSON_NAME] Summit" at bounding box center [664, 12] width 103 height 10
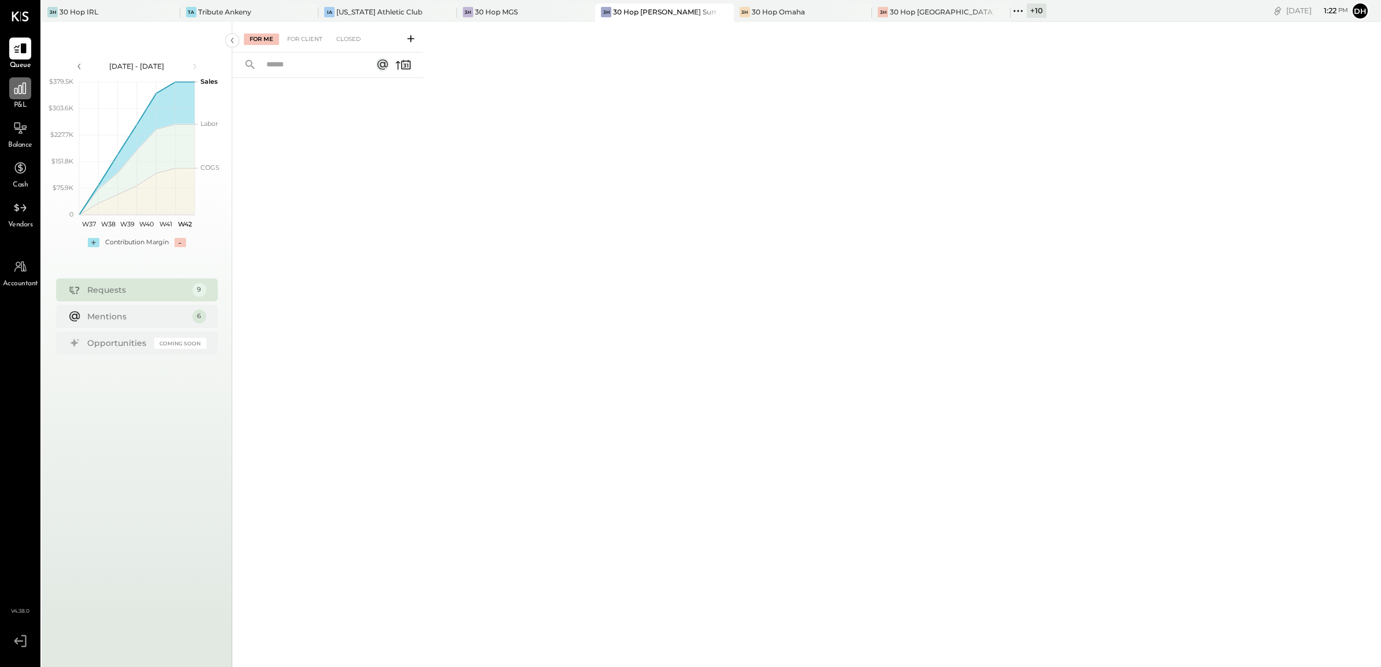
click at [14, 96] on icon at bounding box center [20, 88] width 15 height 15
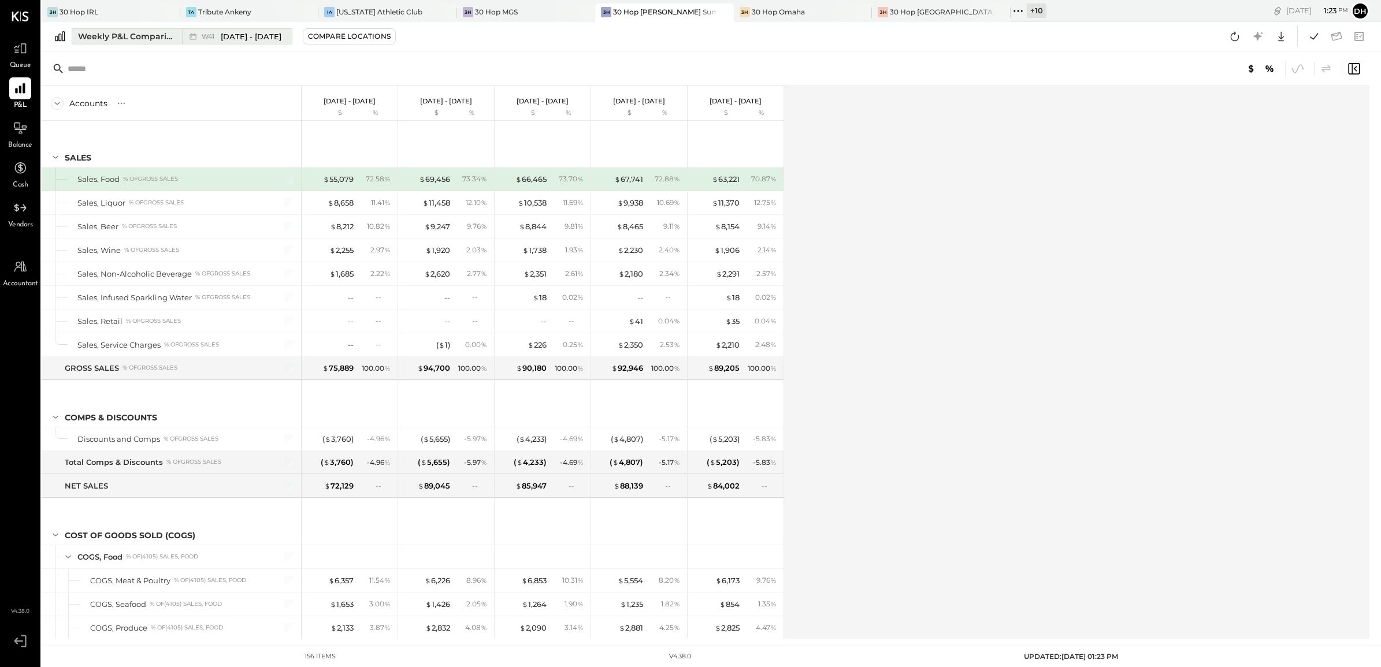
click at [142, 32] on div "Weekly P&L Comparison" at bounding box center [126, 37] width 97 height 12
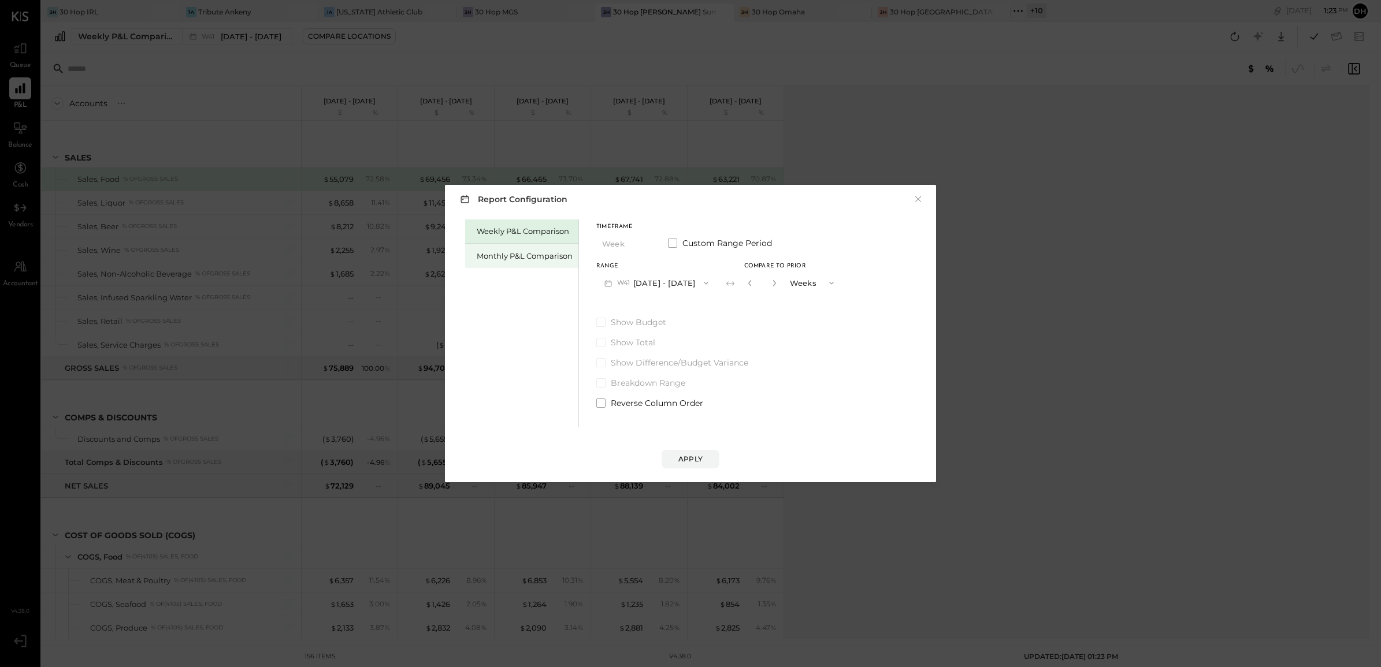
click at [527, 257] on div "Monthly P&L Comparison" at bounding box center [525, 256] width 96 height 11
click at [662, 281] on button "M10 [DATE] - [DATE]" at bounding box center [656, 282] width 120 height 21
click at [676, 306] on span "[DATE] - [DATE]" at bounding box center [652, 309] width 55 height 10
click at [736, 287] on div "Compare" at bounding box center [755, 285] width 38 height 10
click at [775, 287] on button "button" at bounding box center [775, 283] width 9 height 13
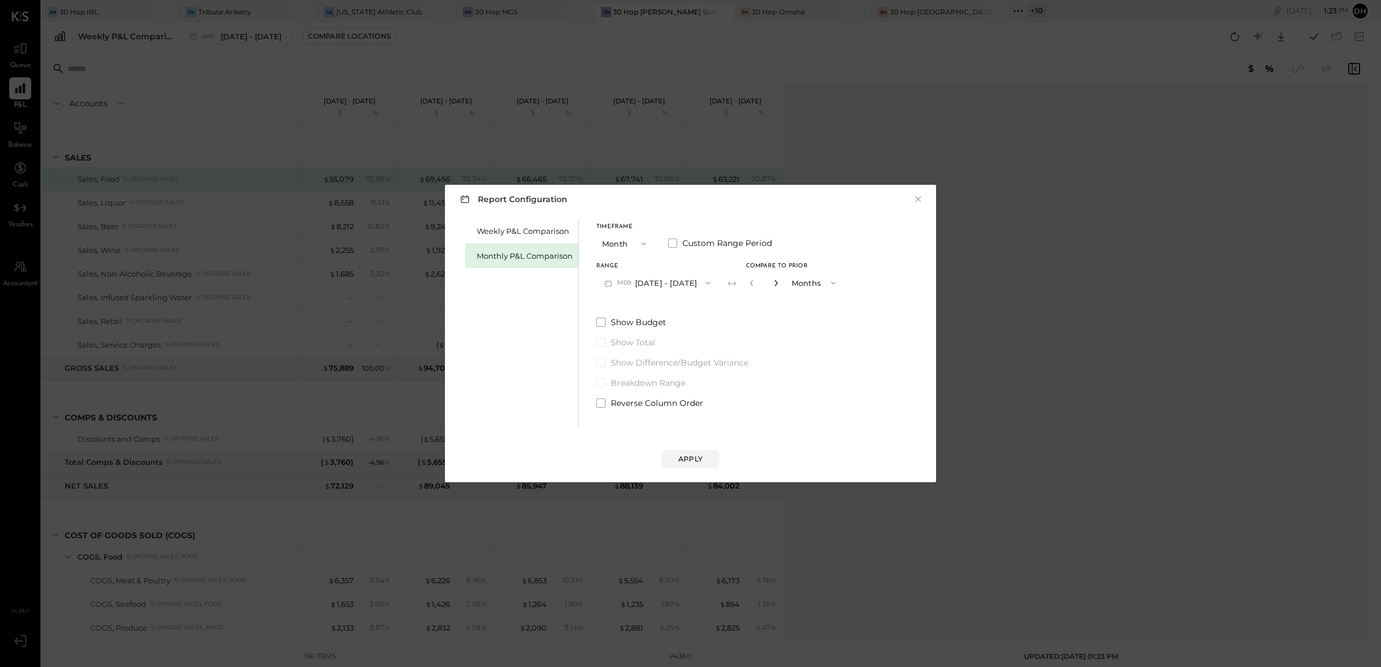
click at [773, 284] on icon "button" at bounding box center [776, 283] width 7 height 7
type input "*"
click at [694, 455] on div "Apply" at bounding box center [690, 459] width 24 height 10
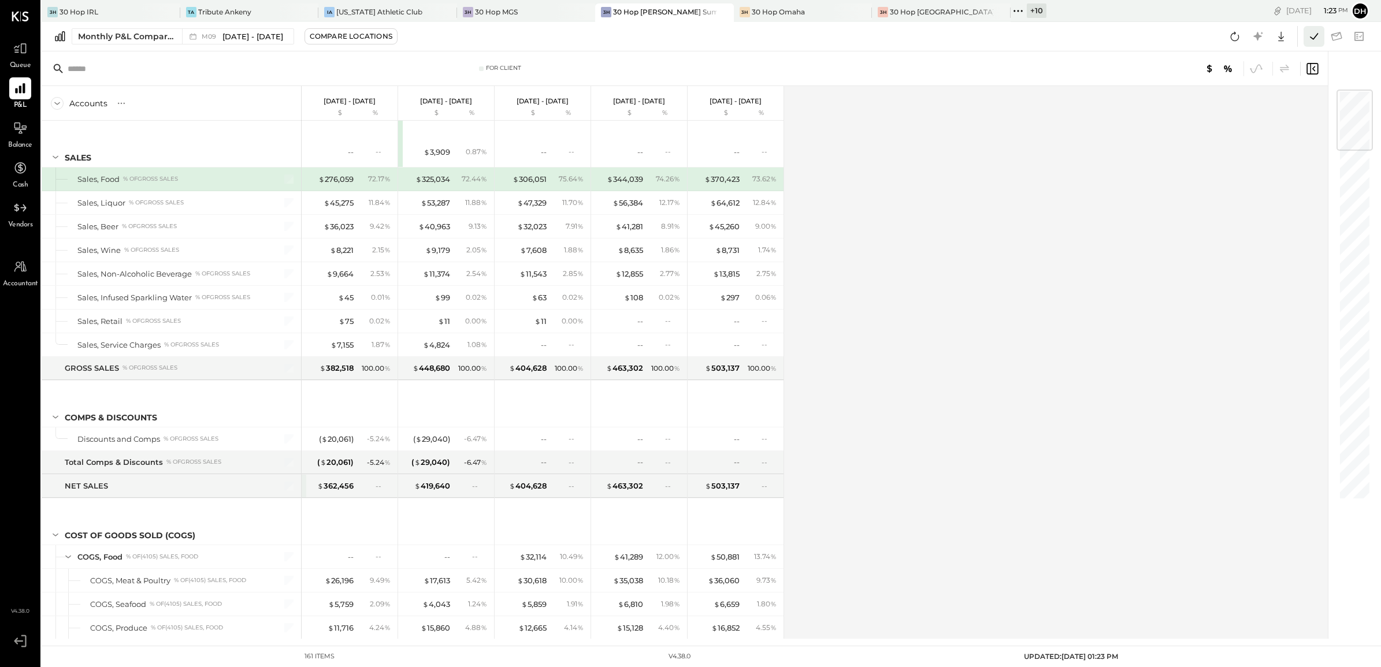
click at [1315, 33] on icon at bounding box center [1313, 36] width 15 height 15
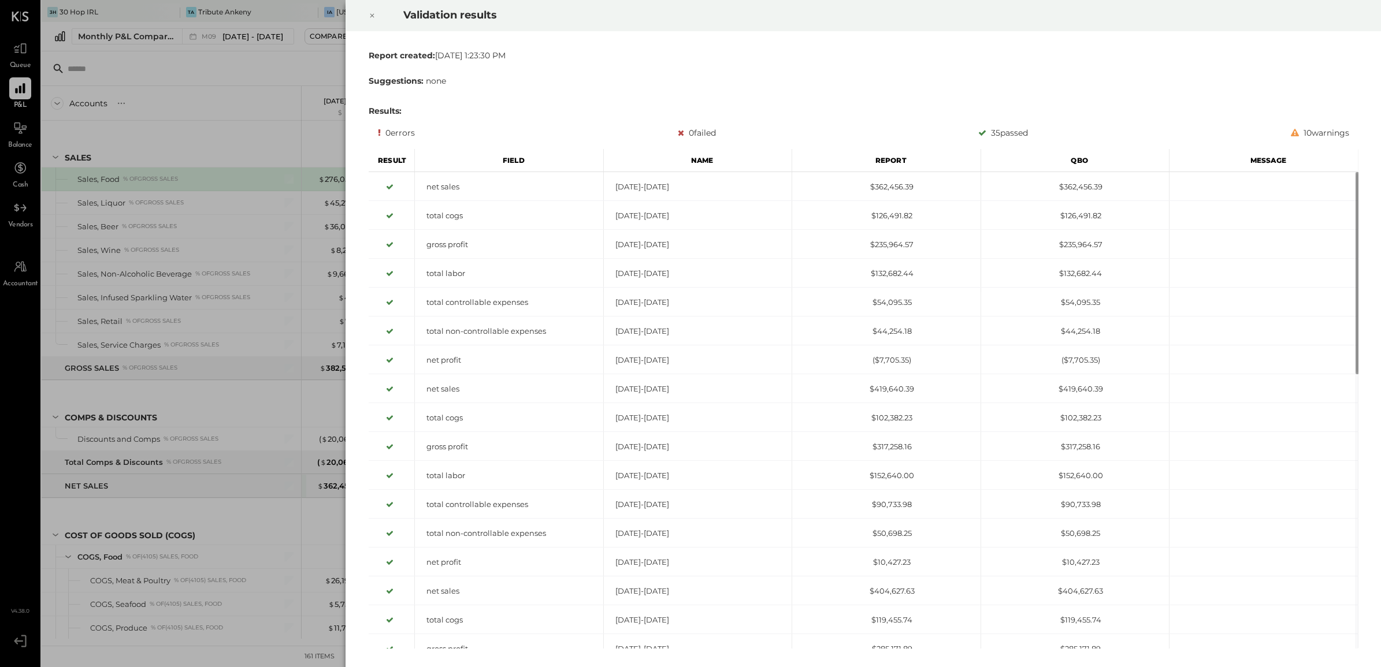
click at [366, 12] on div at bounding box center [371, 15] width 25 height 32
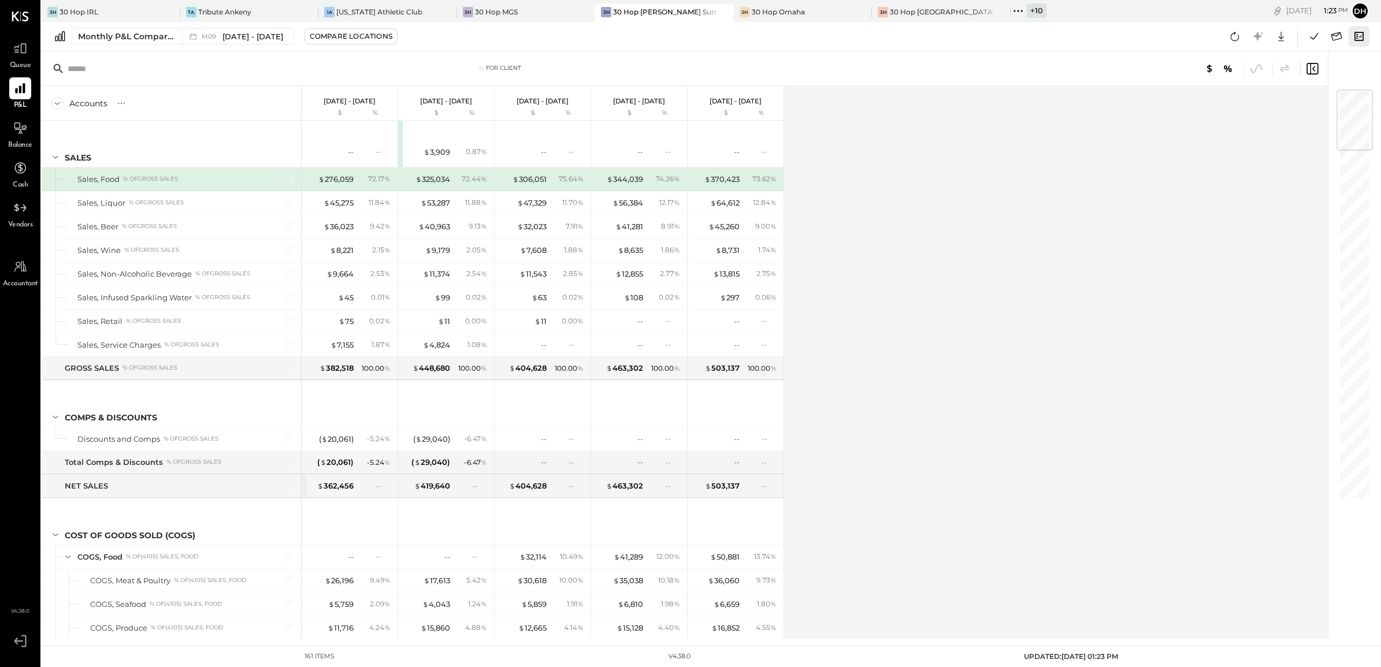
click at [1358, 33] on icon at bounding box center [1359, 36] width 15 height 15
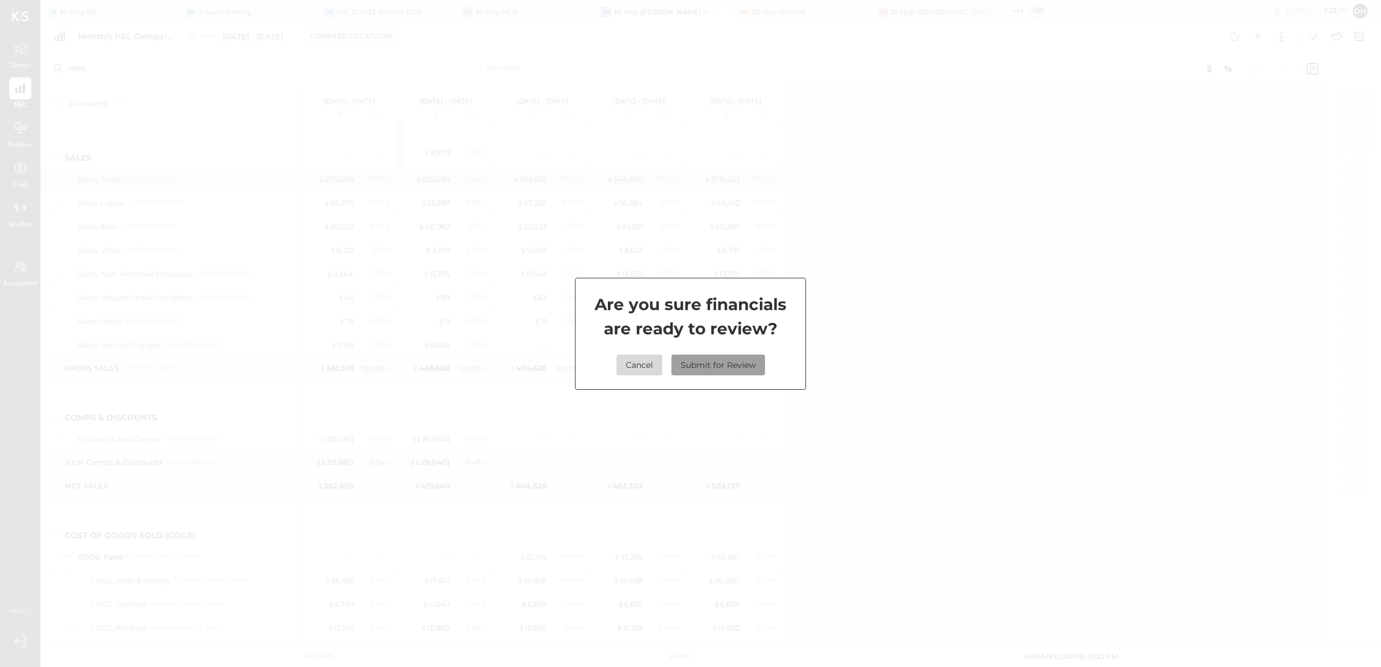
click at [726, 369] on button "Submit for Review" at bounding box center [718, 365] width 94 height 21
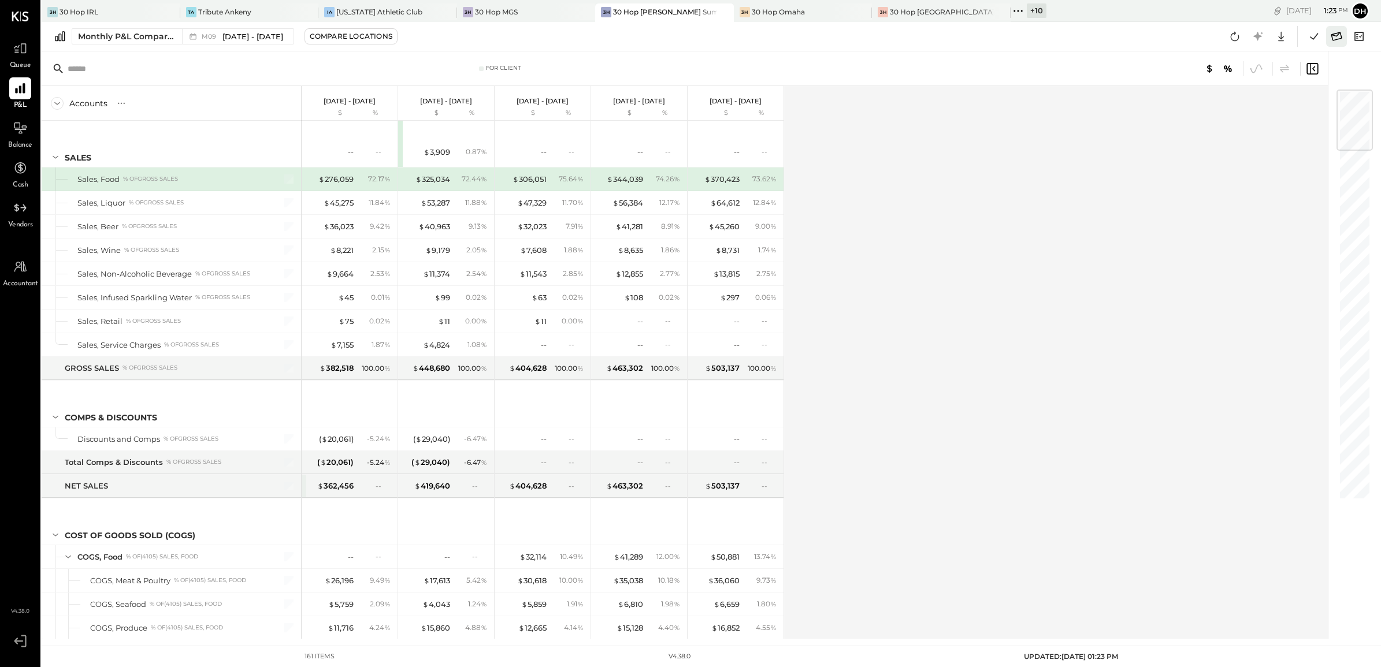
click at [1334, 35] on icon at bounding box center [1336, 36] width 15 height 15
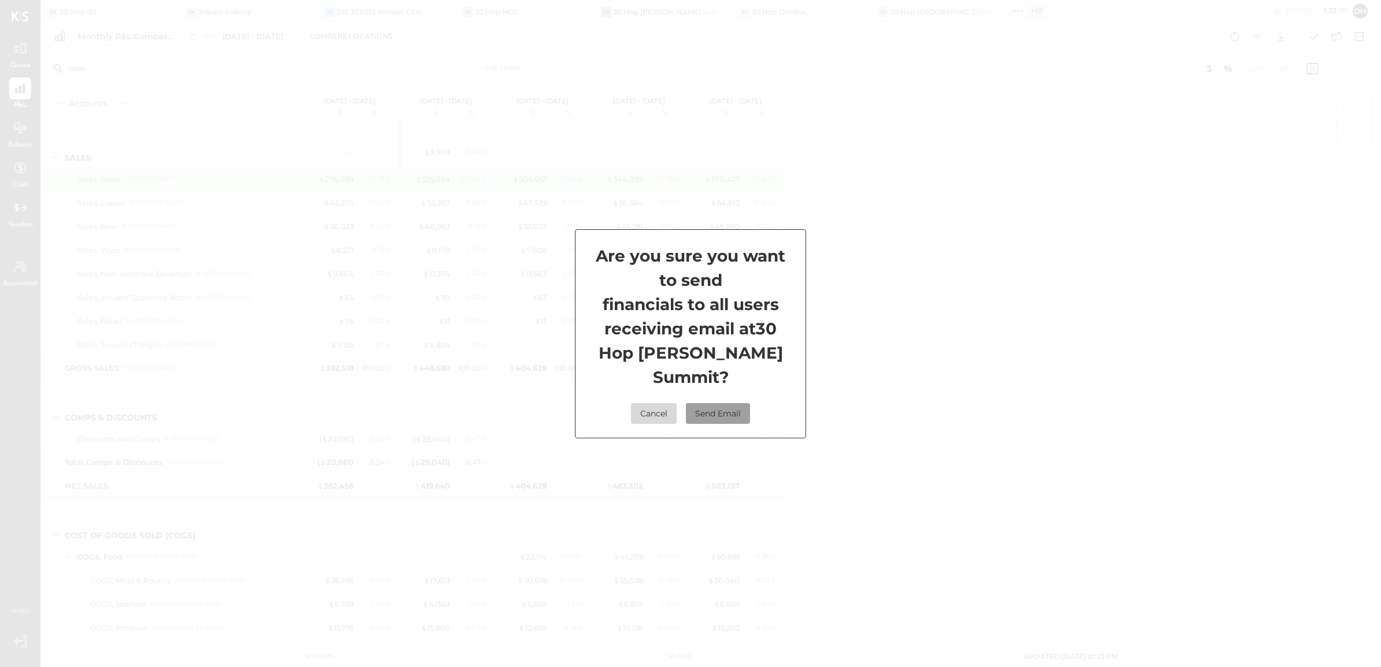
click at [734, 403] on button "Send Email" at bounding box center [718, 413] width 64 height 21
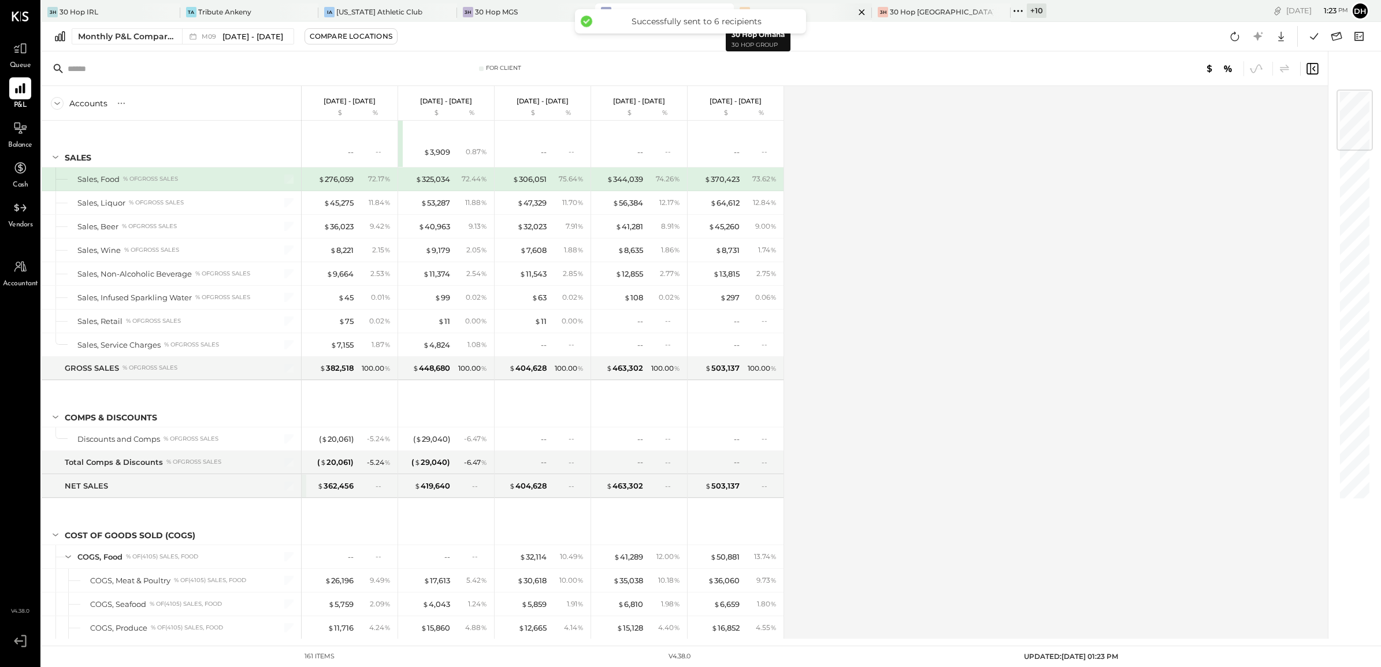
click at [832, 5] on div at bounding box center [852, 11] width 40 height 17
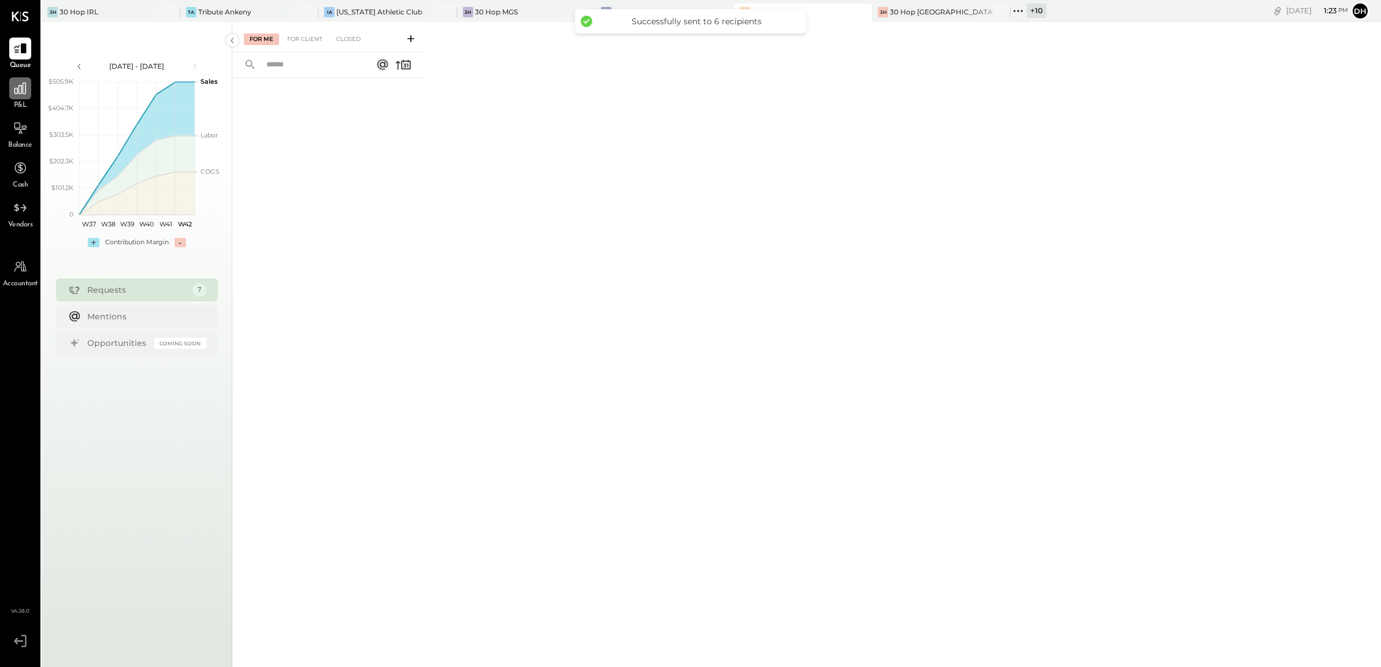
click at [16, 84] on icon at bounding box center [20, 88] width 15 height 15
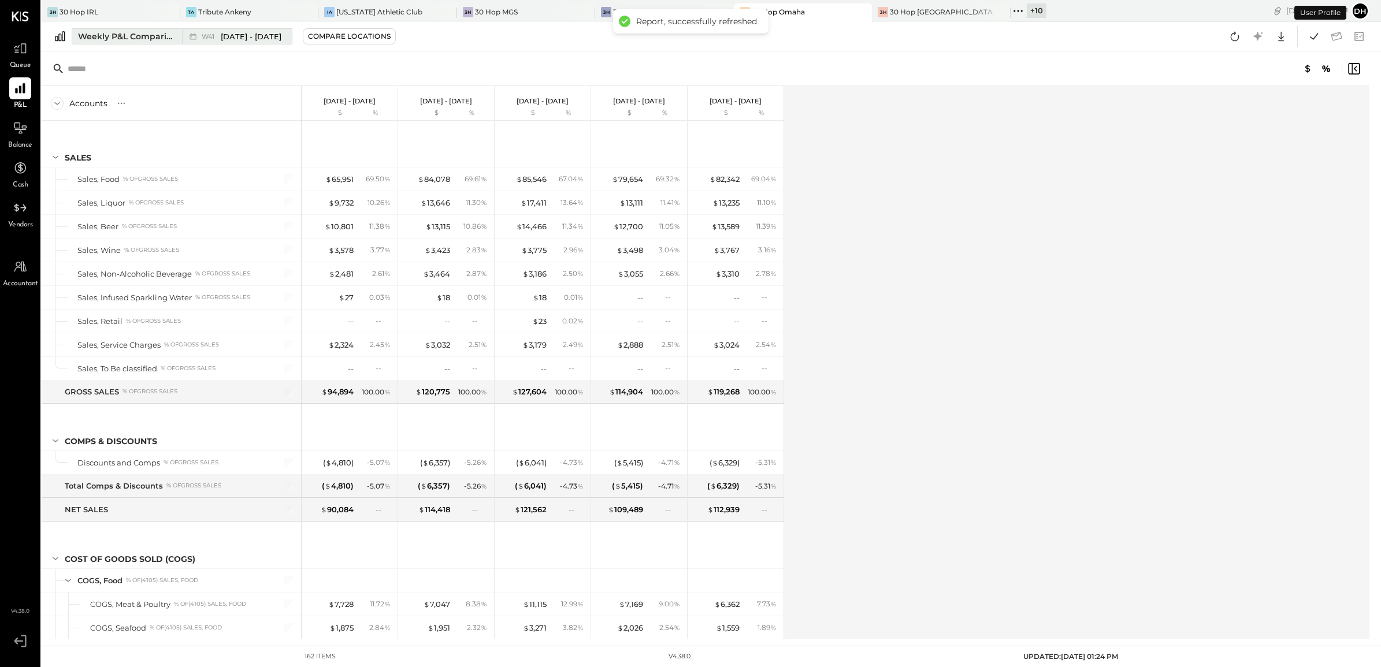
click at [144, 39] on div "Weekly P&L Comparison" at bounding box center [126, 37] width 97 height 12
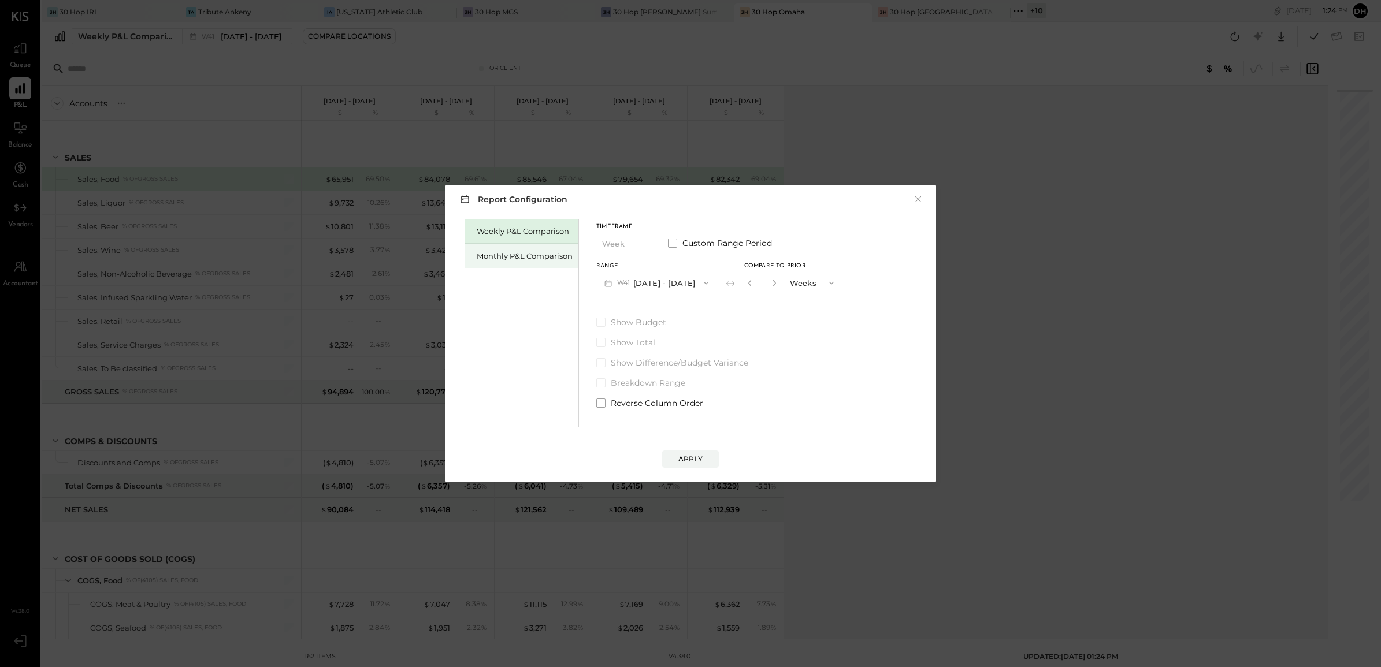
click at [493, 252] on div "Monthly P&L Comparison" at bounding box center [525, 256] width 96 height 11
click at [646, 284] on button "M10 [DATE] - [DATE]" at bounding box center [656, 282] width 120 height 21
click at [672, 299] on div "M09 [DATE] - [DATE]" at bounding box center [663, 309] width 132 height 24
click at [741, 287] on div "Compare" at bounding box center [755, 285] width 38 height 10
click at [774, 281] on icon "button" at bounding box center [775, 283] width 3 height 6
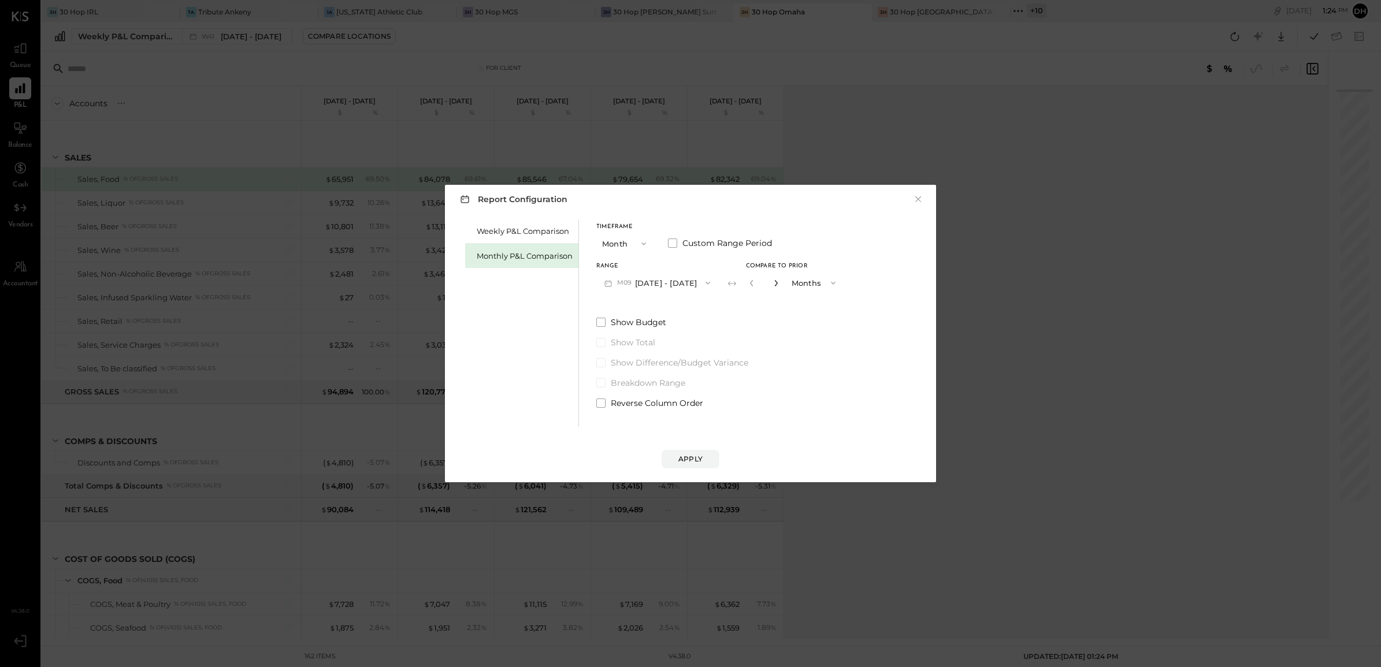
click at [774, 281] on icon "button" at bounding box center [775, 283] width 3 height 6
type input "*"
click at [692, 463] on div "Apply" at bounding box center [690, 459] width 24 height 10
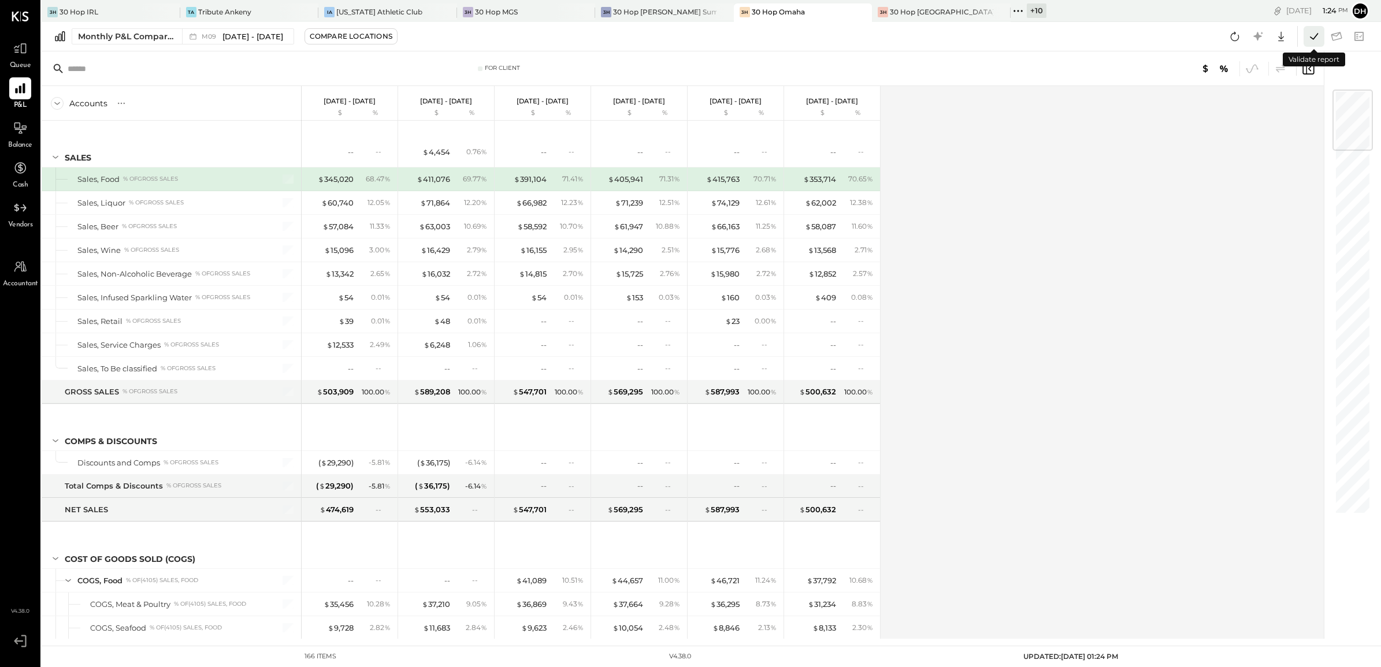
click at [1309, 33] on icon at bounding box center [1313, 36] width 15 height 15
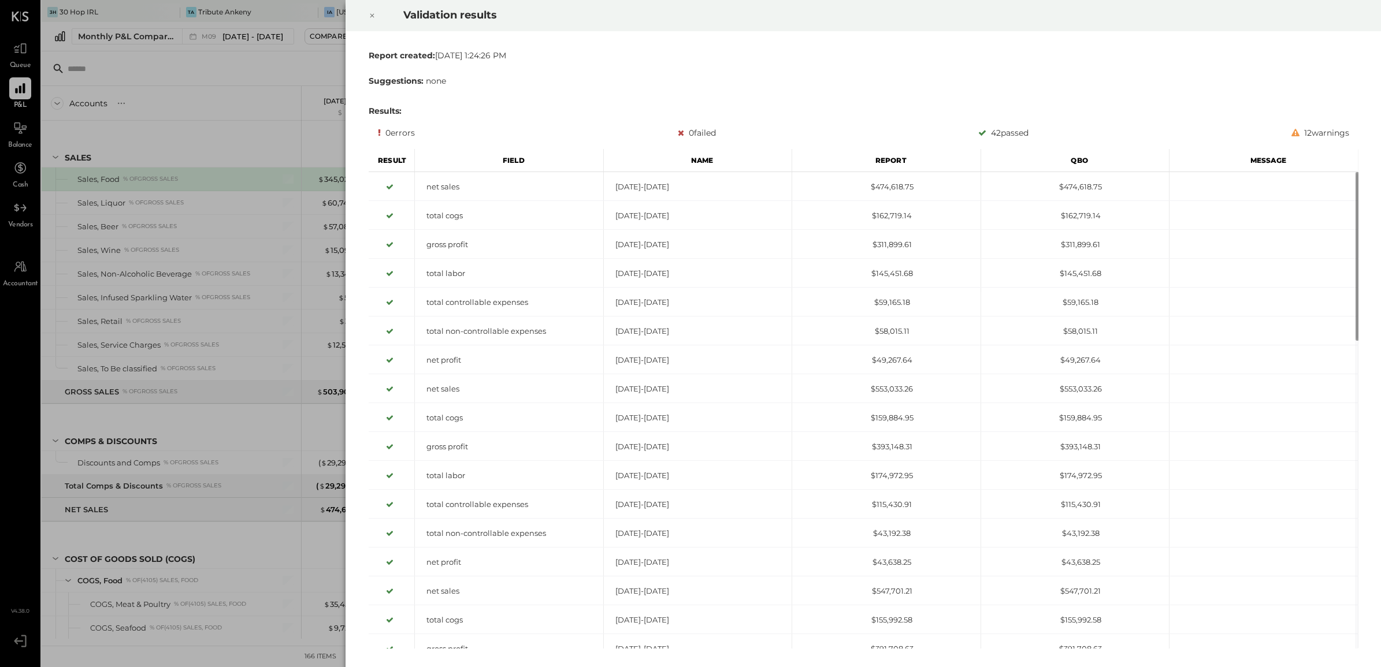
click at [369, 16] on icon at bounding box center [372, 16] width 7 height 14
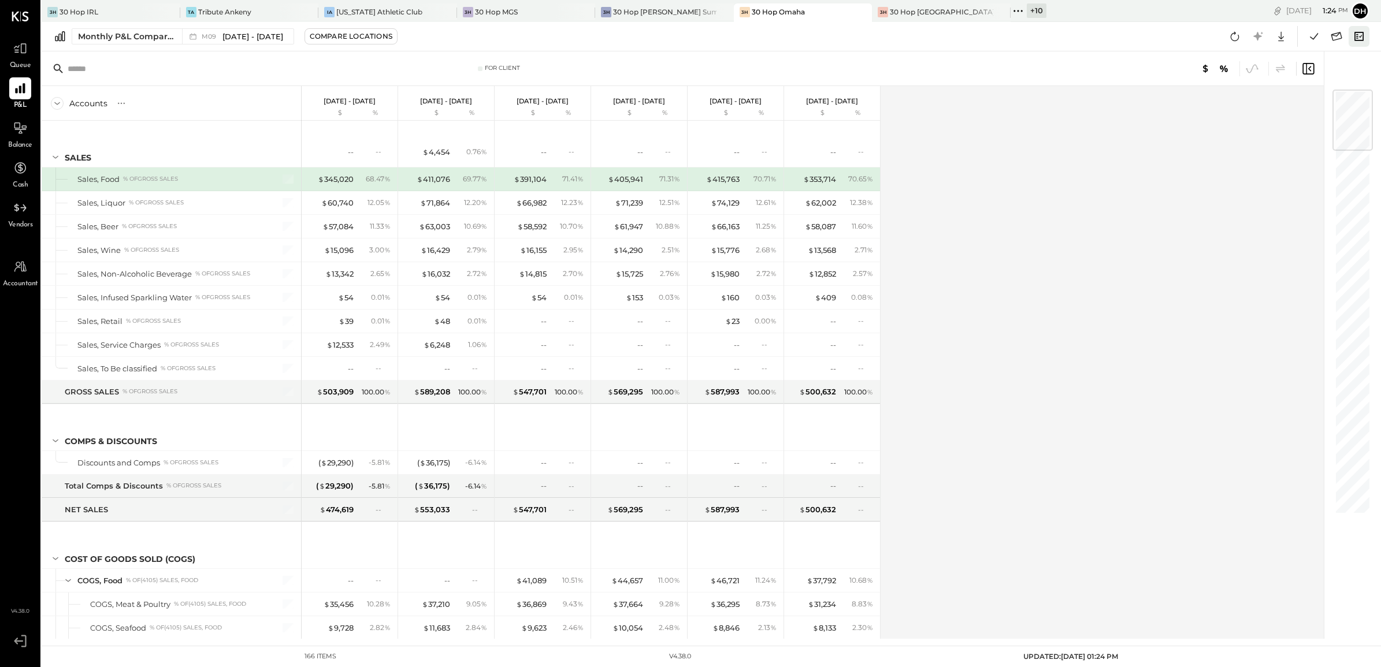
click at [1365, 36] on icon at bounding box center [1359, 36] width 15 height 15
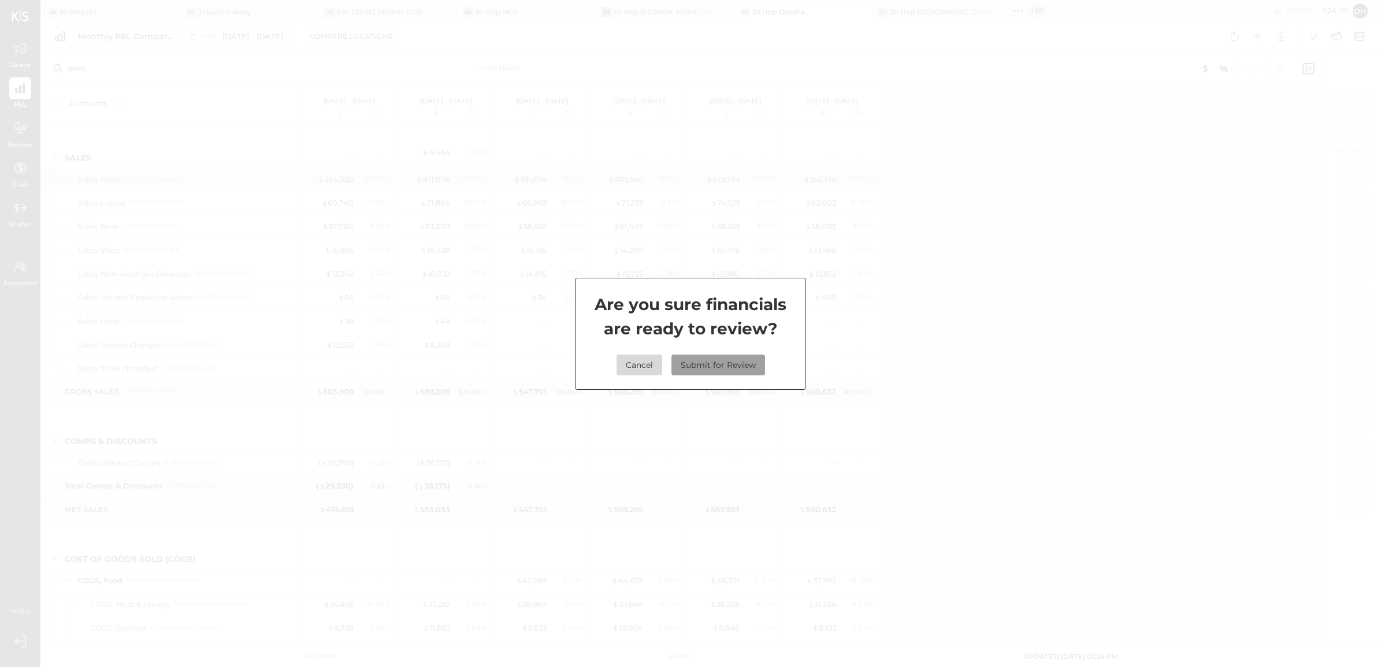
click at [723, 370] on button "Submit for Review" at bounding box center [718, 365] width 94 height 21
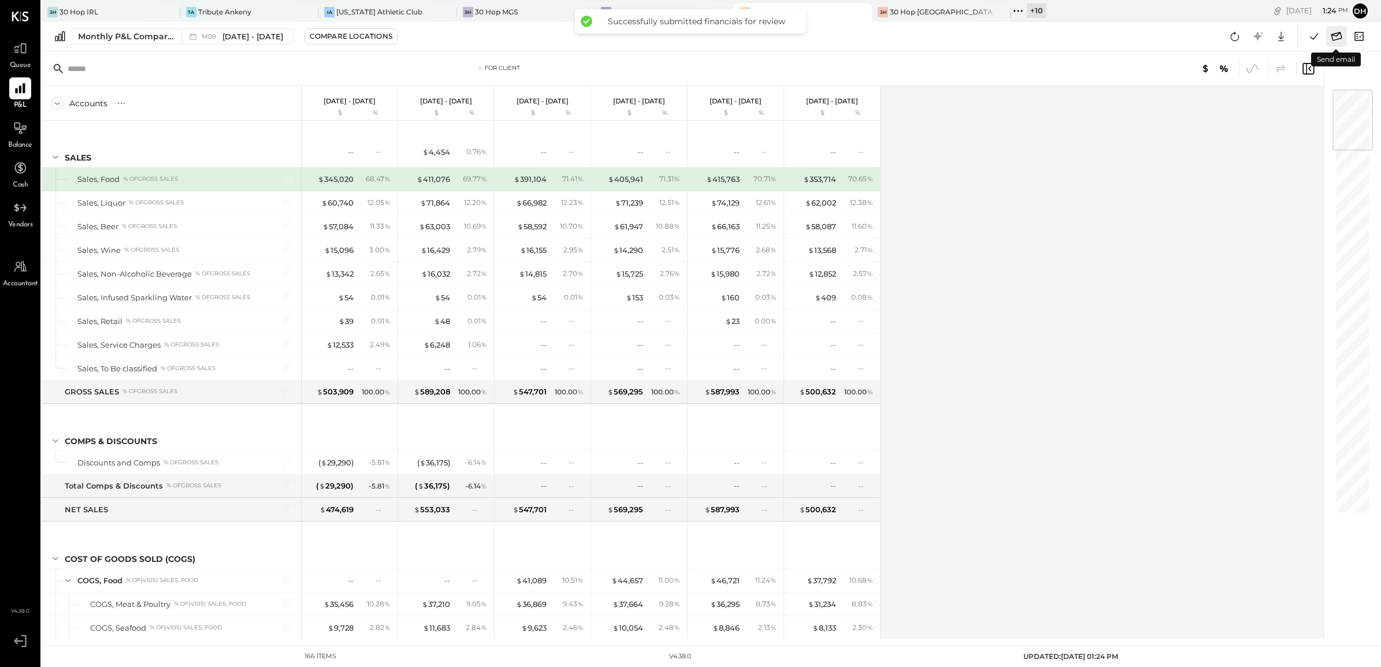
click at [1339, 39] on icon at bounding box center [1336, 36] width 15 height 15
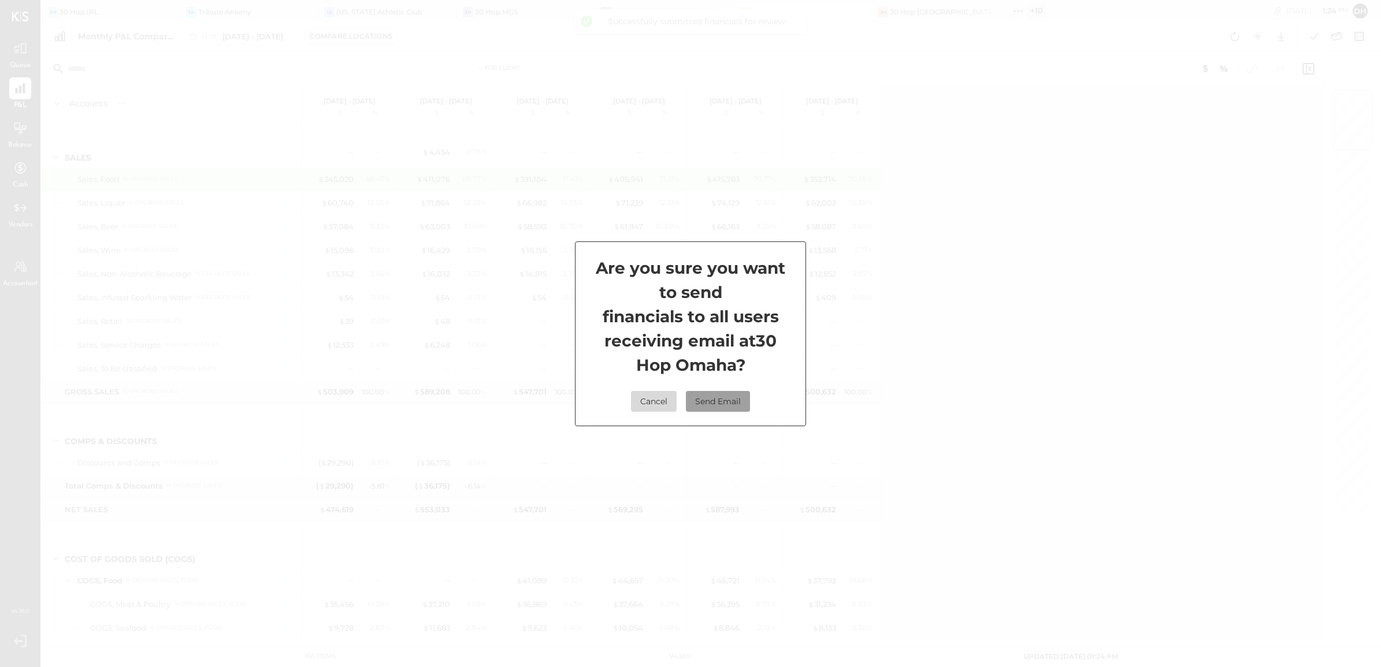
click at [741, 399] on button "Send Email" at bounding box center [718, 401] width 64 height 21
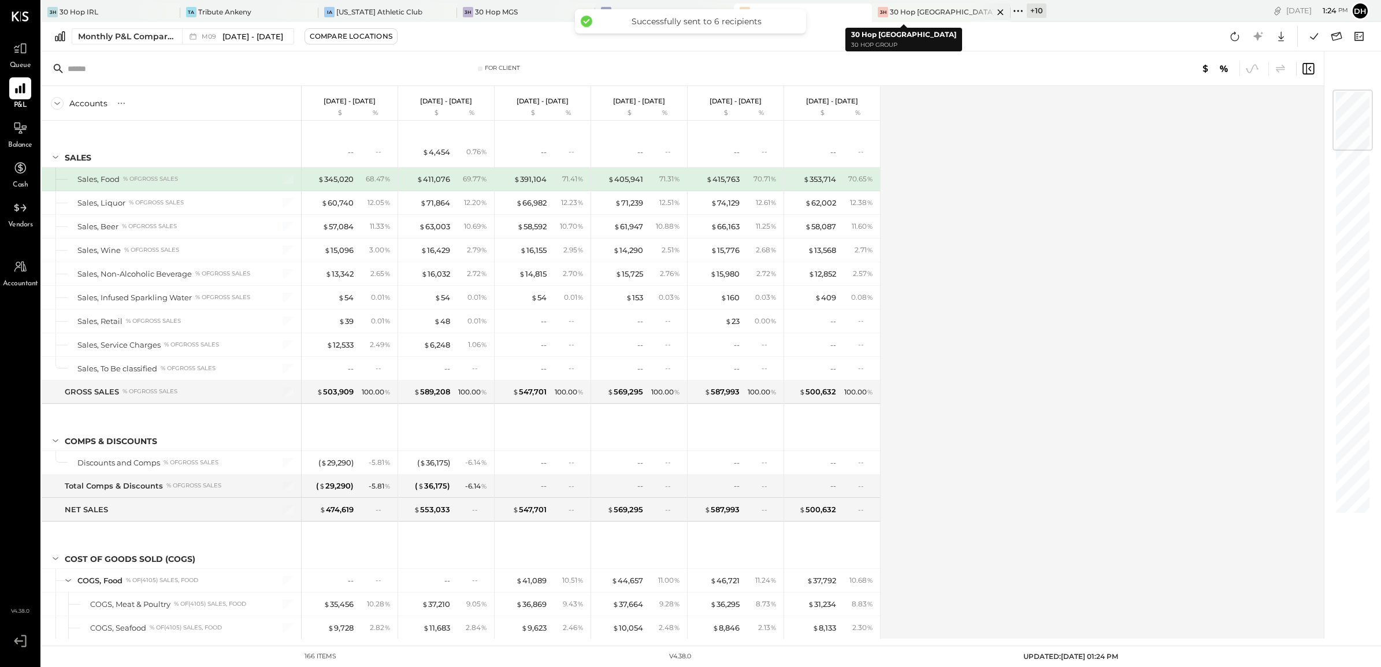
click at [890, 9] on div "30 Hop [GEOGRAPHIC_DATA]" at bounding box center [941, 12] width 103 height 10
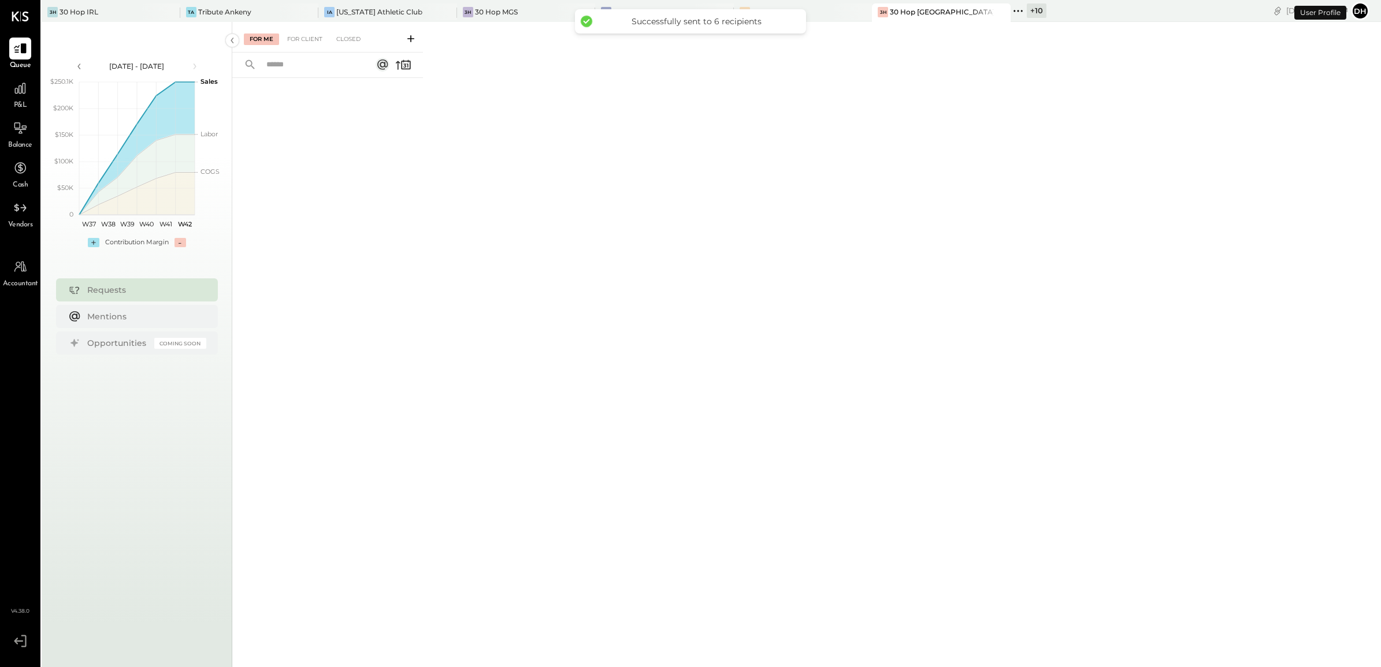
click at [27, 102] on div "P&L" at bounding box center [20, 94] width 22 height 34
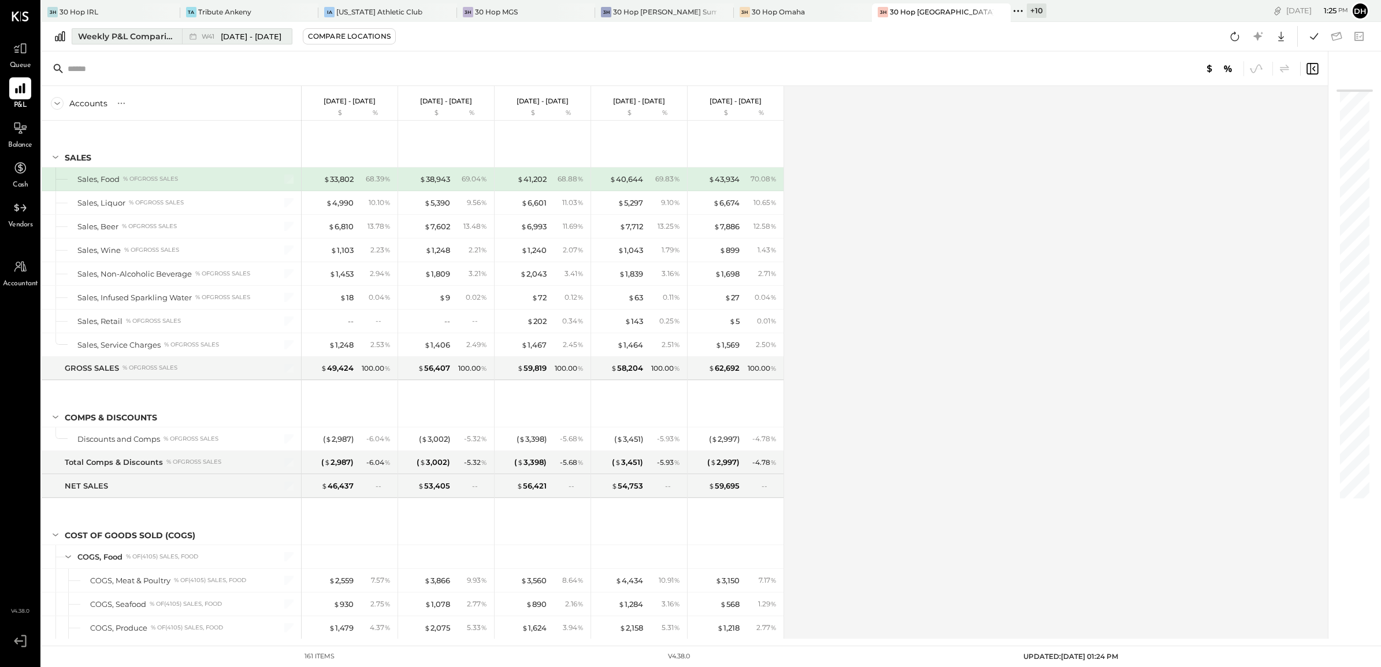
click at [154, 36] on div "Weekly P&L Comparison" at bounding box center [126, 37] width 97 height 12
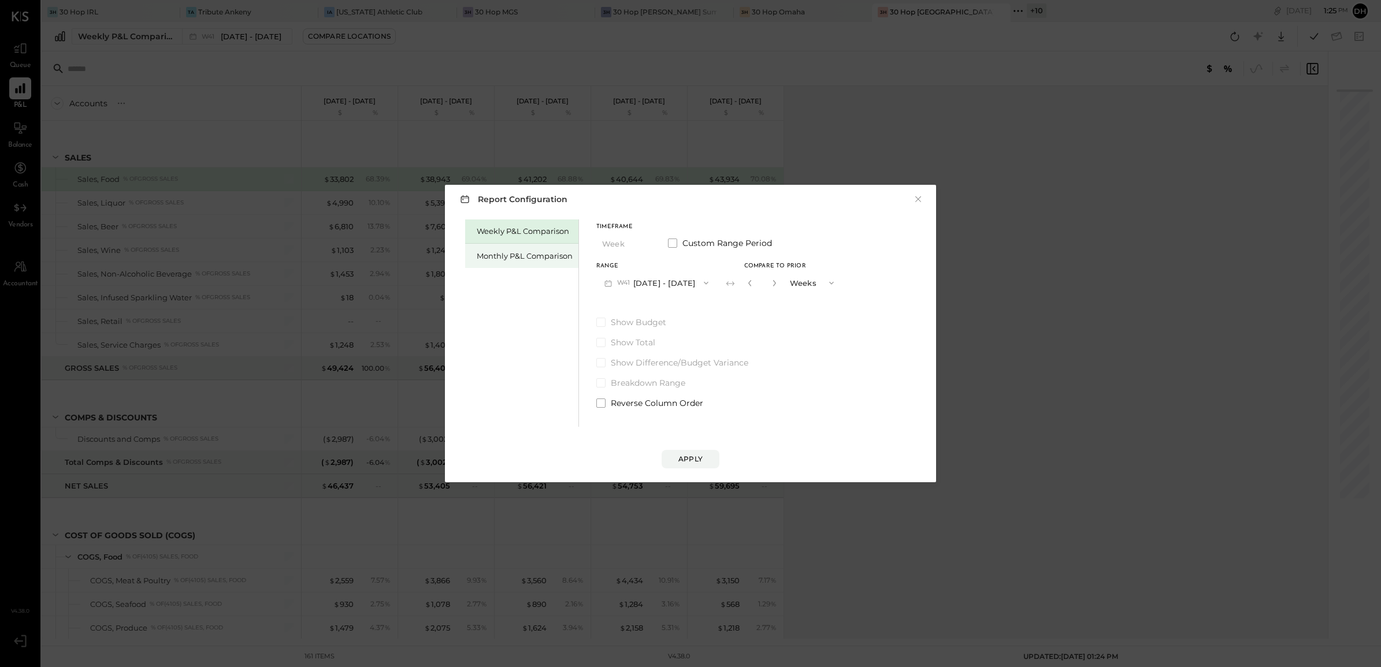
click at [552, 255] on div "Monthly P&L Comparison" at bounding box center [525, 256] width 96 height 11
click at [673, 290] on button "M10 [DATE] - [DATE]" at bounding box center [656, 282] width 120 height 21
click at [666, 310] on span "[DATE] - [DATE]" at bounding box center [652, 309] width 55 height 10
click at [747, 284] on div "Compare" at bounding box center [755, 285] width 38 height 10
click at [773, 281] on icon "button" at bounding box center [776, 283] width 7 height 7
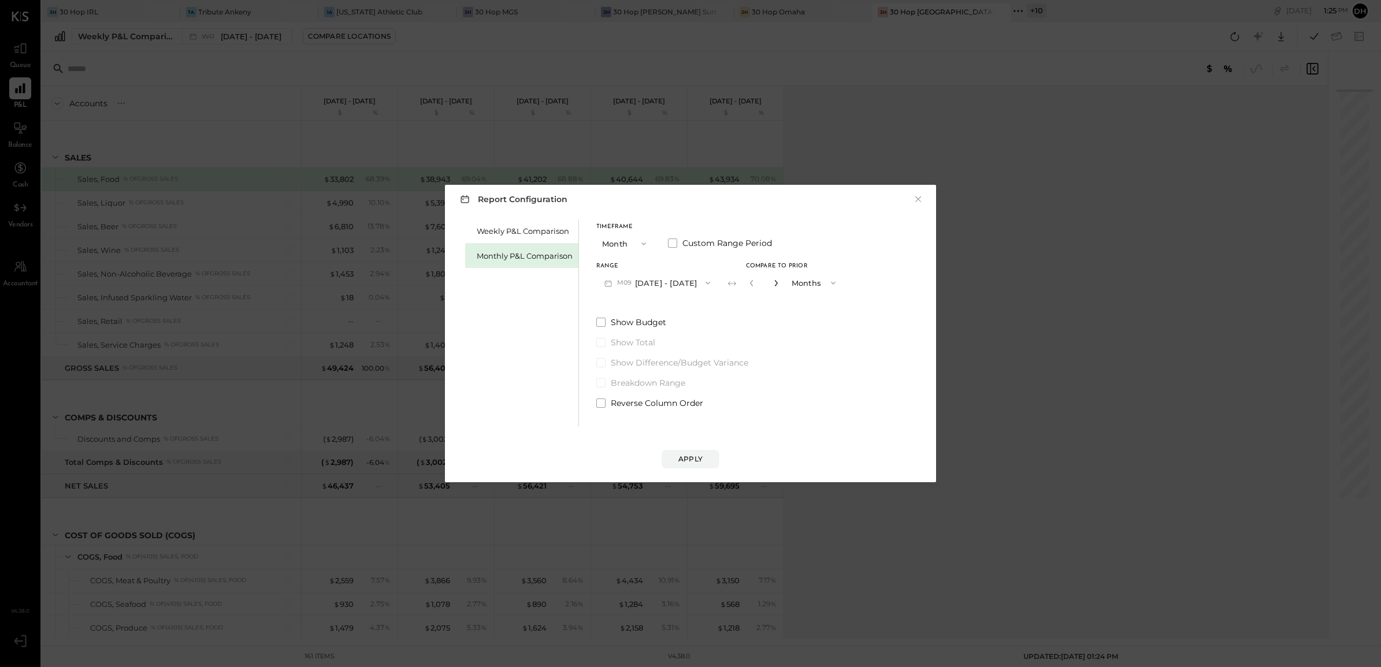
click at [773, 281] on icon "button" at bounding box center [776, 283] width 7 height 7
type input "*"
click at [682, 455] on div "Apply" at bounding box center [690, 459] width 24 height 10
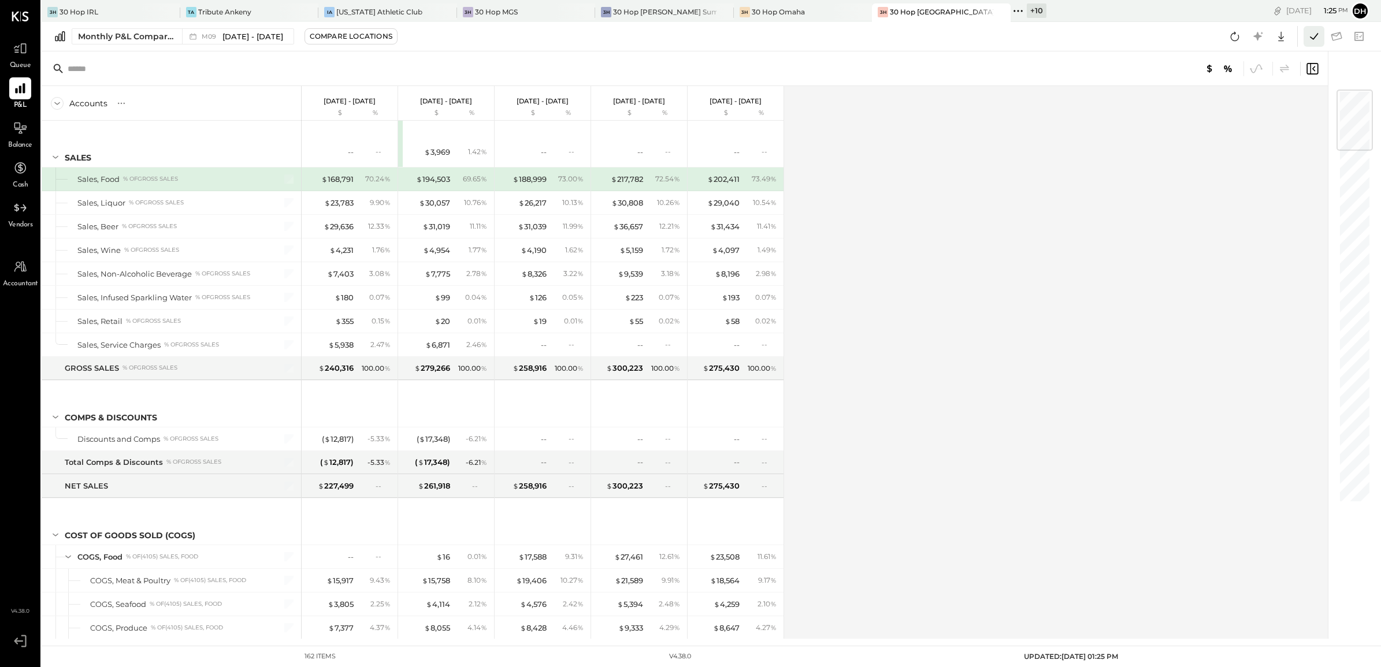
click at [1322, 32] on button at bounding box center [1314, 36] width 21 height 21
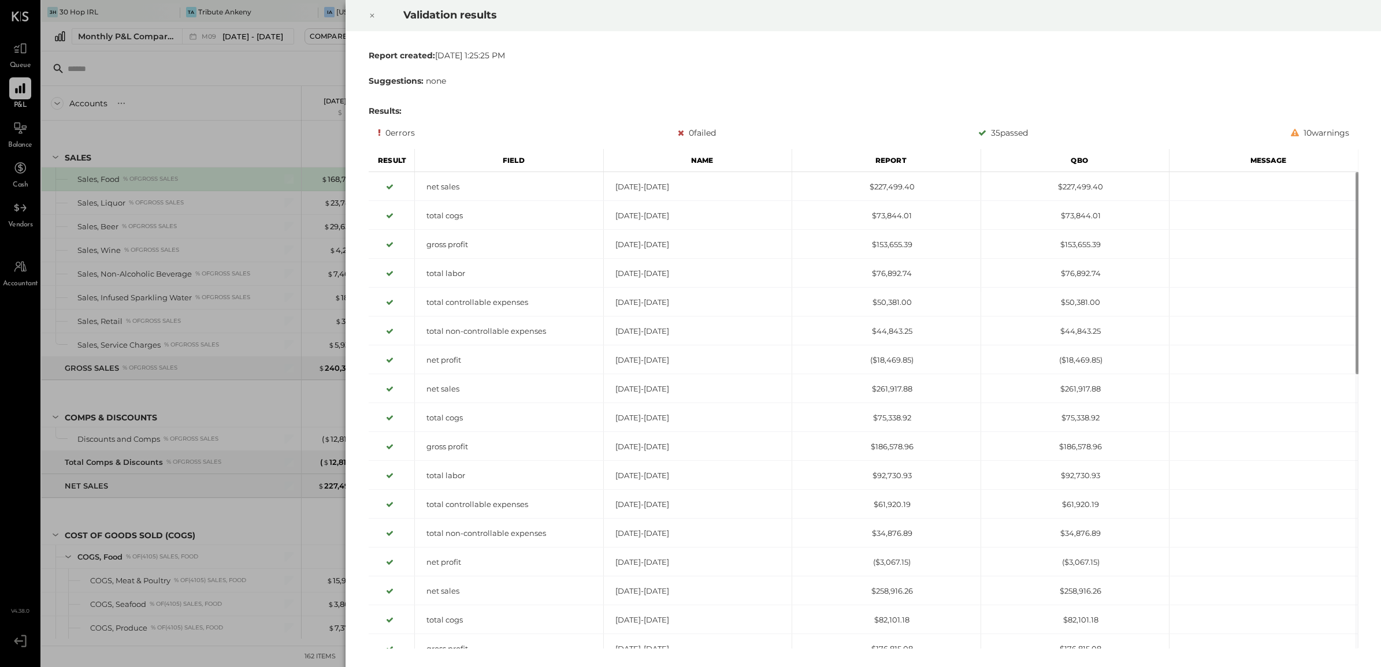
click at [374, 9] on icon at bounding box center [372, 16] width 7 height 14
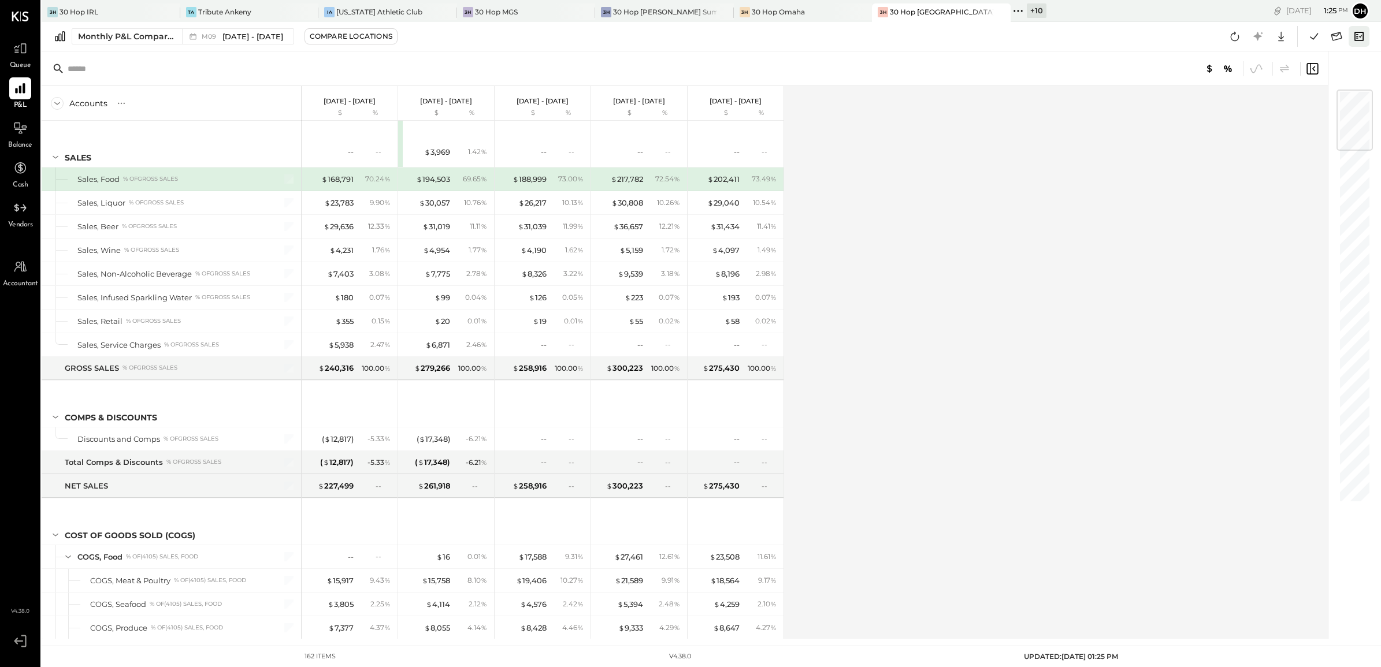
click at [1364, 41] on icon at bounding box center [1359, 36] width 15 height 15
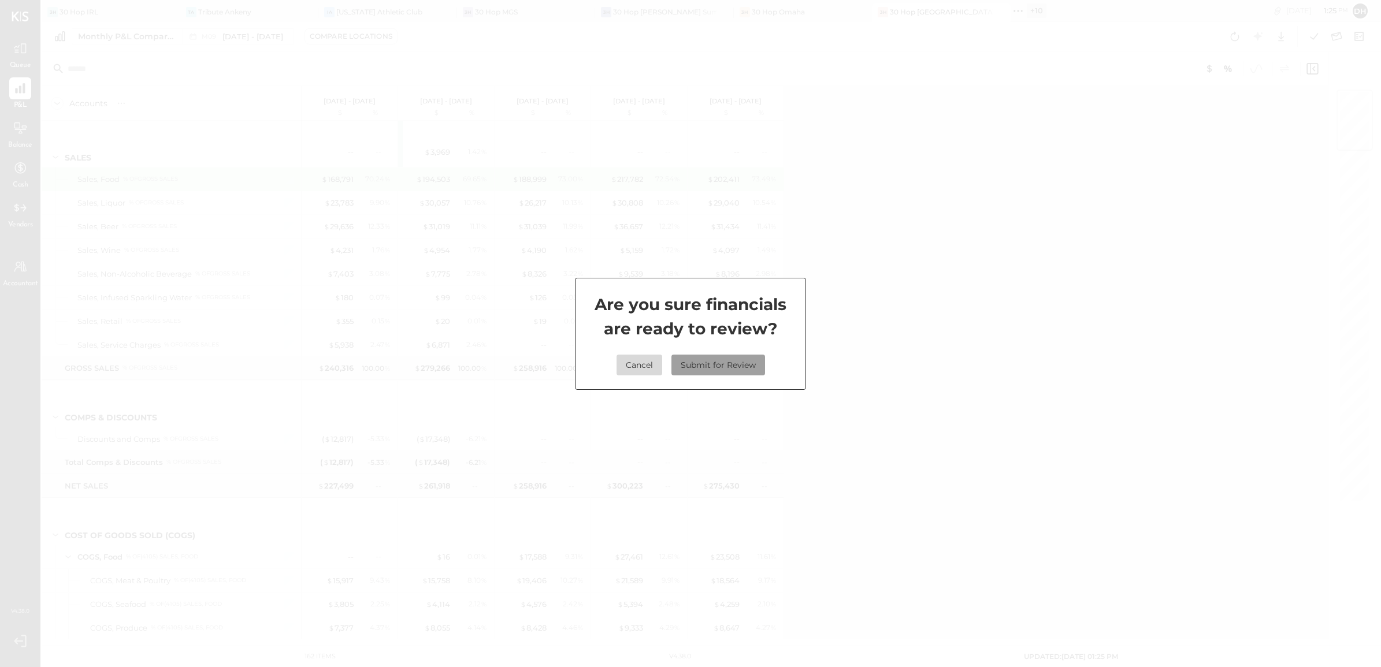
click at [717, 362] on button "Submit for Review" at bounding box center [718, 365] width 94 height 21
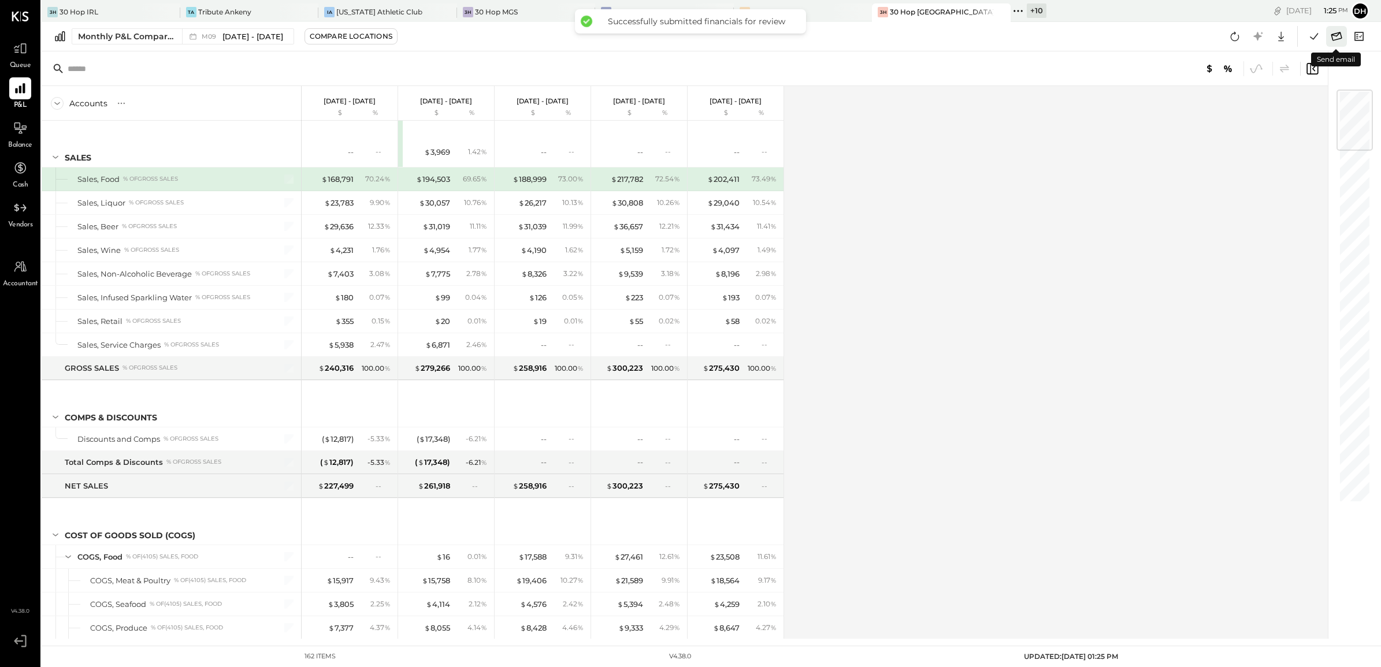
click at [1333, 35] on icon at bounding box center [1336, 36] width 11 height 9
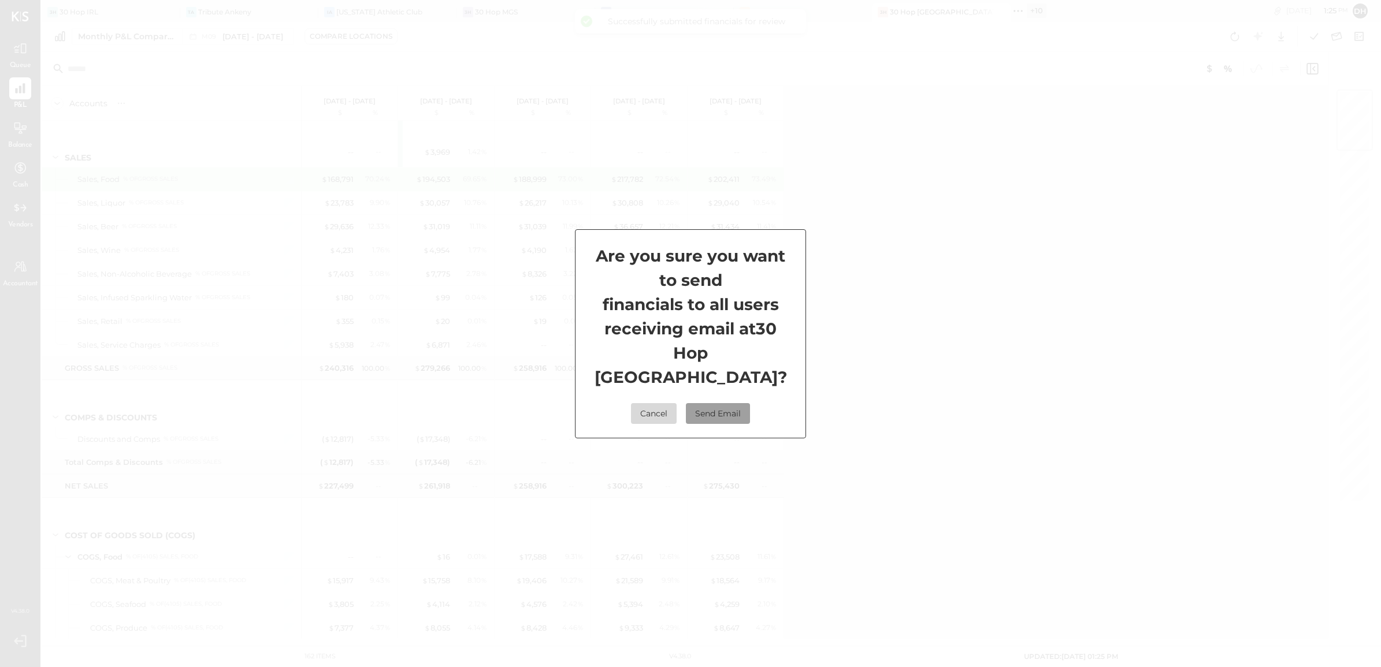
click at [710, 403] on button "Send Email" at bounding box center [718, 413] width 64 height 21
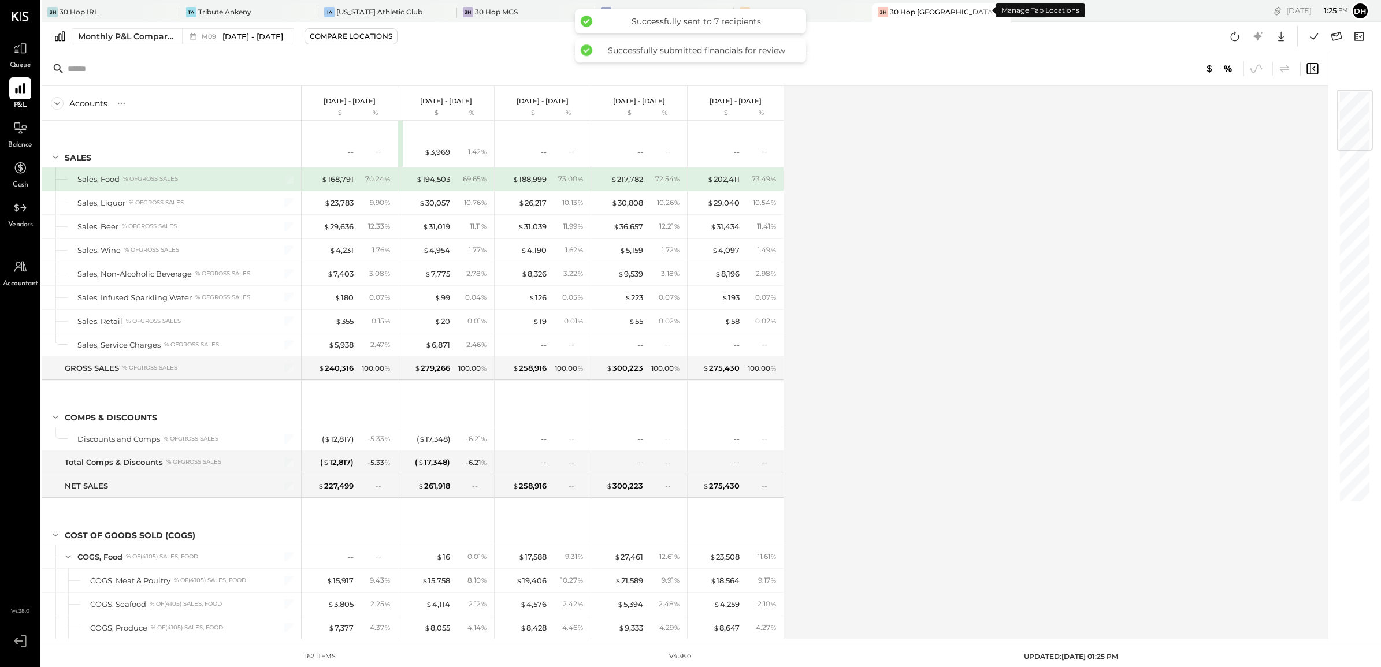
drag, startPoint x: 978, startPoint y: 9, endPoint x: 981, endPoint y: 21, distance: 12.4
click at [1027, 9] on div "+ 10" at bounding box center [1037, 10] width 20 height 14
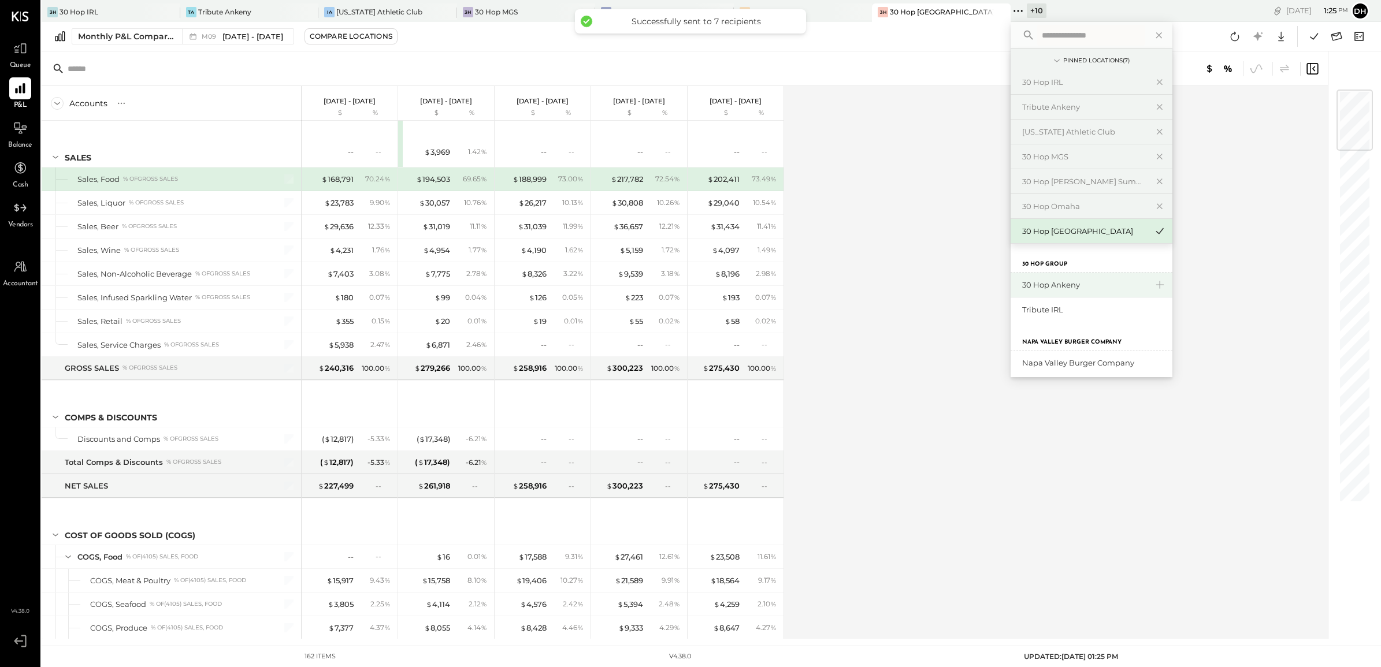
click at [1026, 283] on div "30 Hop Ankeny" at bounding box center [1084, 285] width 125 height 11
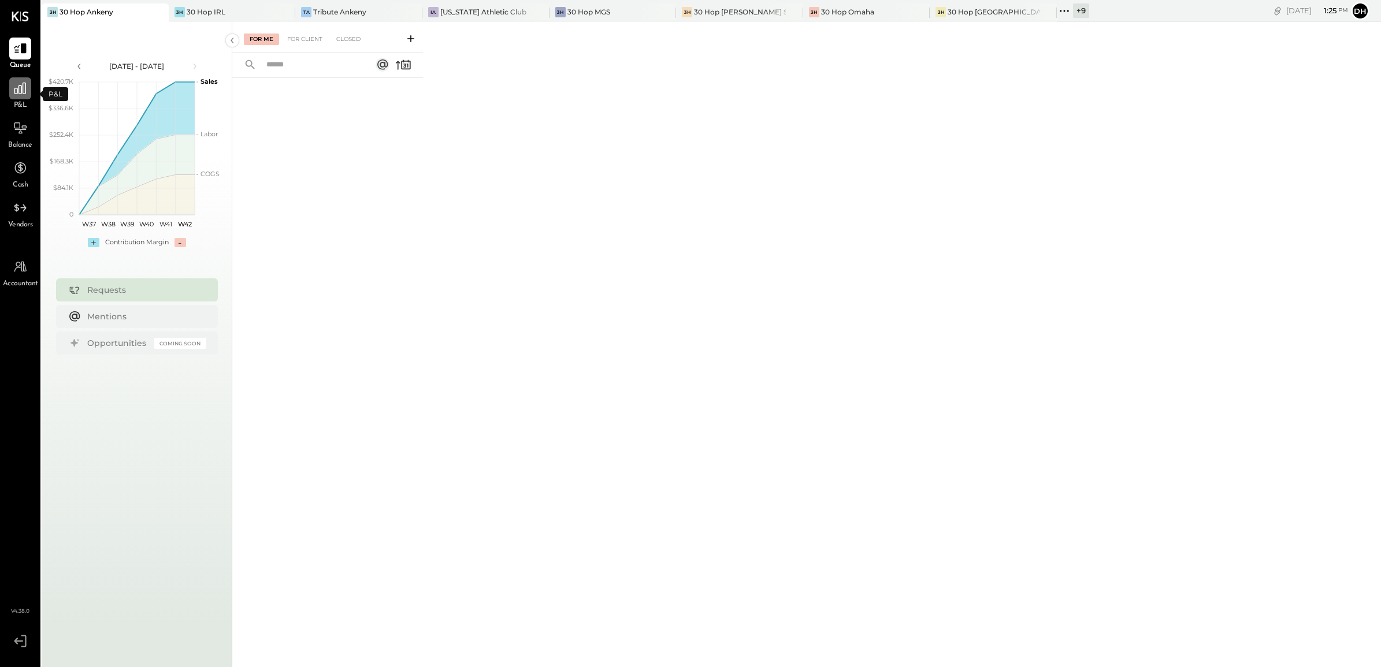
click at [24, 93] on icon at bounding box center [20, 88] width 15 height 15
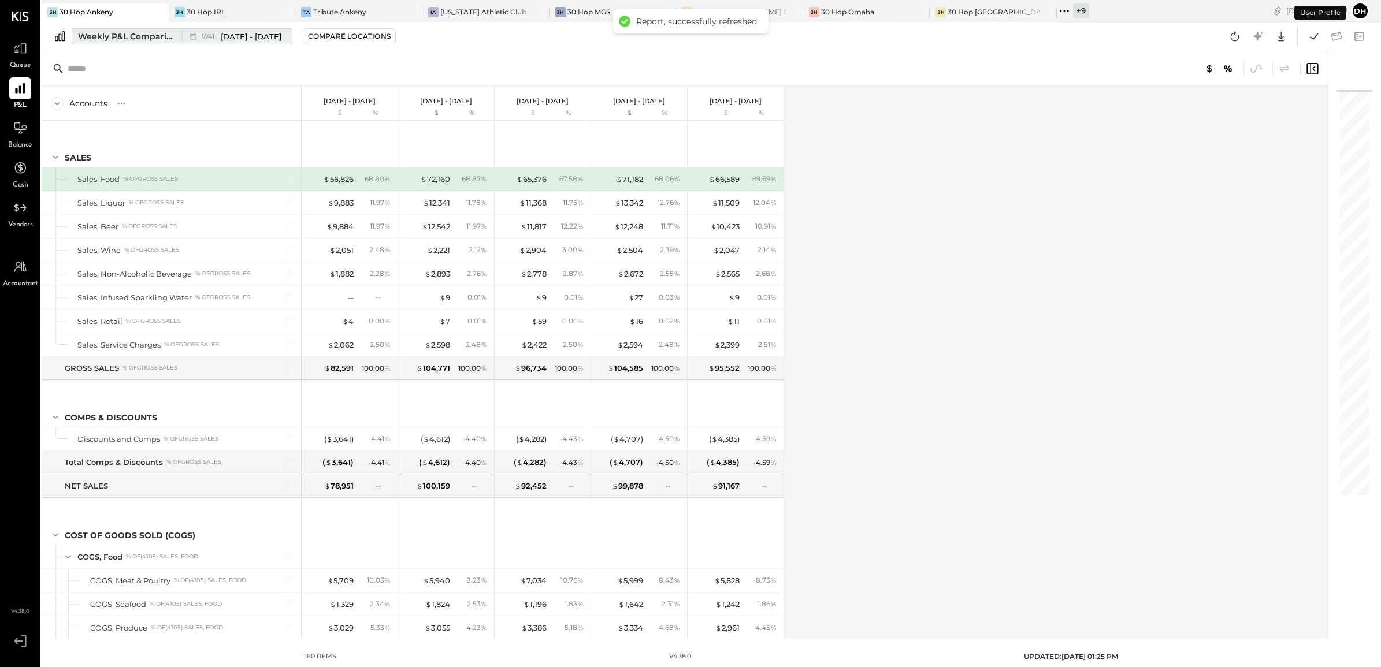
click at [139, 40] on div "Weekly P&L Comparison" at bounding box center [126, 37] width 97 height 12
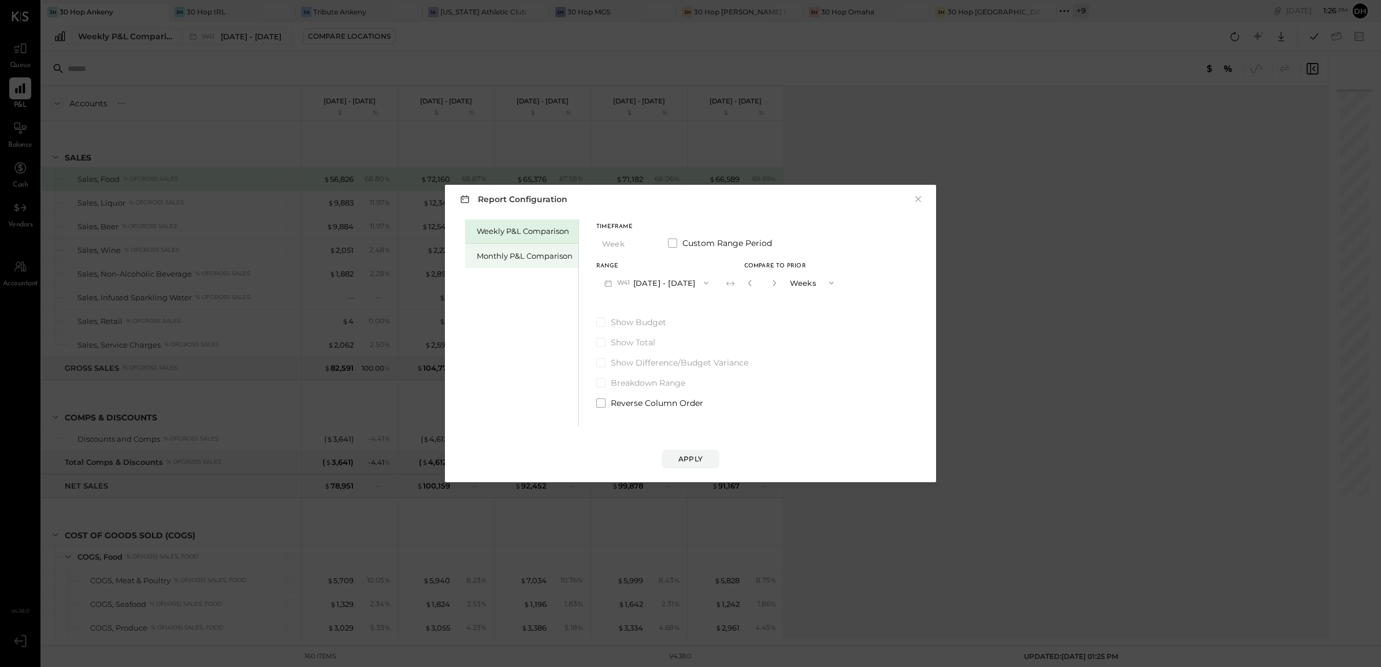
click at [533, 257] on div "Monthly P&L Comparison" at bounding box center [525, 256] width 96 height 11
click at [647, 286] on button "M10 [DATE] - [DATE]" at bounding box center [656, 282] width 120 height 21
click at [658, 307] on span "[DATE] - [DATE]" at bounding box center [652, 309] width 55 height 10
click at [764, 290] on button "Compare" at bounding box center [755, 285] width 58 height 18
click at [771, 285] on button "button" at bounding box center [775, 283] width 9 height 13
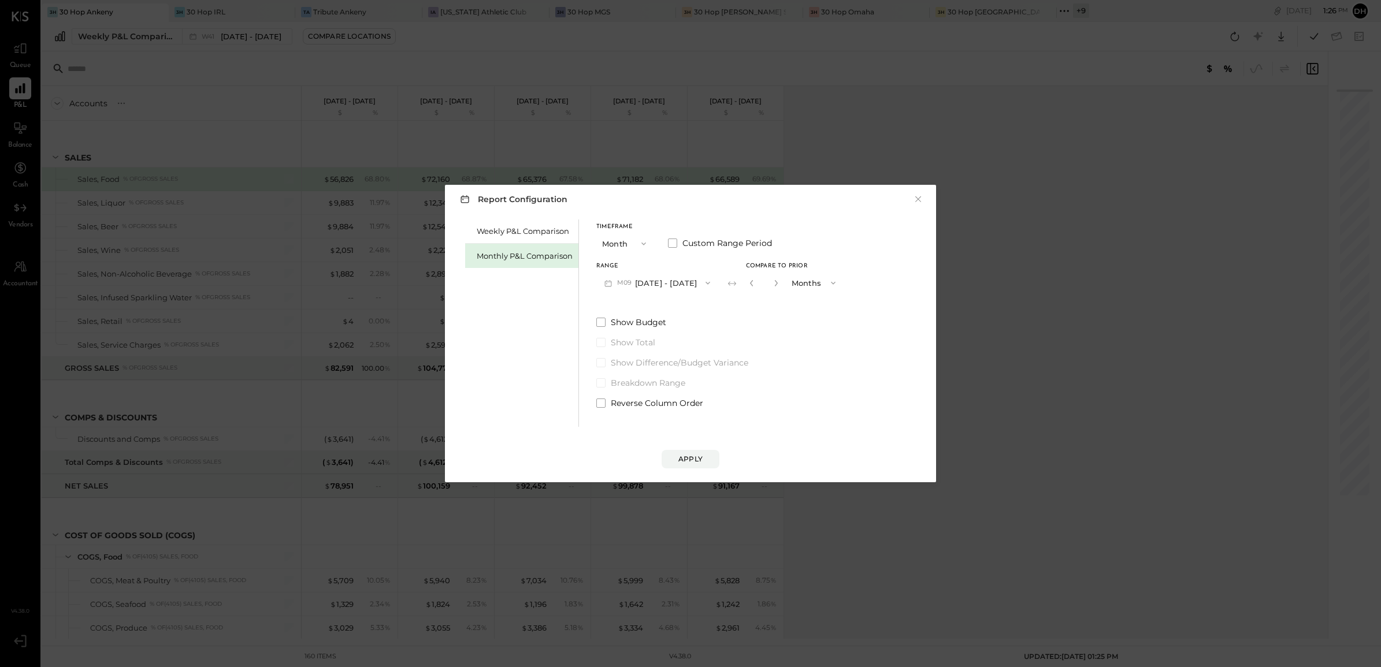
click at [771, 285] on button "button" at bounding box center [775, 283] width 9 height 13
type input "*"
click at [692, 452] on button "Apply" at bounding box center [691, 459] width 58 height 18
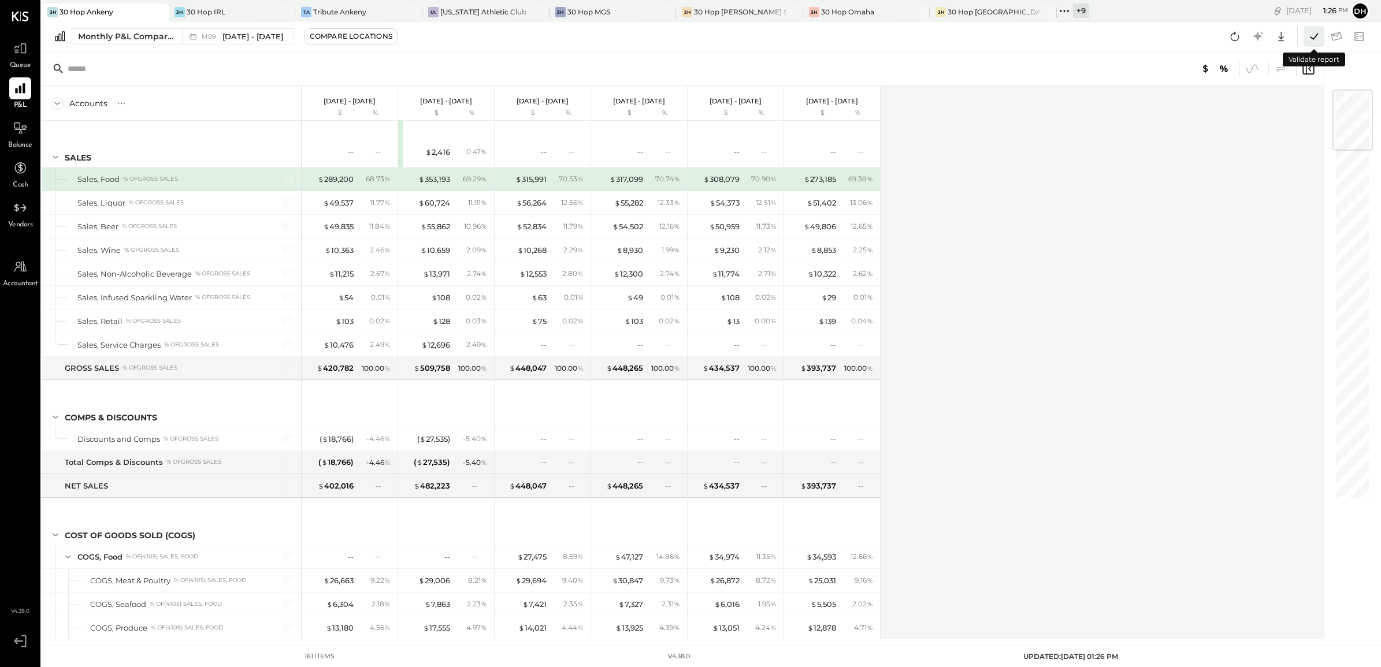
click at [1310, 39] on icon at bounding box center [1313, 36] width 15 height 15
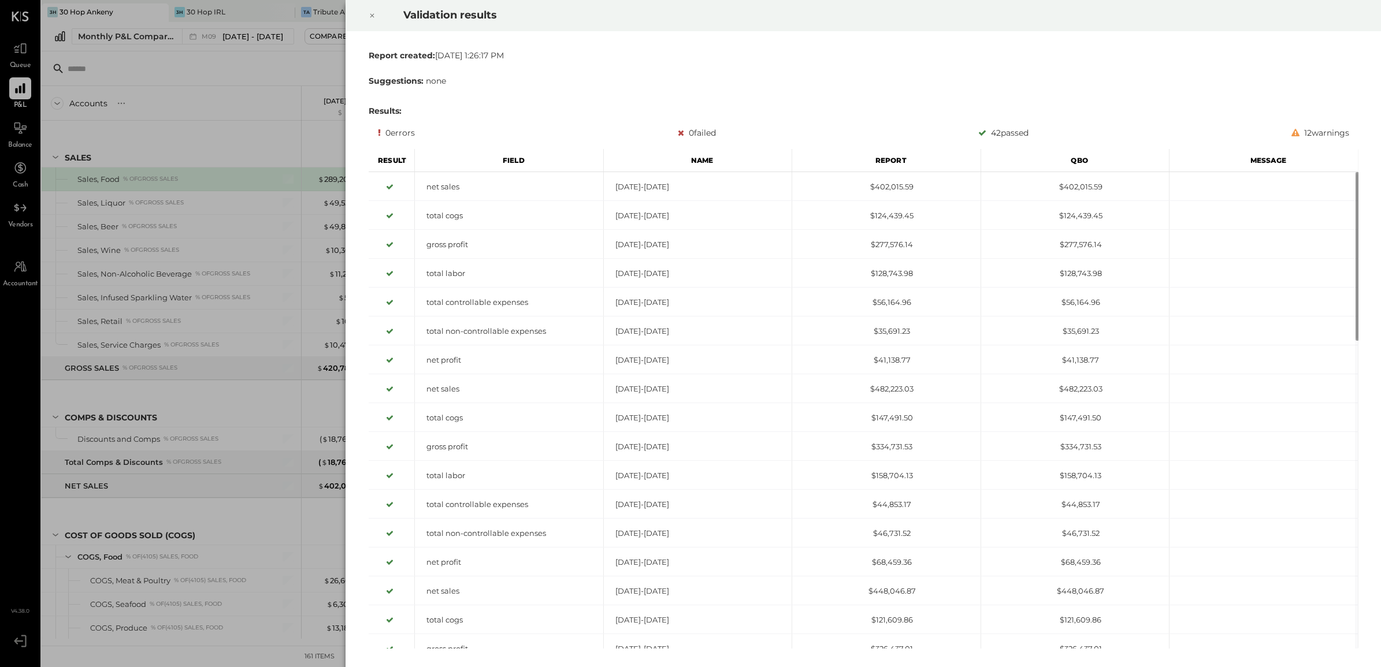
click at [367, 14] on div at bounding box center [371, 15] width 25 height 32
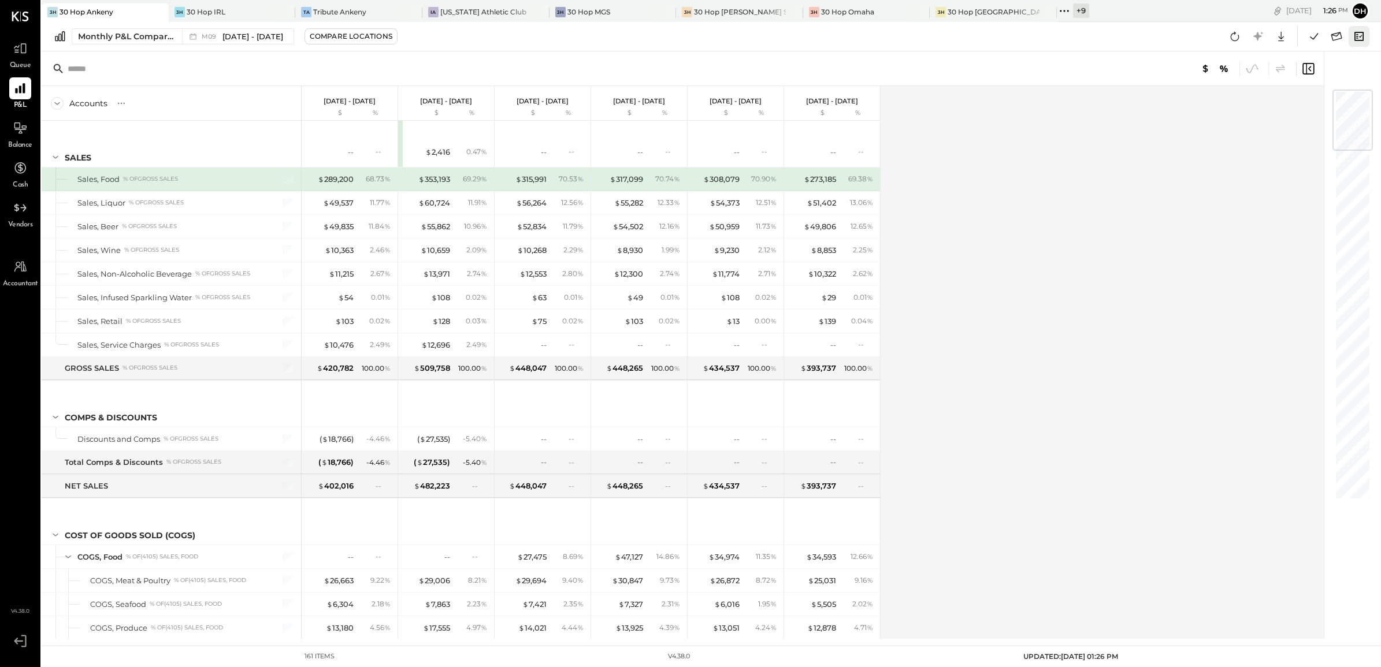
click at [1367, 32] on button at bounding box center [1359, 36] width 21 height 21
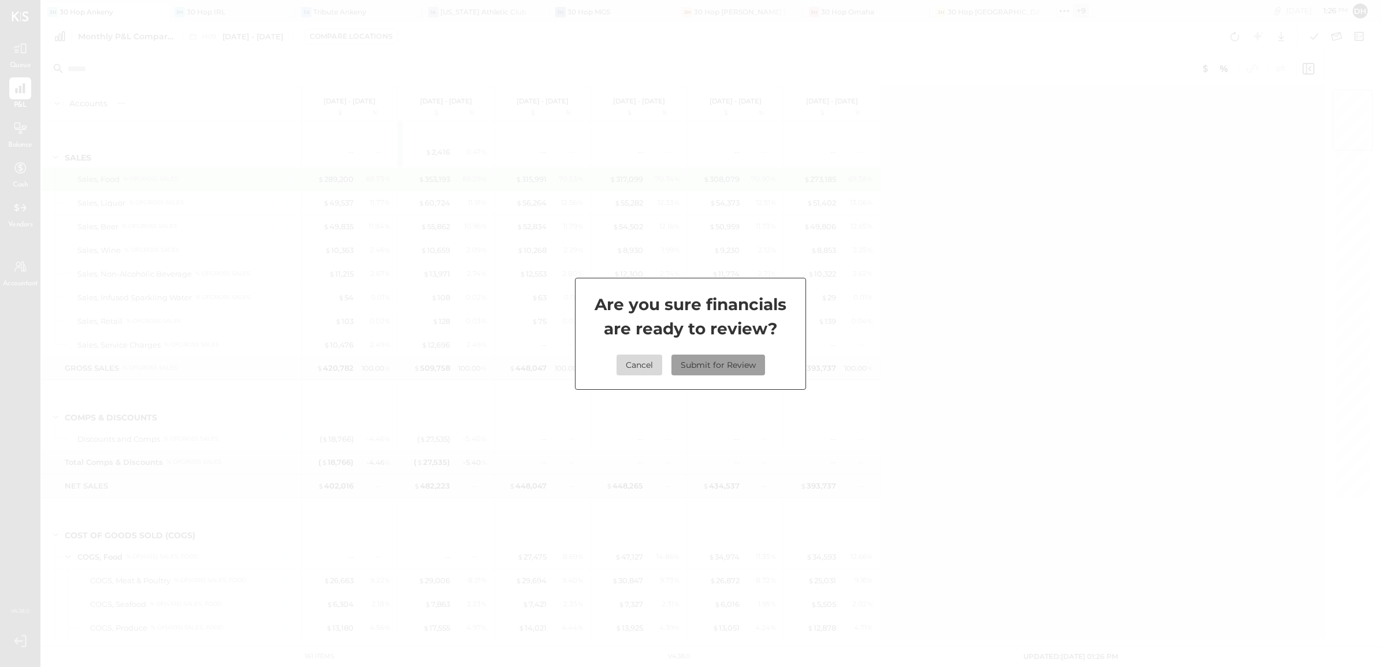
click at [723, 362] on button "Submit for Review" at bounding box center [718, 365] width 94 height 21
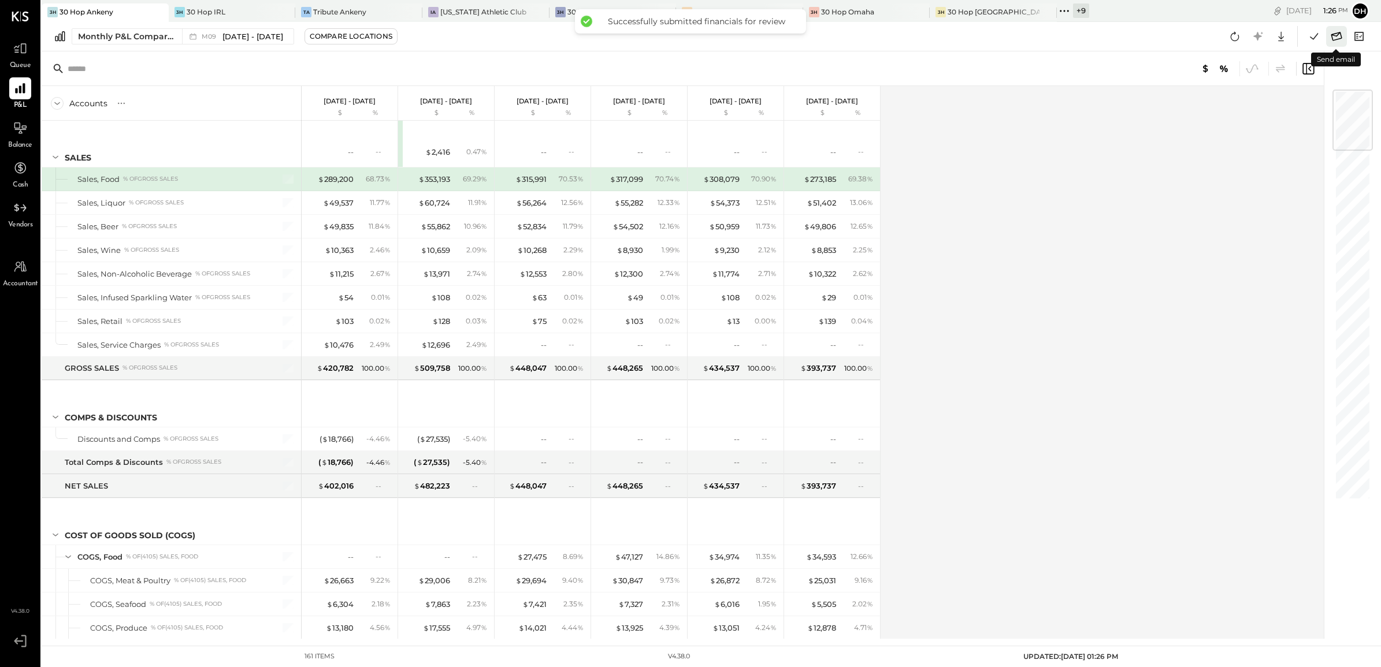
click at [1342, 38] on icon at bounding box center [1336, 36] width 15 height 15
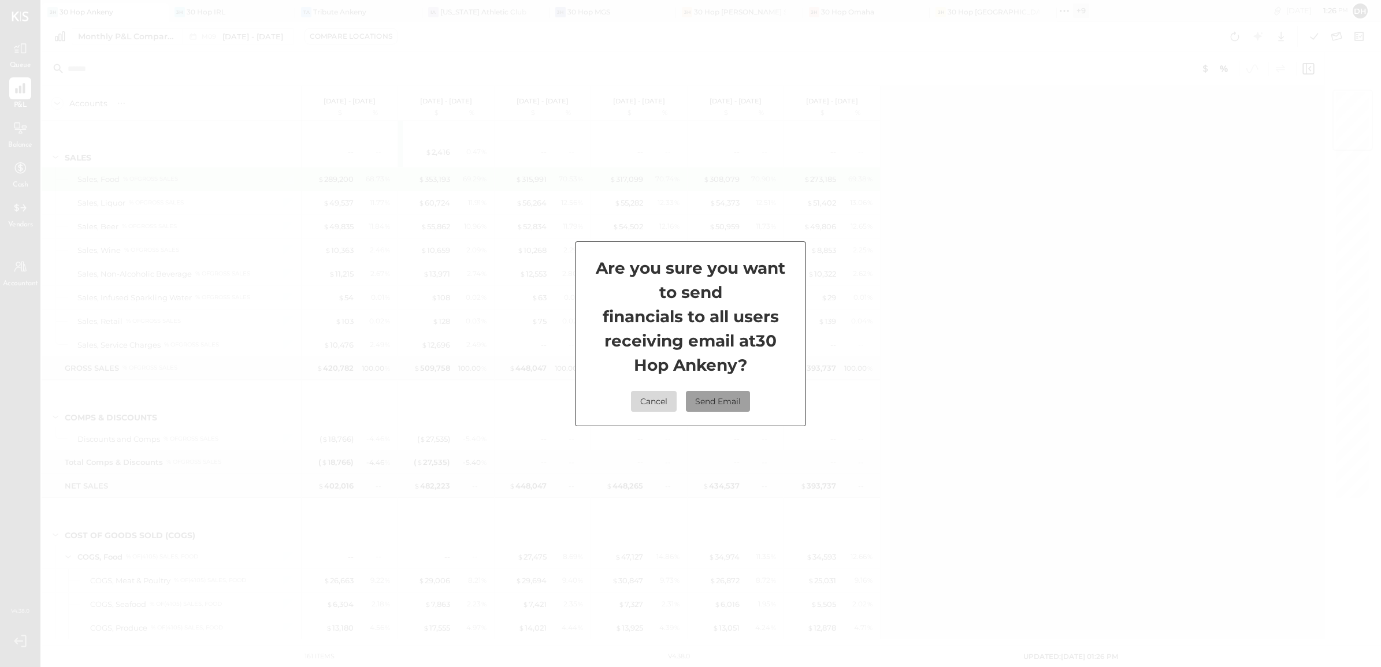
click at [726, 403] on button "Send Email" at bounding box center [718, 401] width 64 height 21
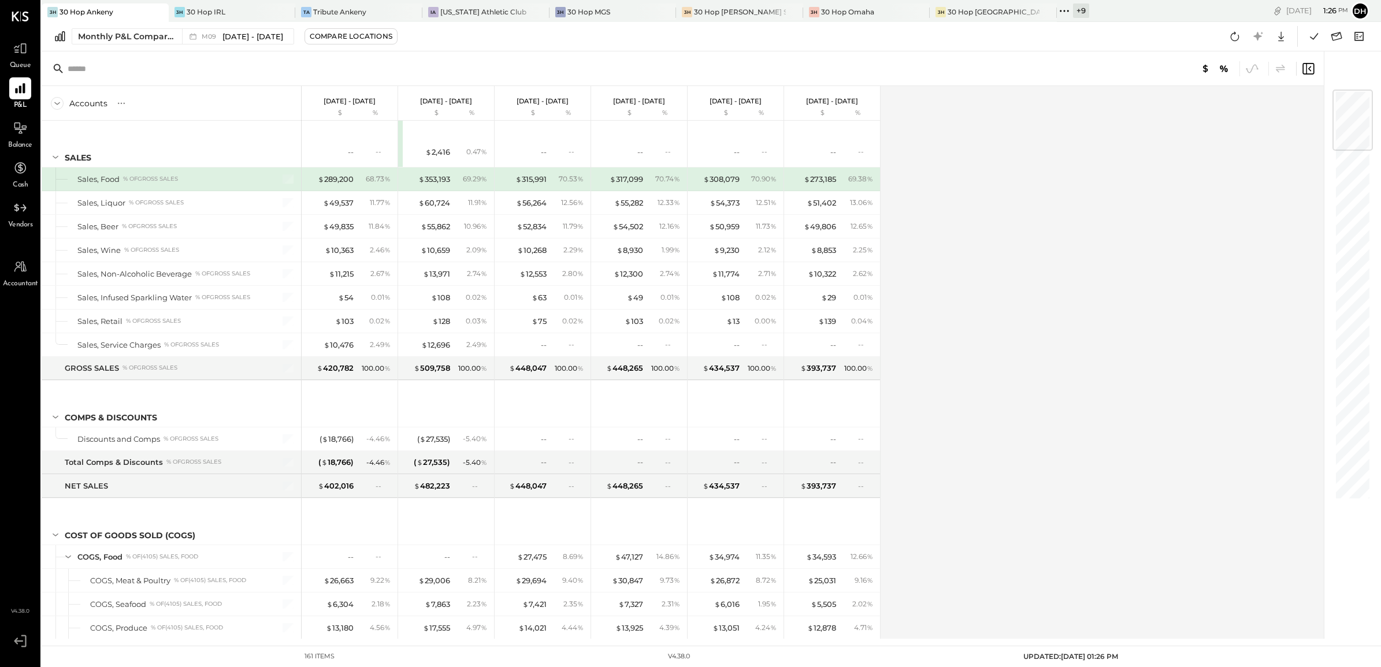
click at [1057, 12] on icon at bounding box center [1064, 10] width 15 height 15
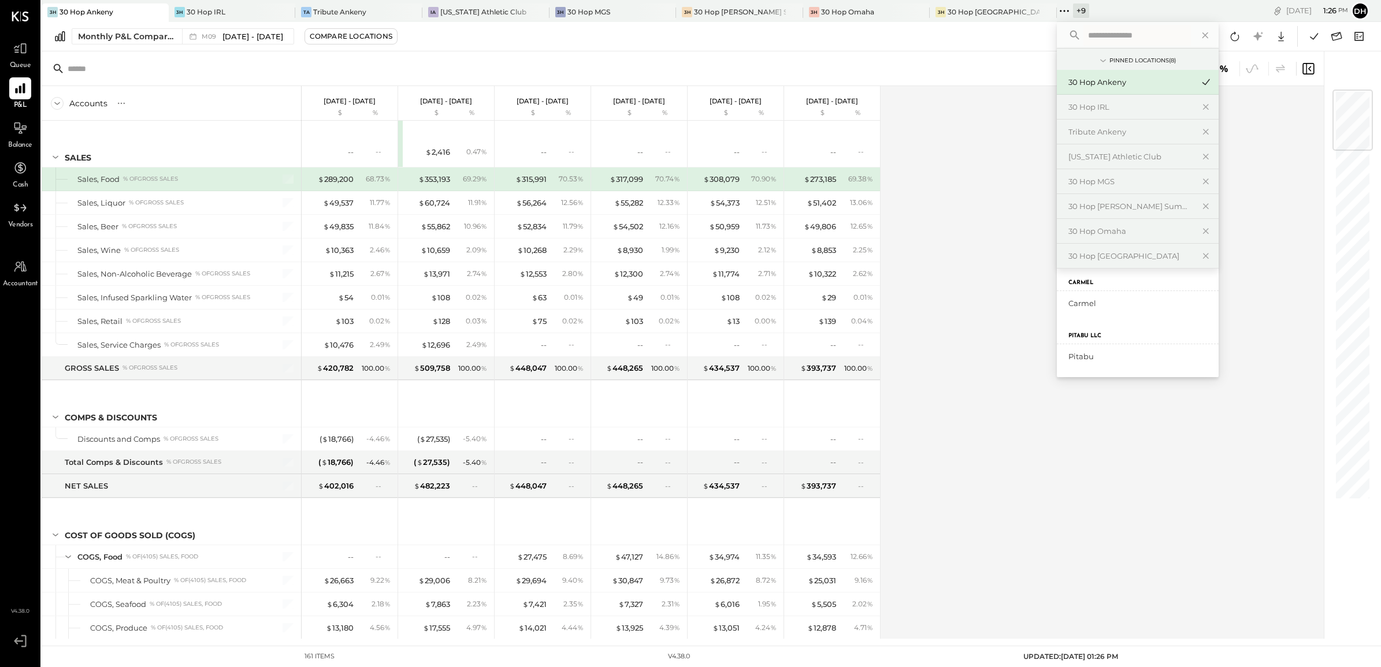
scroll to position [249, 0]
click at [1057, 311] on div "Tribute IRL" at bounding box center [1138, 322] width 162 height 24
click at [1068, 324] on div "Tribute IRL" at bounding box center [1130, 322] width 125 height 11
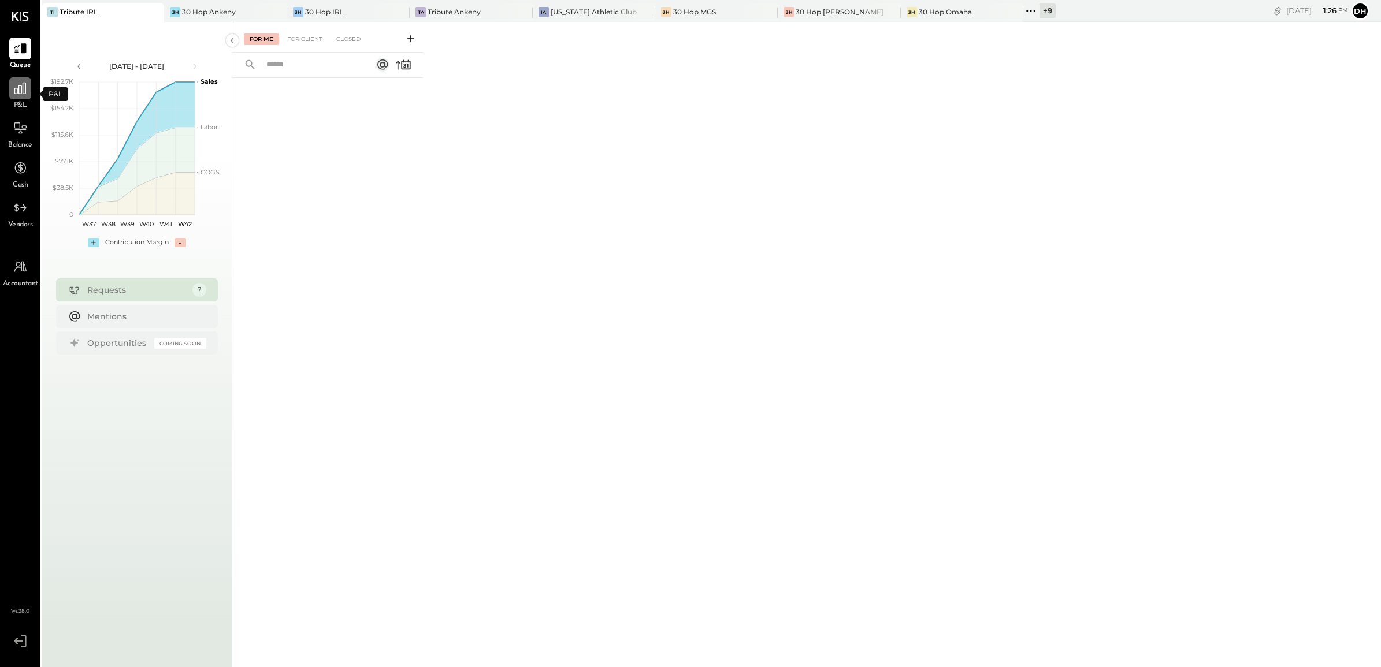
click at [20, 88] on icon at bounding box center [20, 88] width 15 height 15
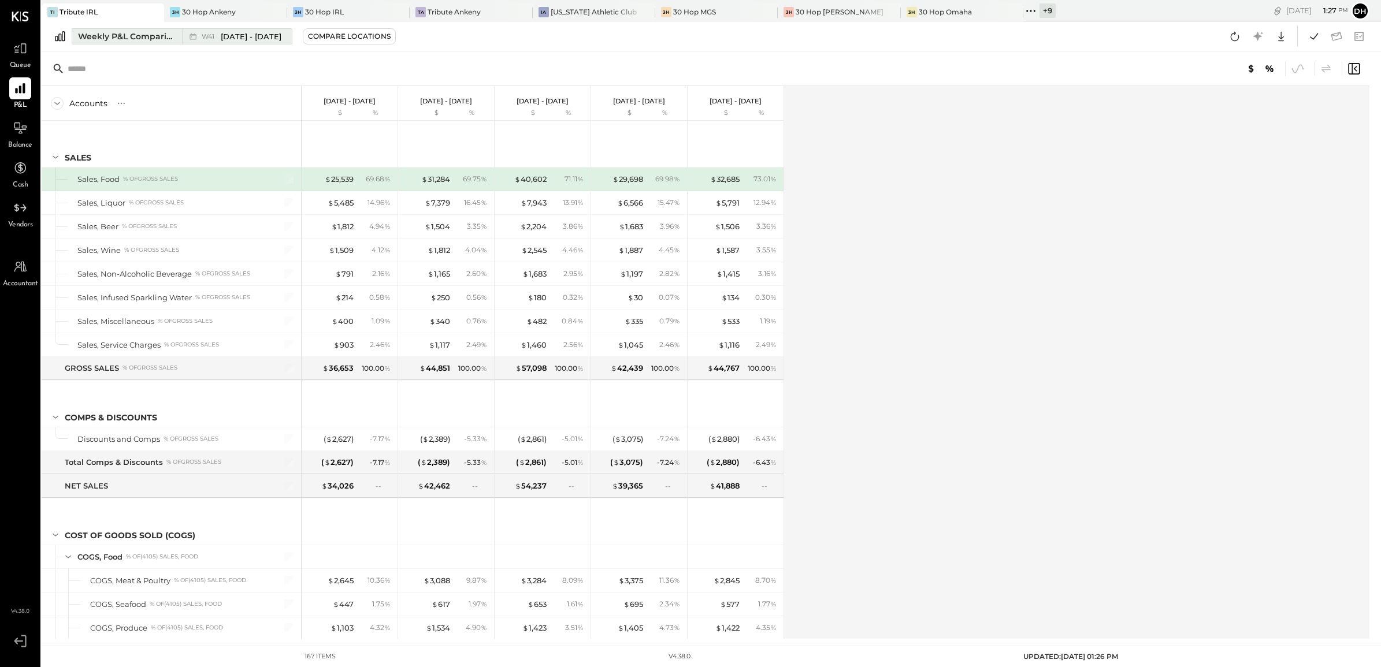
click at [151, 35] on div "Weekly P&L Comparison" at bounding box center [126, 37] width 97 height 12
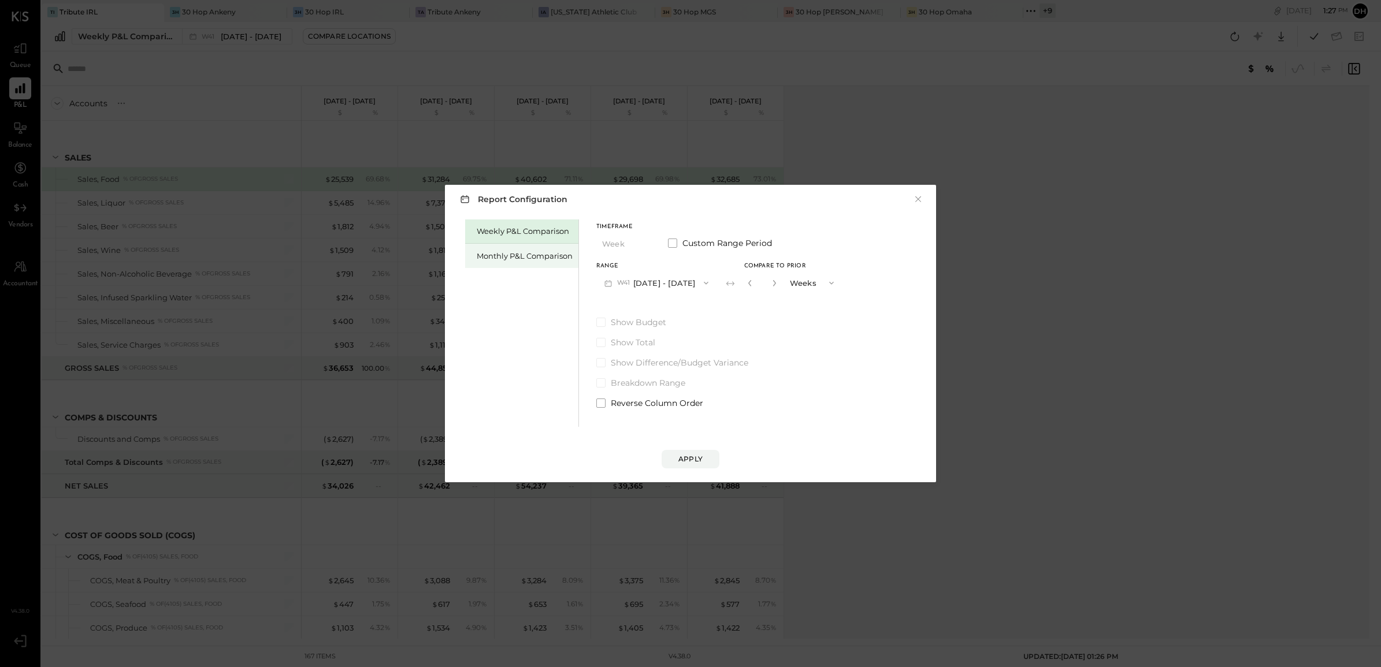
click at [516, 247] on div "Monthly P&L Comparison" at bounding box center [521, 256] width 113 height 24
click at [685, 285] on button "M10 [DATE] - [DATE]" at bounding box center [656, 282] width 120 height 21
click at [669, 310] on span "[DATE] - [DATE]" at bounding box center [652, 309] width 55 height 10
drag, startPoint x: 735, startPoint y: 280, endPoint x: 778, endPoint y: 313, distance: 54.0
click at [736, 280] on div "Compare" at bounding box center [755, 285] width 38 height 10
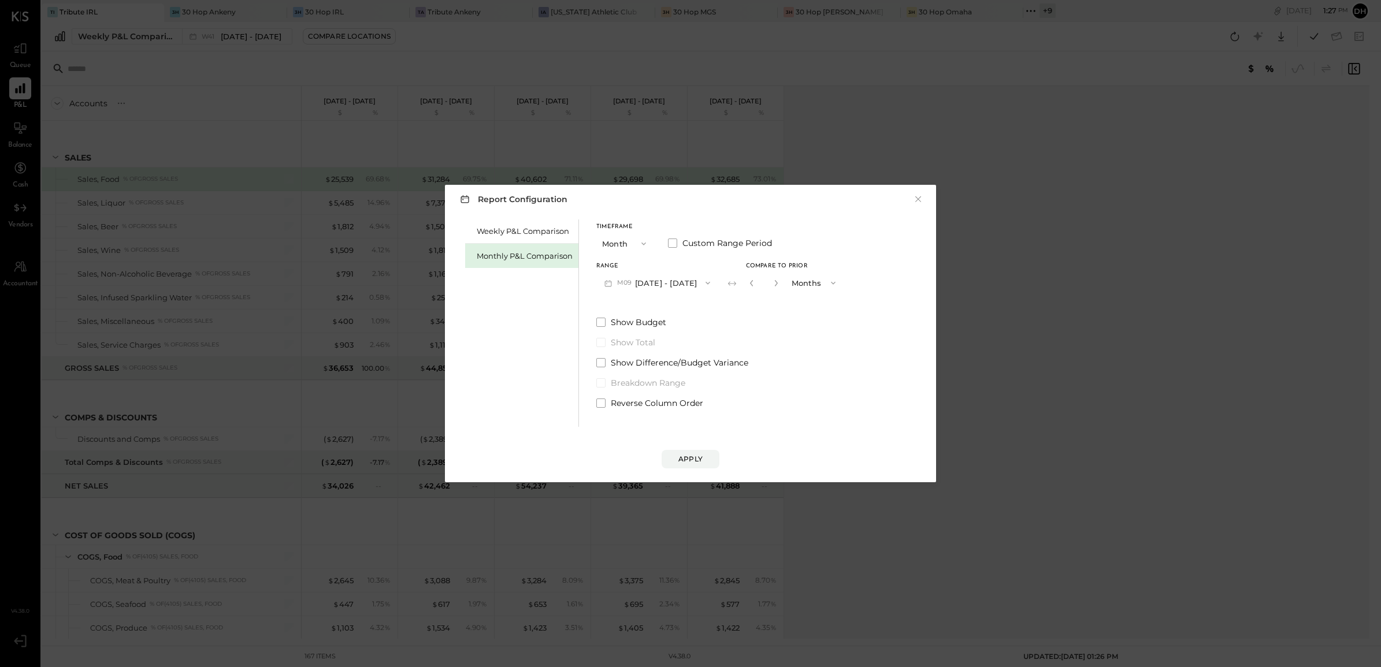
click at [771, 278] on button "button" at bounding box center [775, 283] width 9 height 13
type input "*"
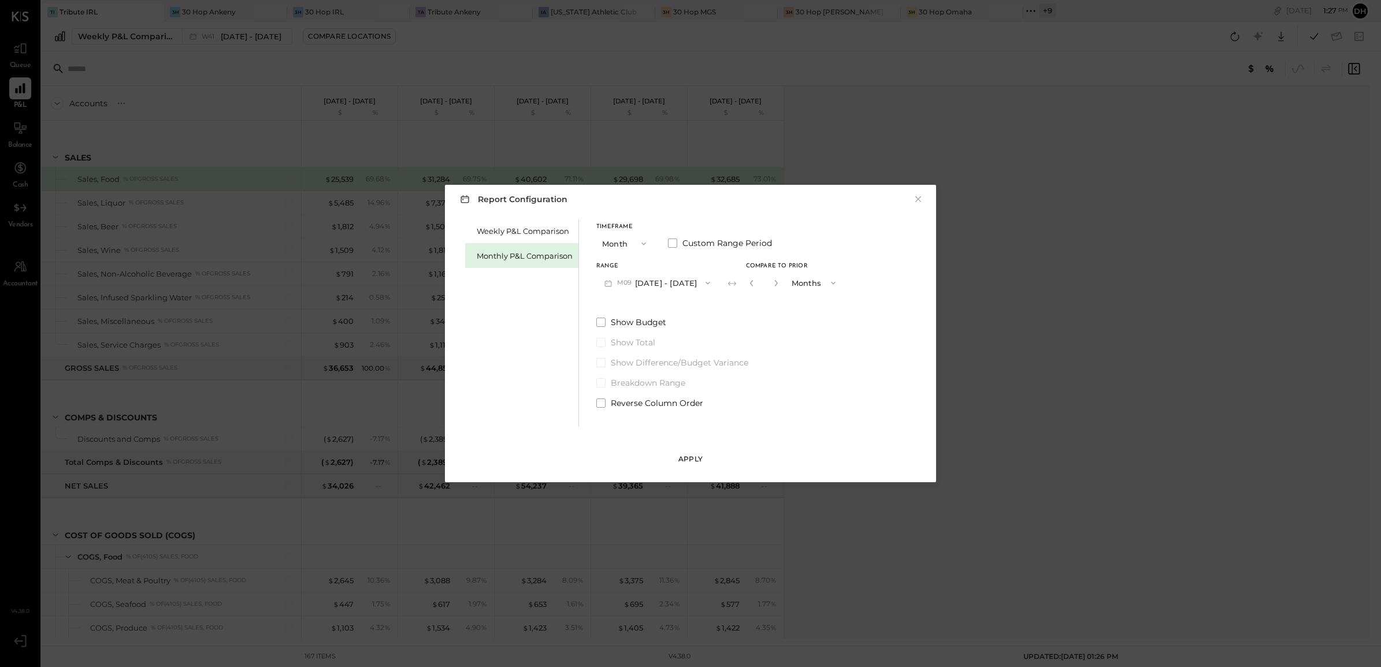
click at [699, 458] on div "Apply" at bounding box center [690, 459] width 24 height 10
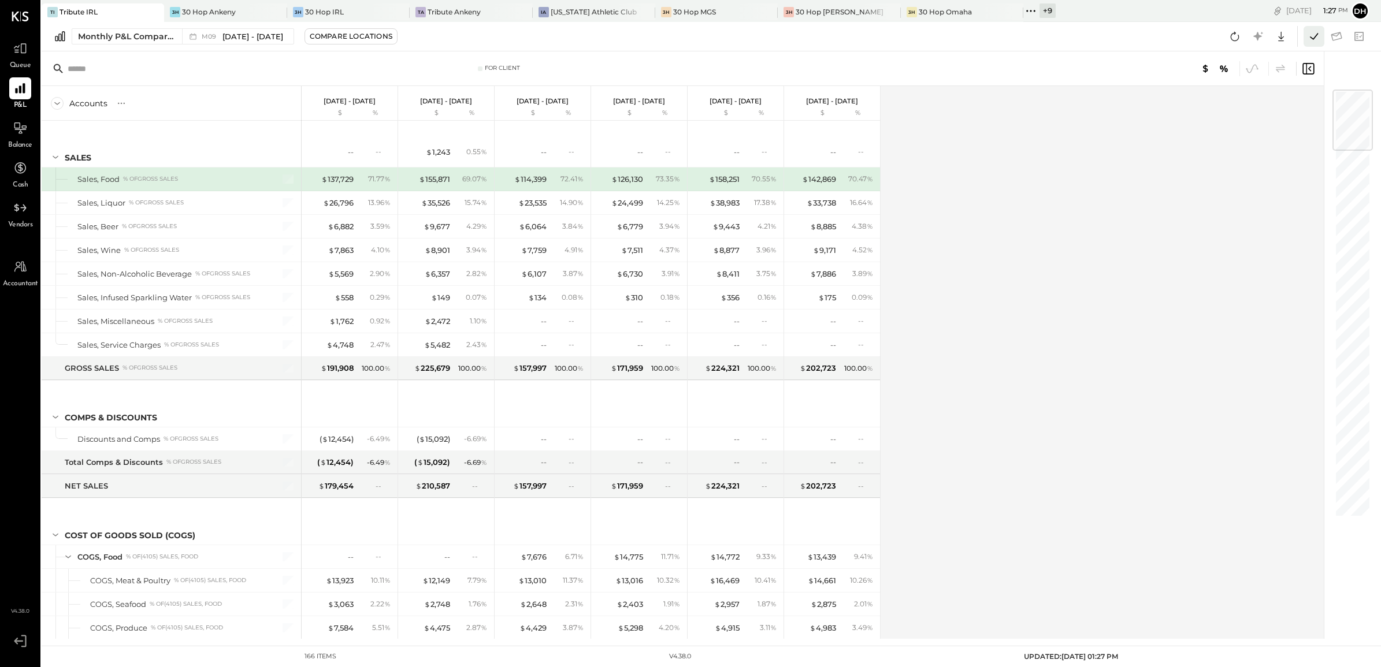
click at [1320, 35] on icon at bounding box center [1313, 36] width 15 height 15
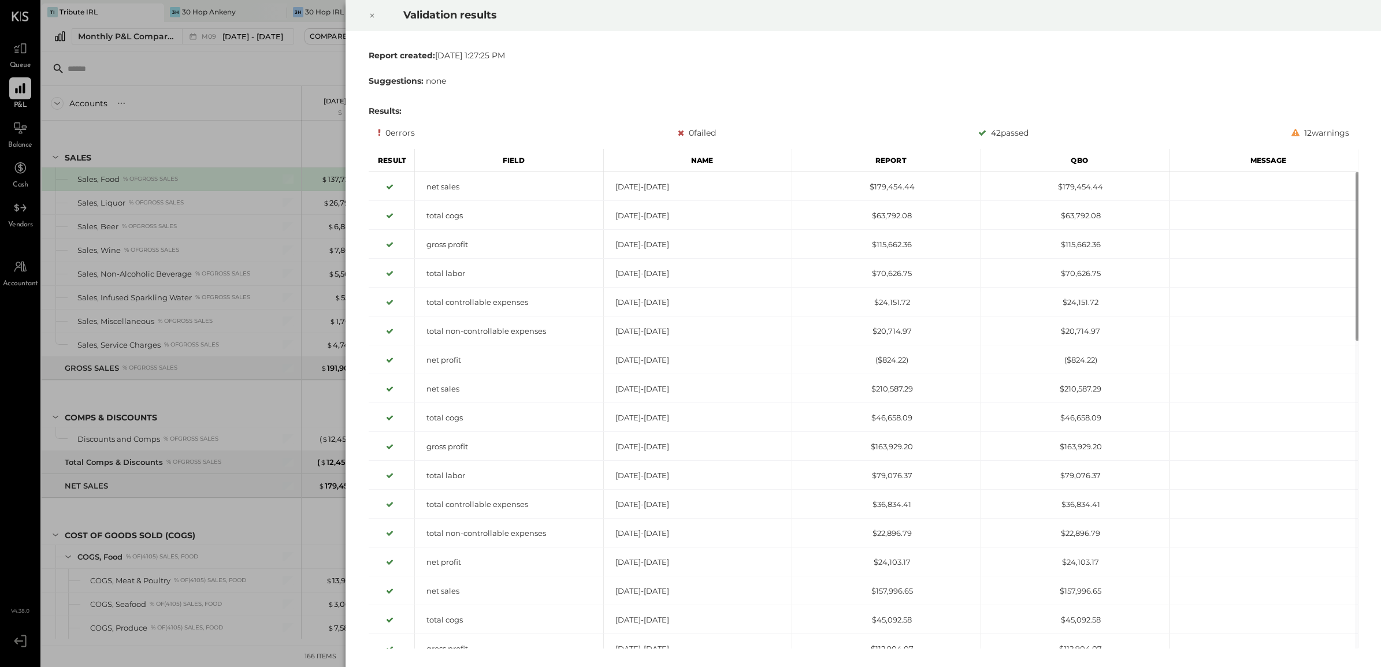
click at [372, 16] on icon at bounding box center [372, 16] width 4 height 4
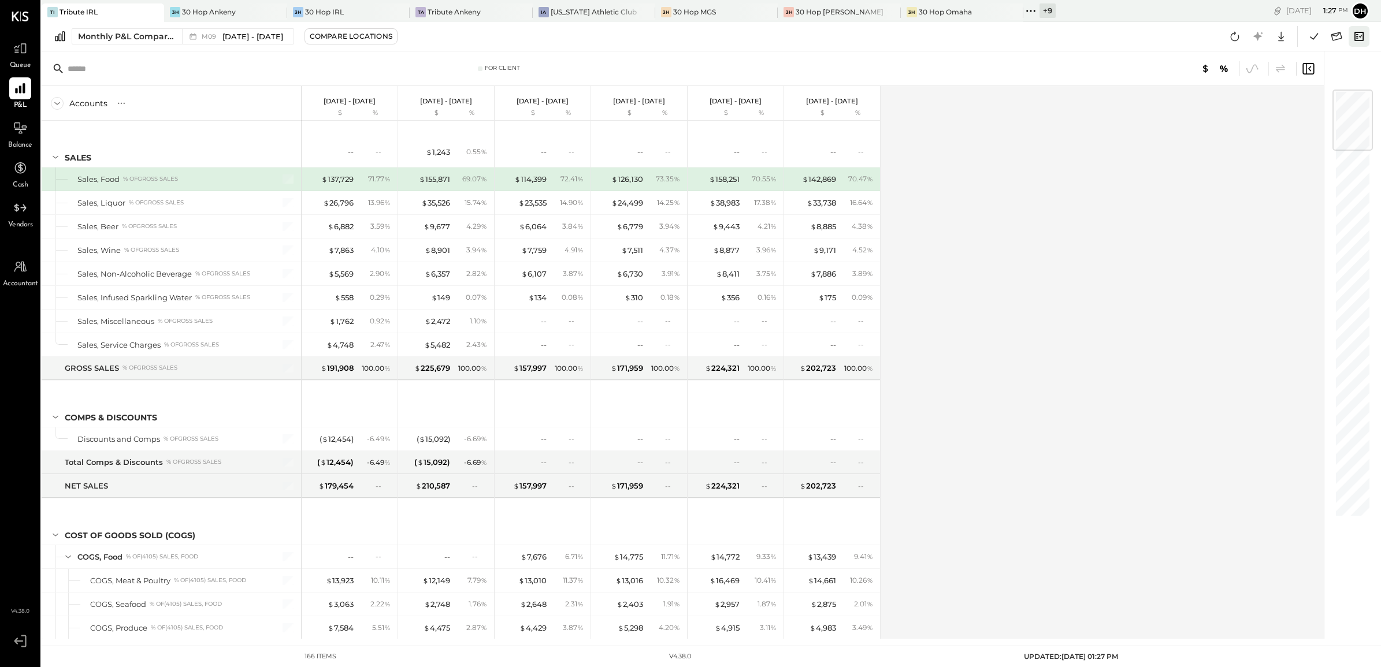
click at [1358, 35] on icon at bounding box center [1359, 36] width 15 height 15
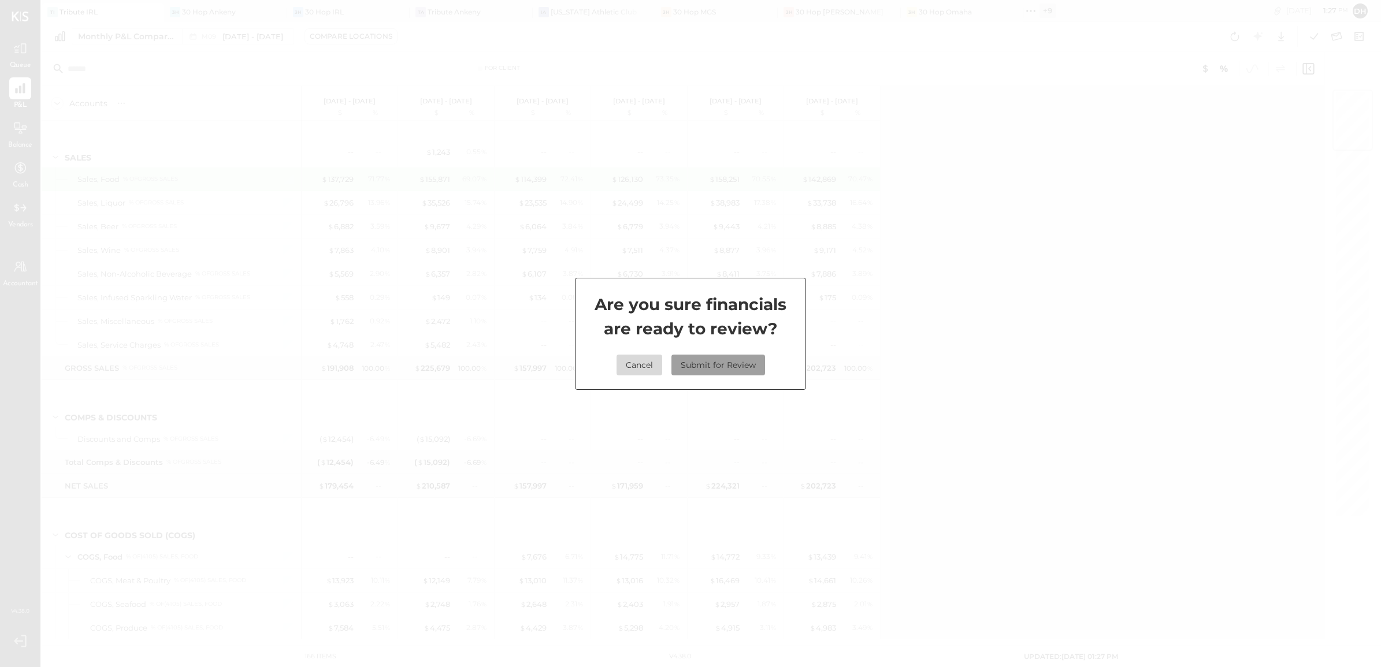
click at [702, 357] on button "Submit for Review" at bounding box center [718, 365] width 94 height 21
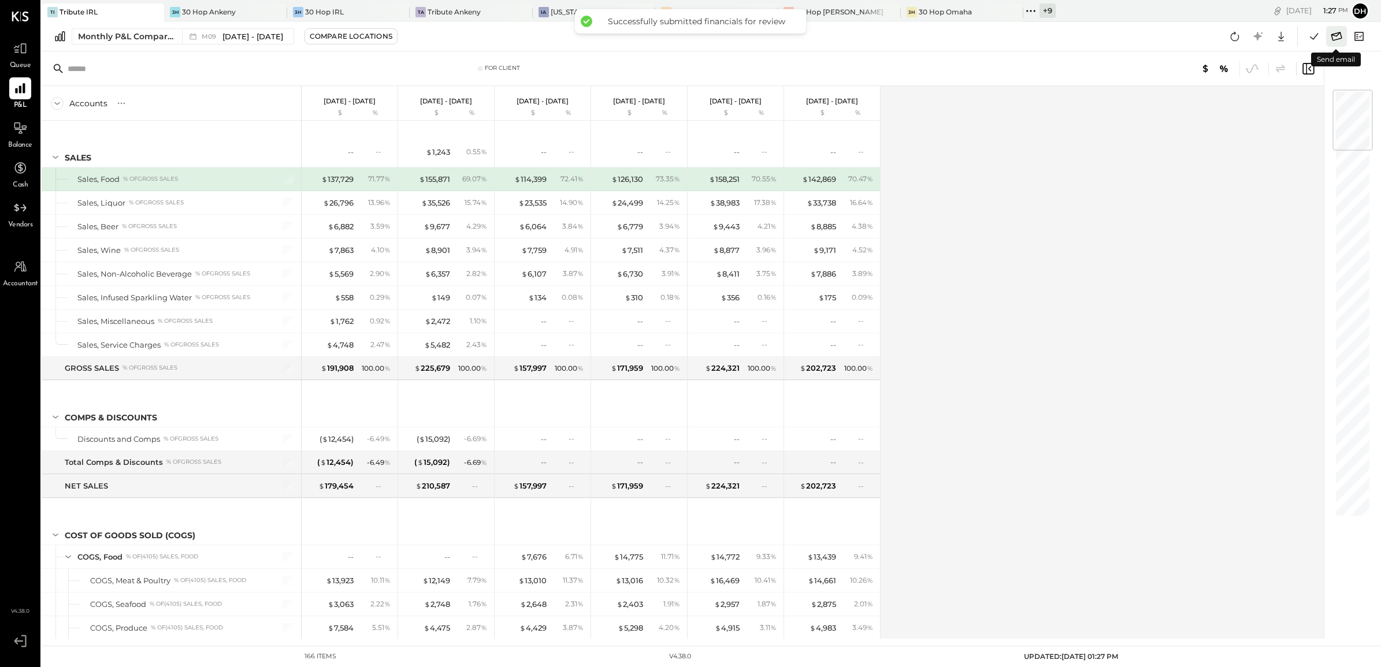
click at [1341, 33] on icon at bounding box center [1336, 36] width 11 height 9
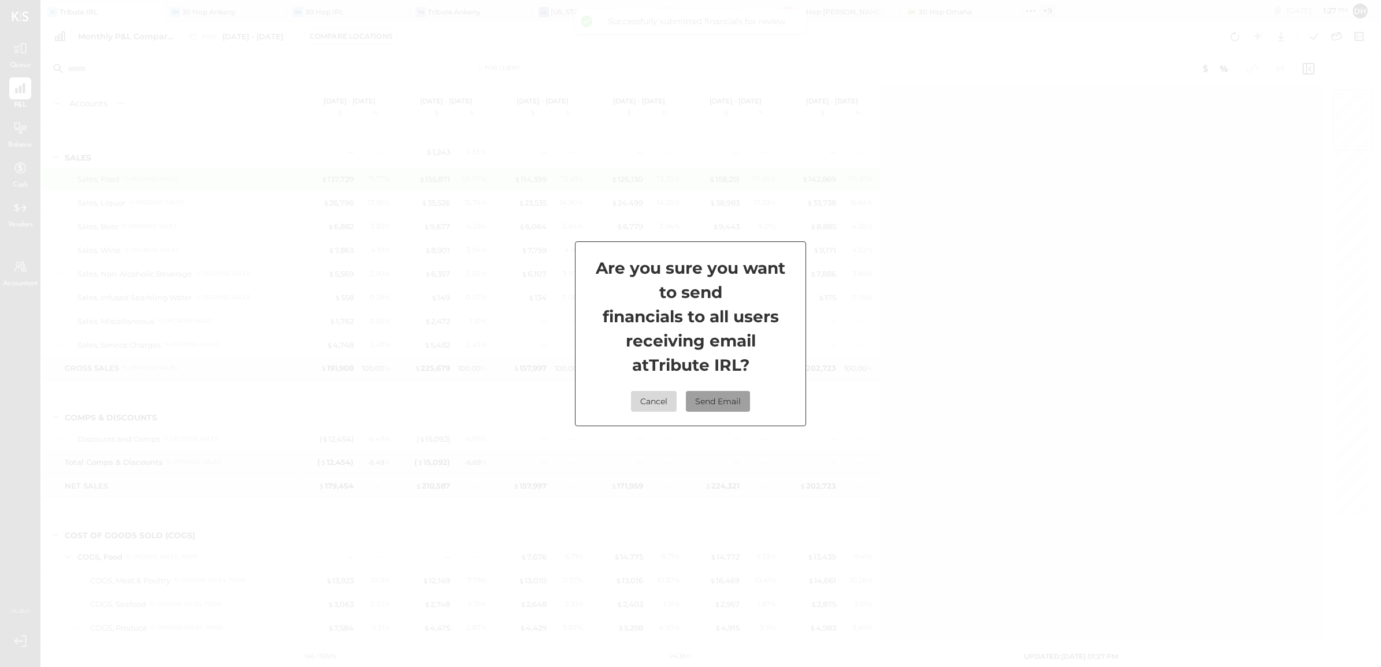
click at [730, 403] on button "Send Email" at bounding box center [718, 401] width 64 height 21
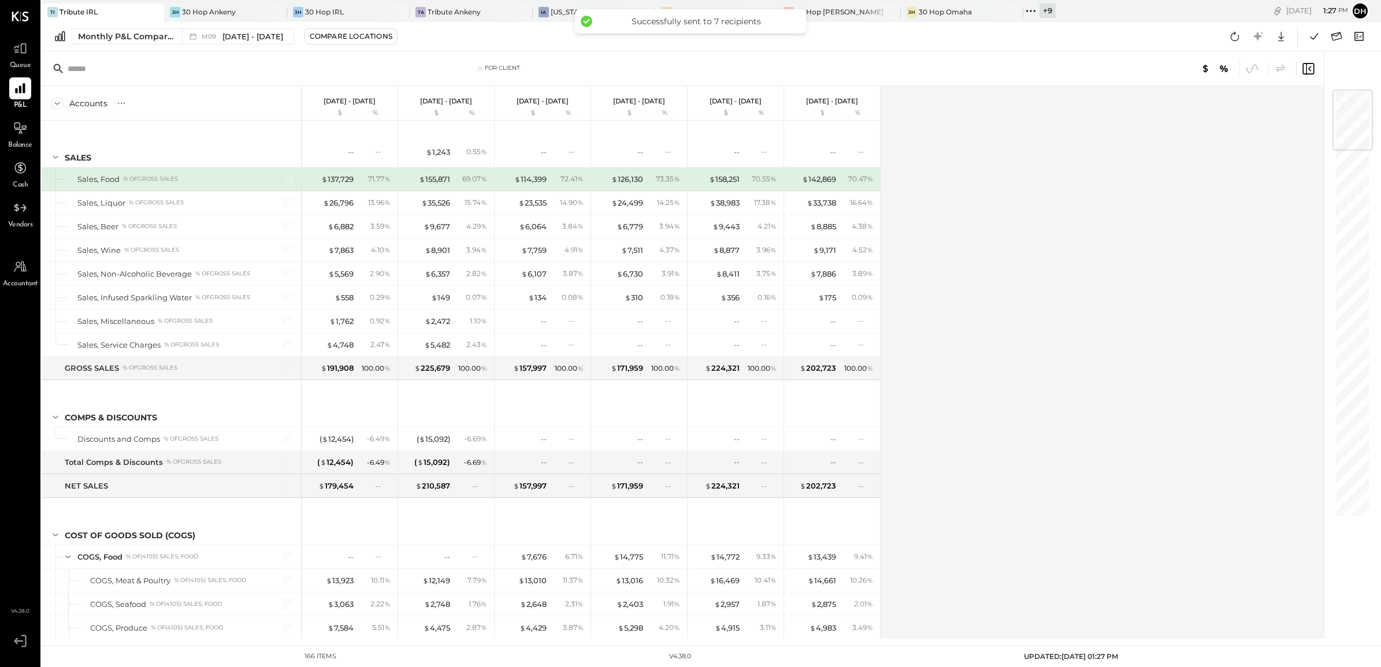
click at [1040, 12] on div "+ 9" at bounding box center [1048, 10] width 16 height 14
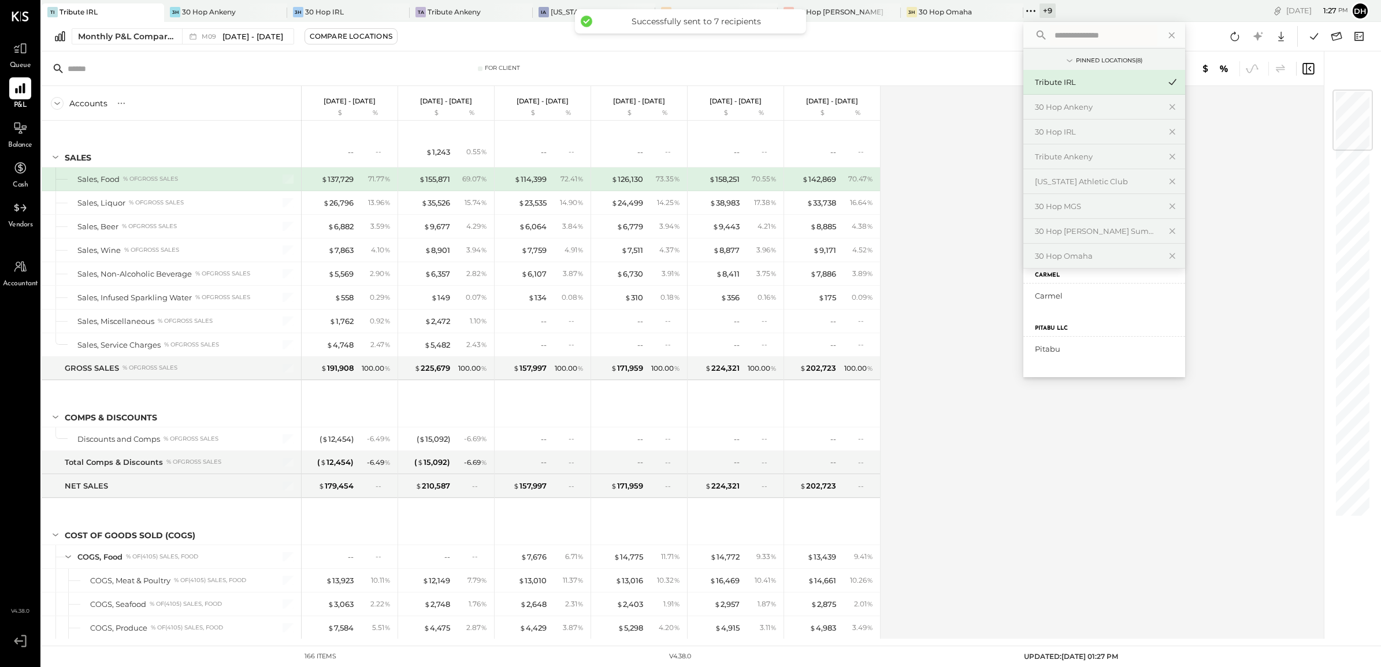
scroll to position [321, 0]
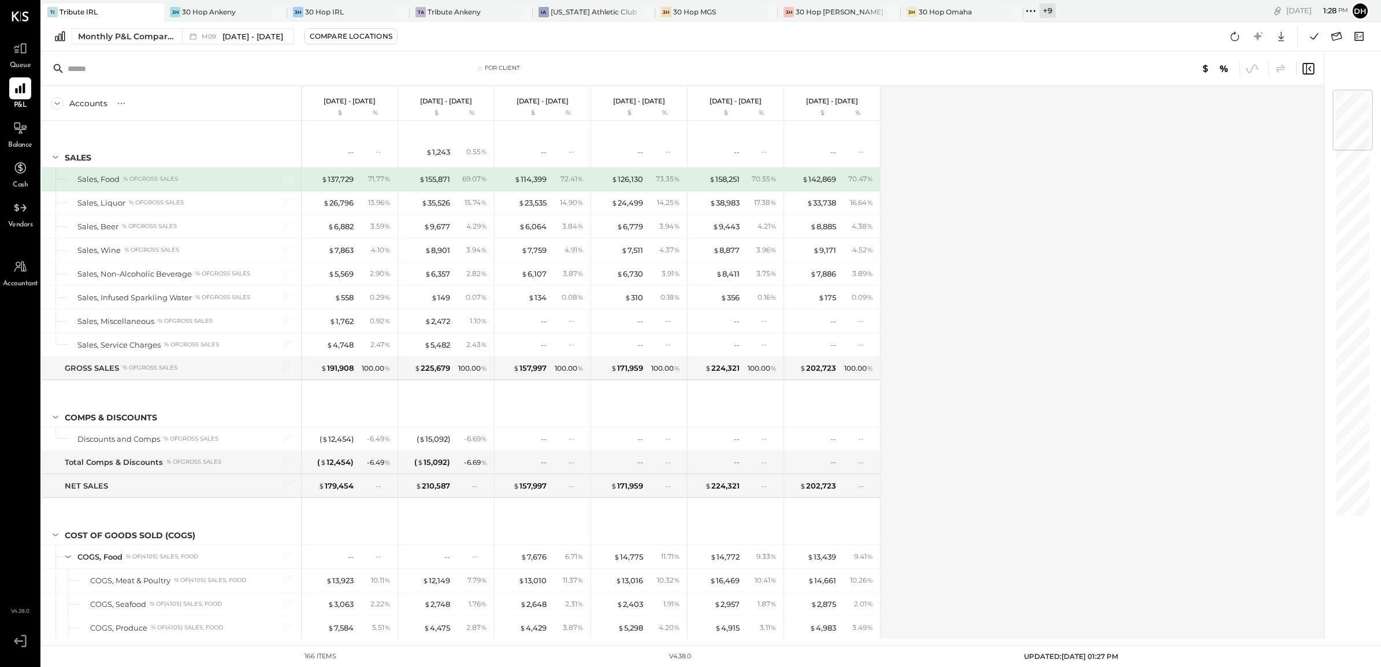
click at [1250, 195] on div "Accounts S % GL Sep 1 - 30, 2025 $ % Aug 1 - 31, 2025 $ % Jul 1 - 31, 2025 $ % …" at bounding box center [684, 362] width 1284 height 553
